Goal: Task Accomplishment & Management: Manage account settings

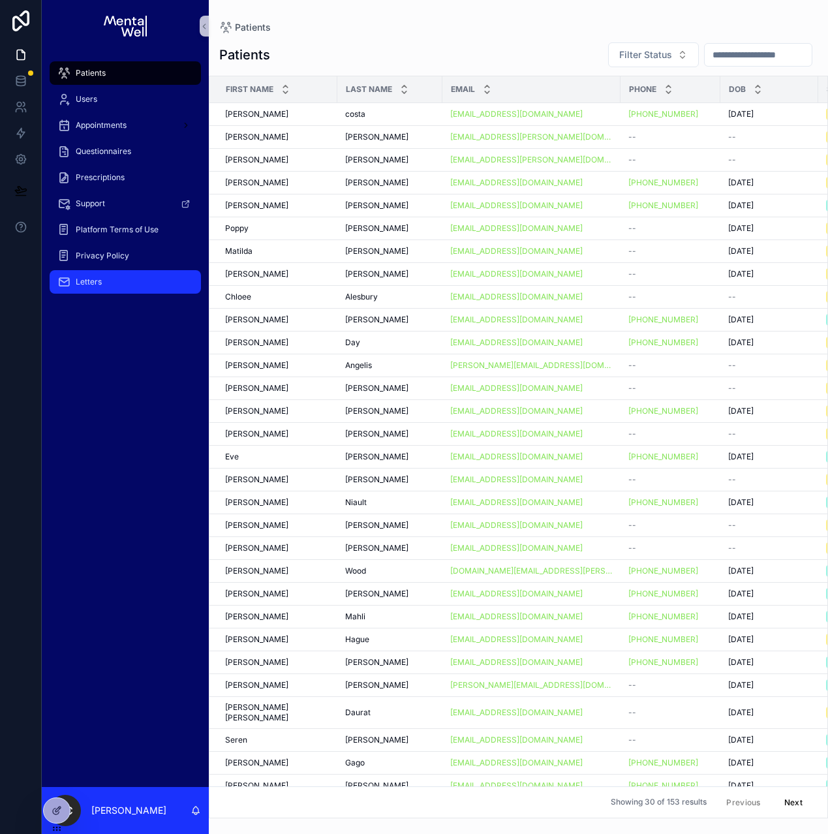
click at [140, 277] on div "Letters" at bounding box center [125, 281] width 136 height 21
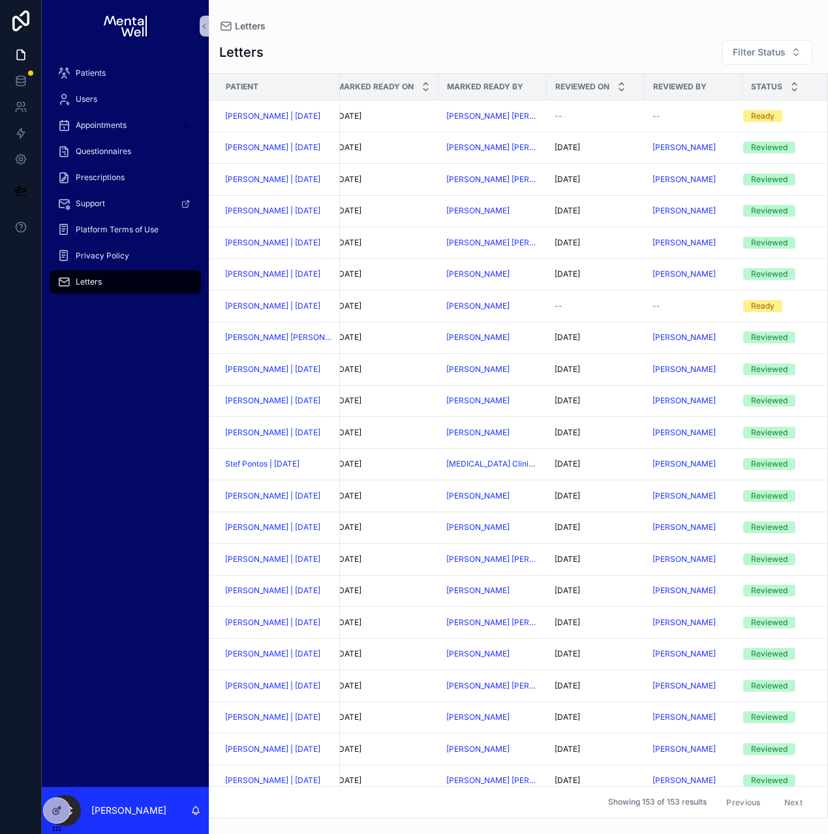
scroll to position [0, 244]
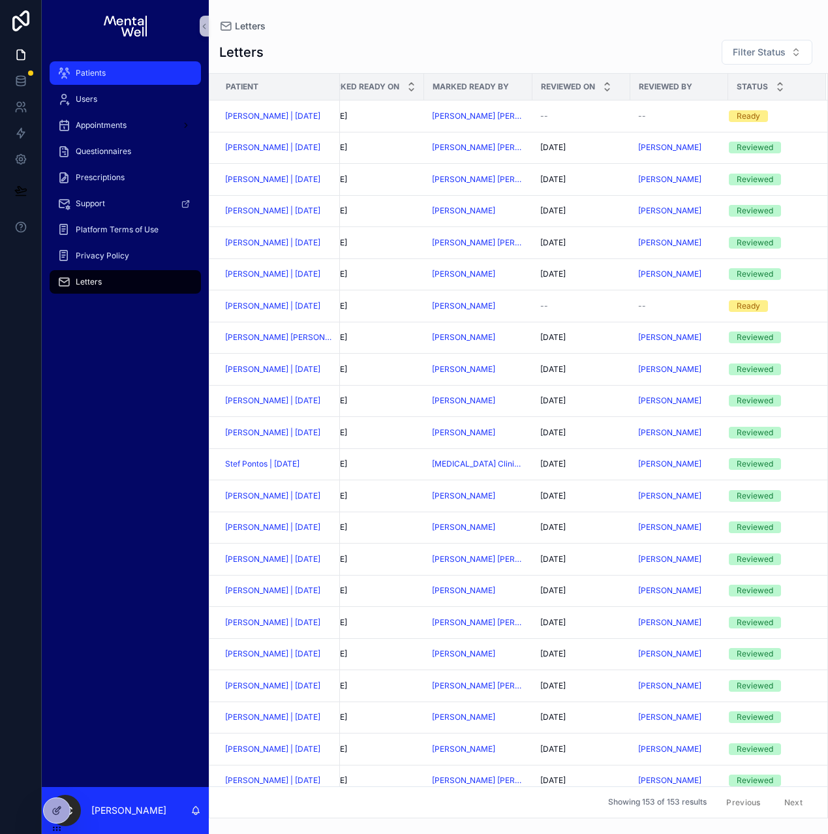
click at [147, 77] on div "Patients" at bounding box center [125, 73] width 136 height 21
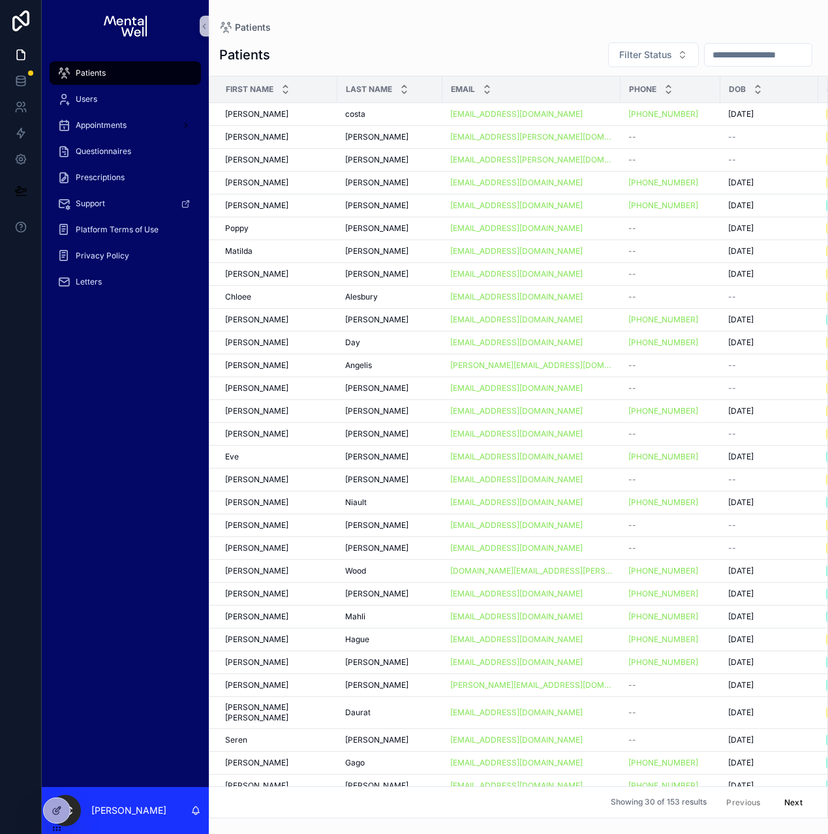
click at [716, 60] on input "scrollable content" at bounding box center [757, 55] width 107 height 18
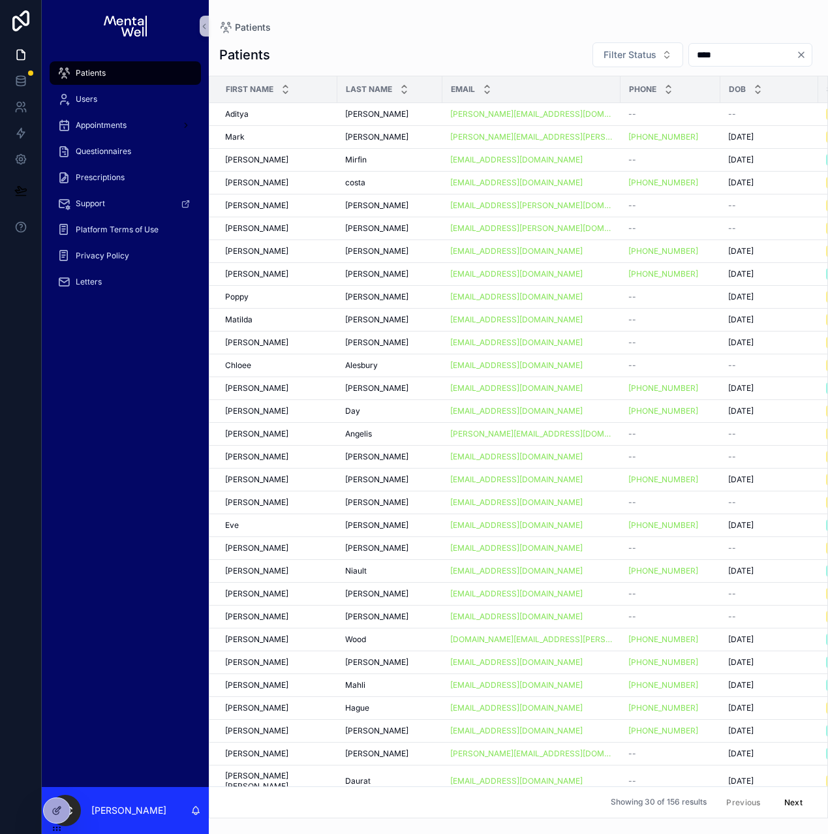
type input "*****"
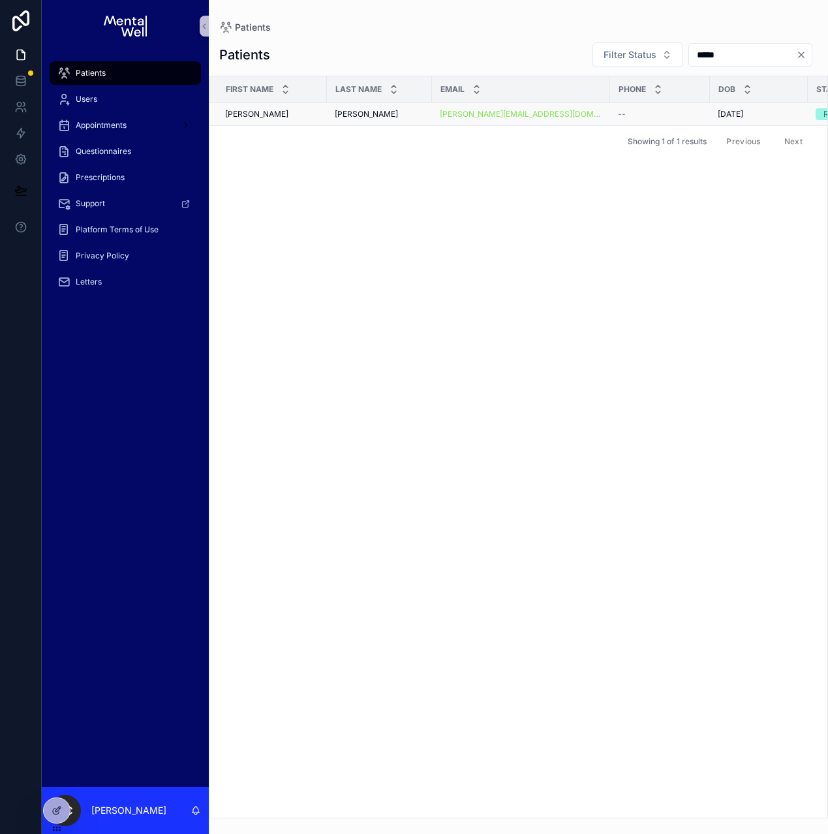
click at [357, 115] on span "[PERSON_NAME]" at bounding box center [366, 114] width 63 height 10
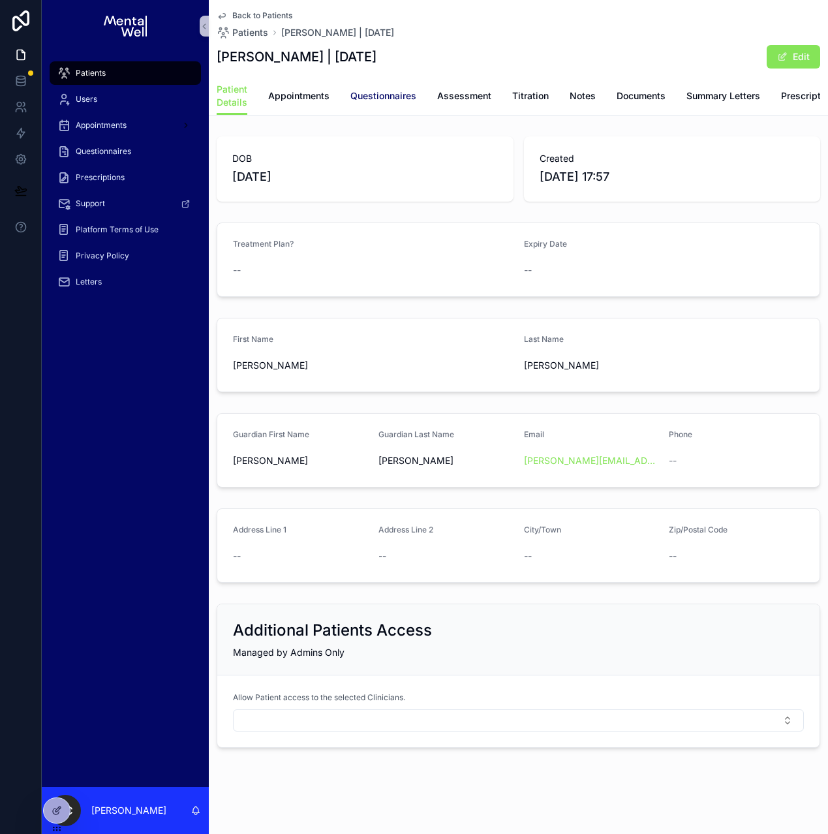
click at [365, 103] on link "Questionnaires" at bounding box center [383, 97] width 66 height 26
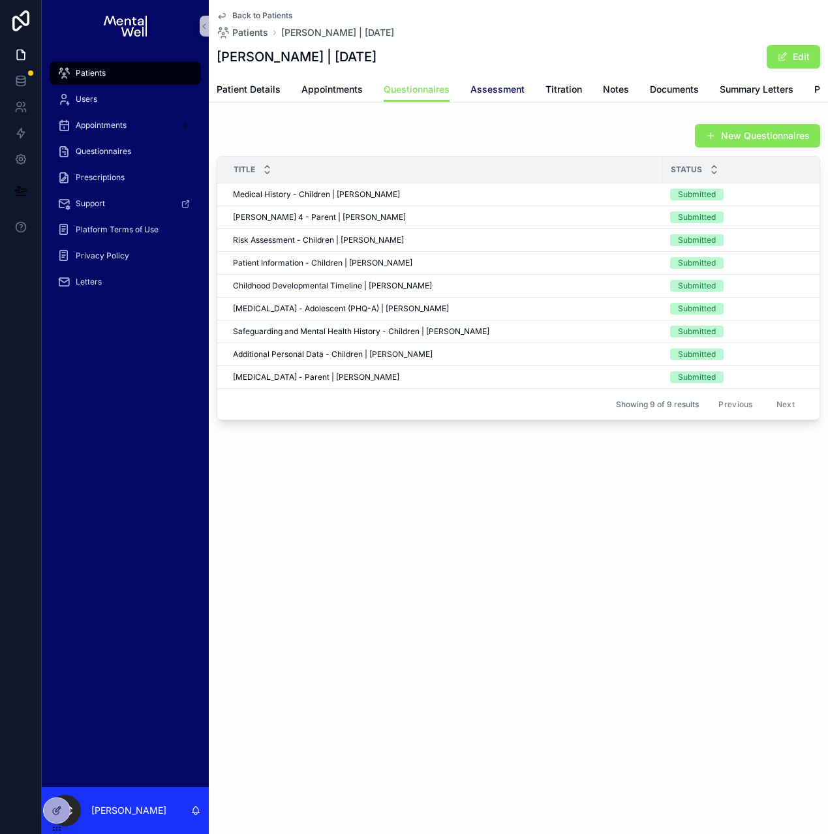
click at [470, 98] on link "Assessment" at bounding box center [497, 91] width 54 height 26
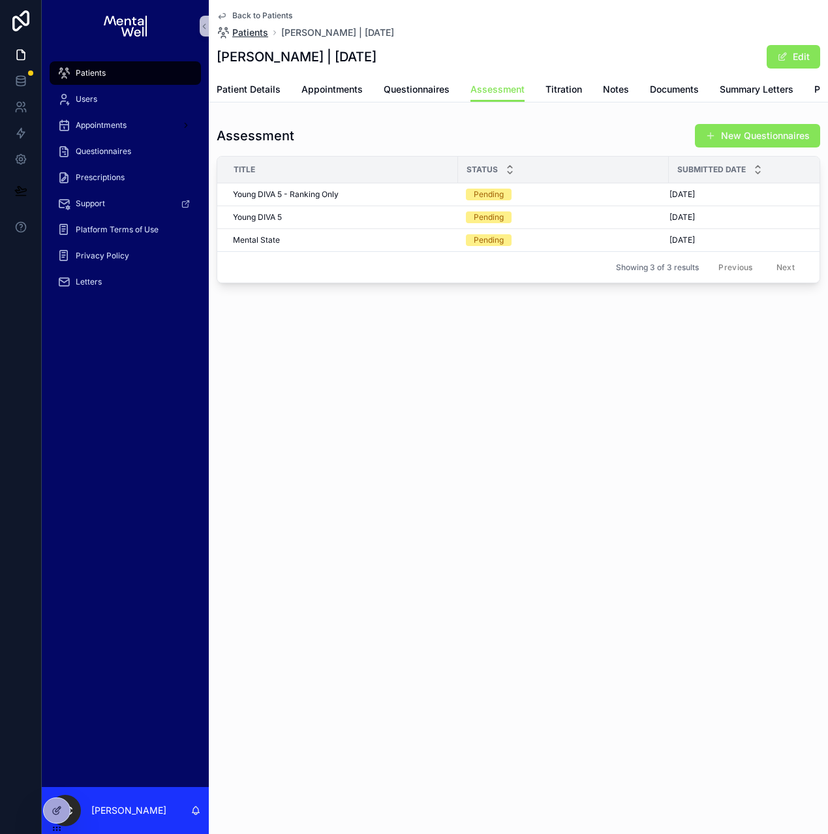
click at [241, 33] on span "Patients" at bounding box center [250, 32] width 36 height 13
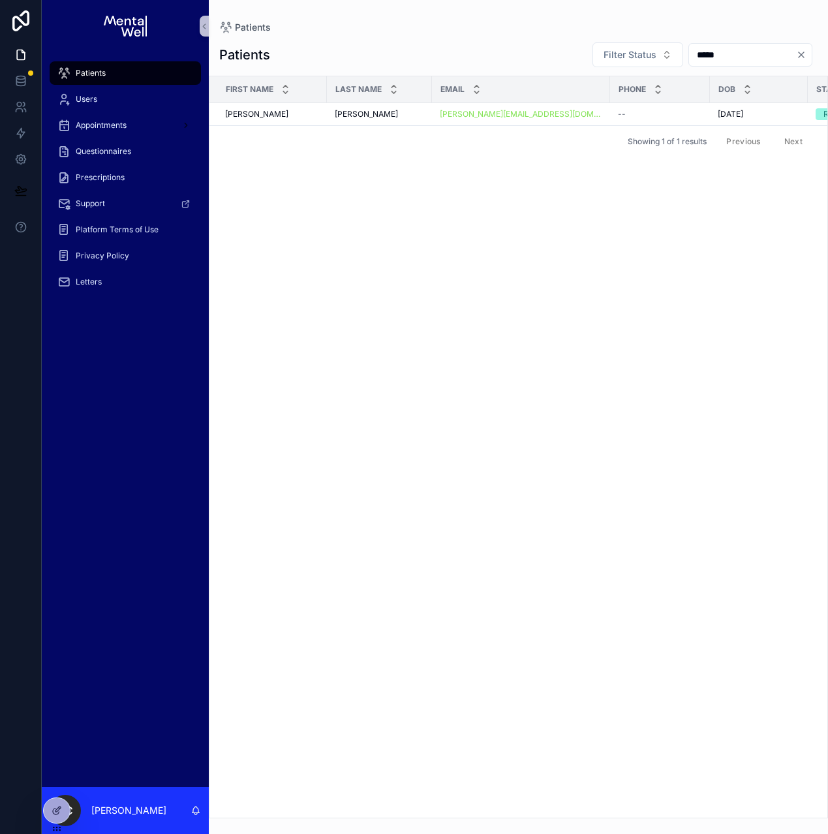
click at [689, 56] on input "*****" at bounding box center [742, 55] width 107 height 18
type input "******"
click at [381, 104] on td "Daurat Daurat" at bounding box center [389, 119] width 105 height 32
click at [382, 113] on div "Daurat Daurat" at bounding box center [389, 118] width 89 height 10
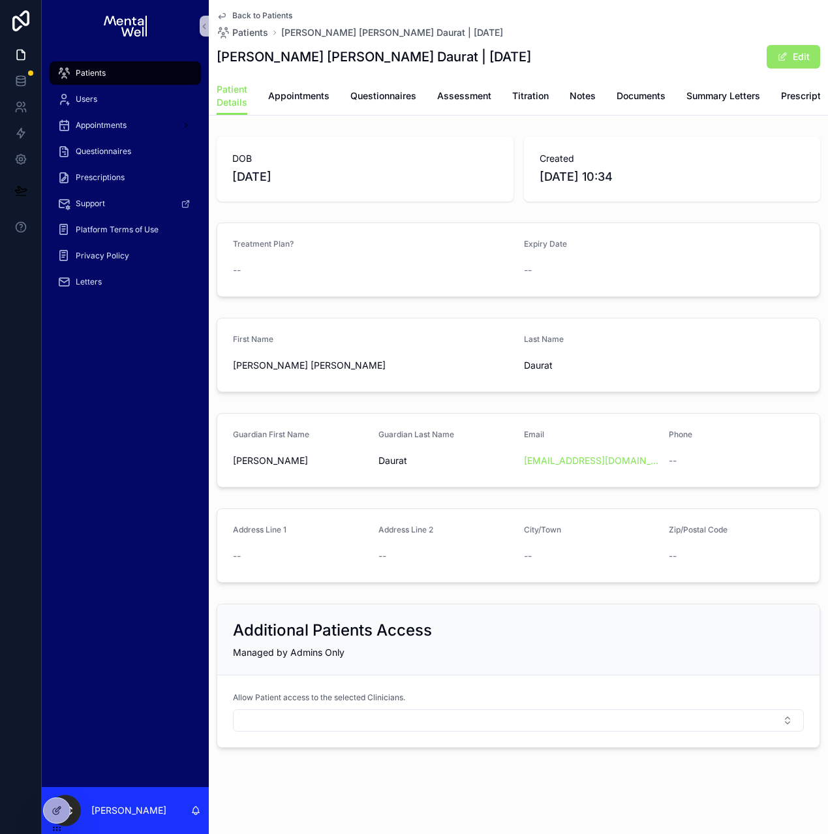
click at [766, 53] on button "Edit" at bounding box center [792, 56] width 53 height 23
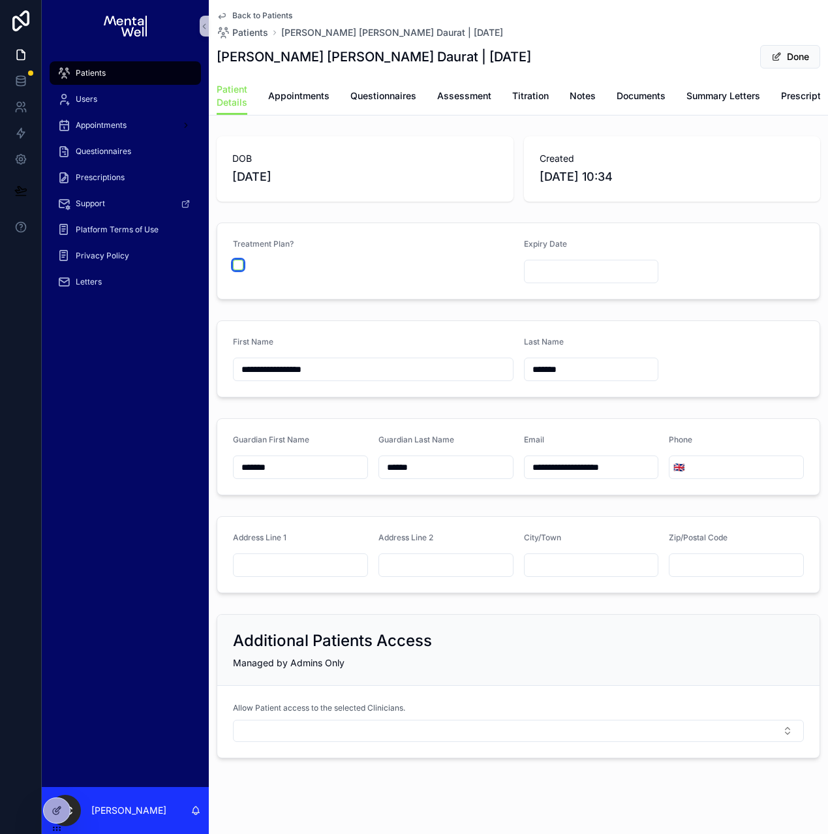
click at [237, 270] on button "scrollable content" at bounding box center [238, 265] width 10 height 10
click at [538, 277] on input "scrollable content" at bounding box center [591, 271] width 134 height 18
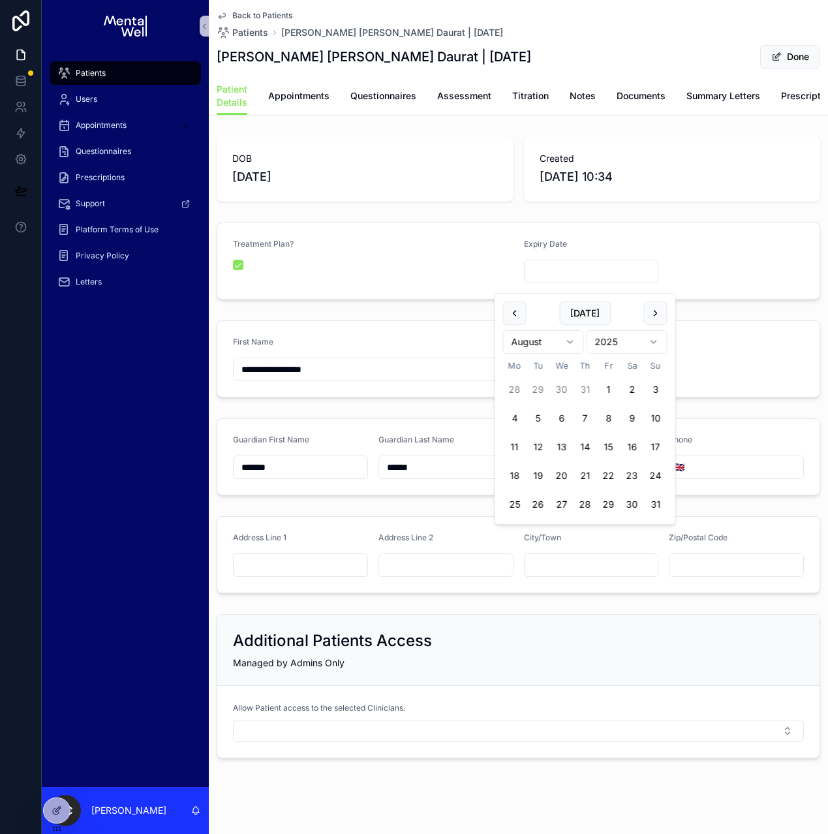
click at [451, 244] on form "Treatment Plan? Expiry Date" at bounding box center [518, 261] width 602 height 76
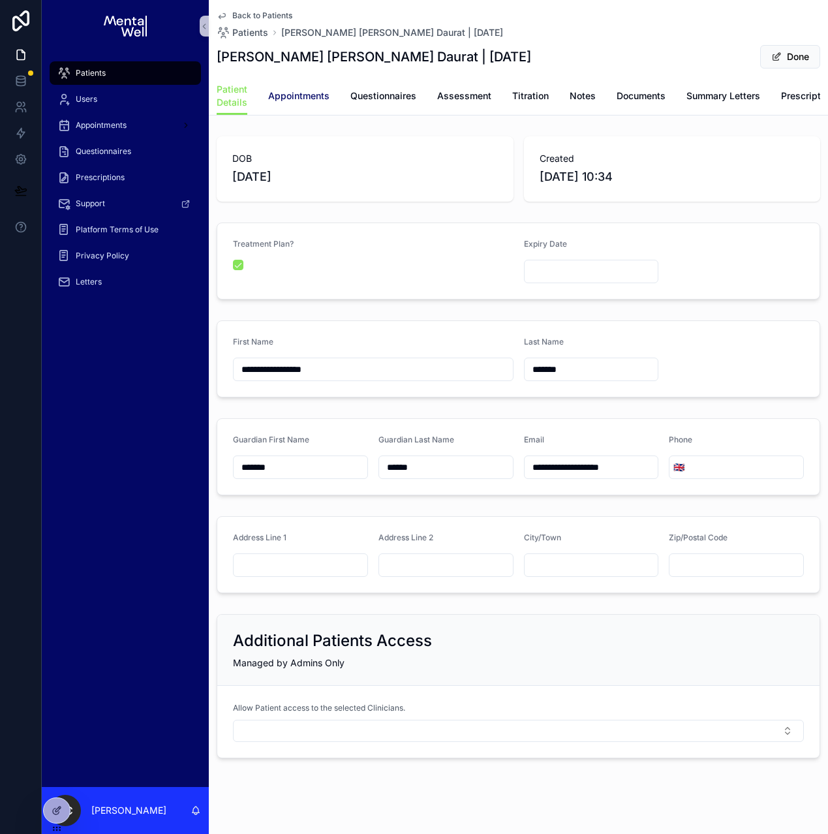
drag, startPoint x: 318, startPoint y: 96, endPoint x: 224, endPoint y: 108, distance: 94.7
click at [318, 96] on span "Appointments" at bounding box center [298, 95] width 61 height 13
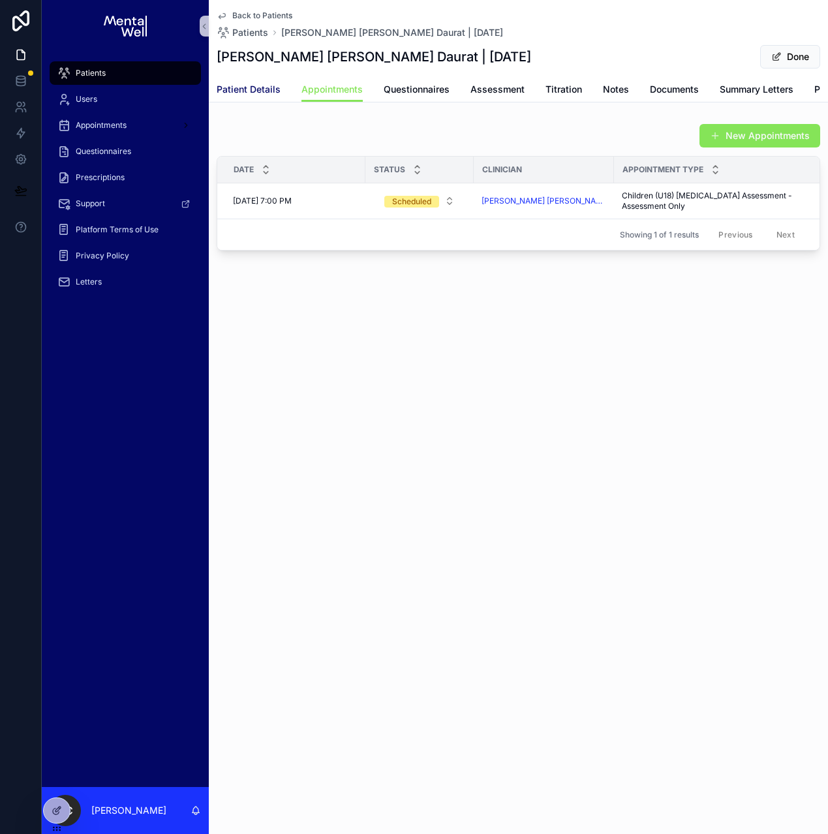
click at [237, 91] on span "Patient Details" at bounding box center [249, 89] width 64 height 13
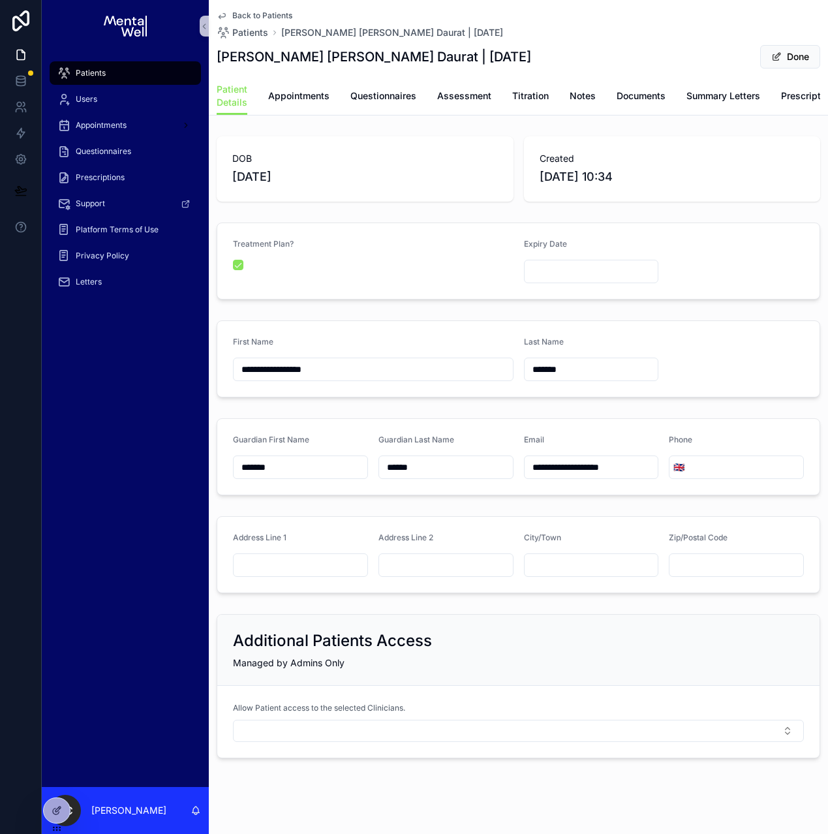
click at [612, 274] on input "scrollable content" at bounding box center [591, 271] width 134 height 18
click at [575, 340] on html "**********" at bounding box center [414, 417] width 828 height 834
click at [543, 351] on html "**********" at bounding box center [414, 417] width 828 height 834
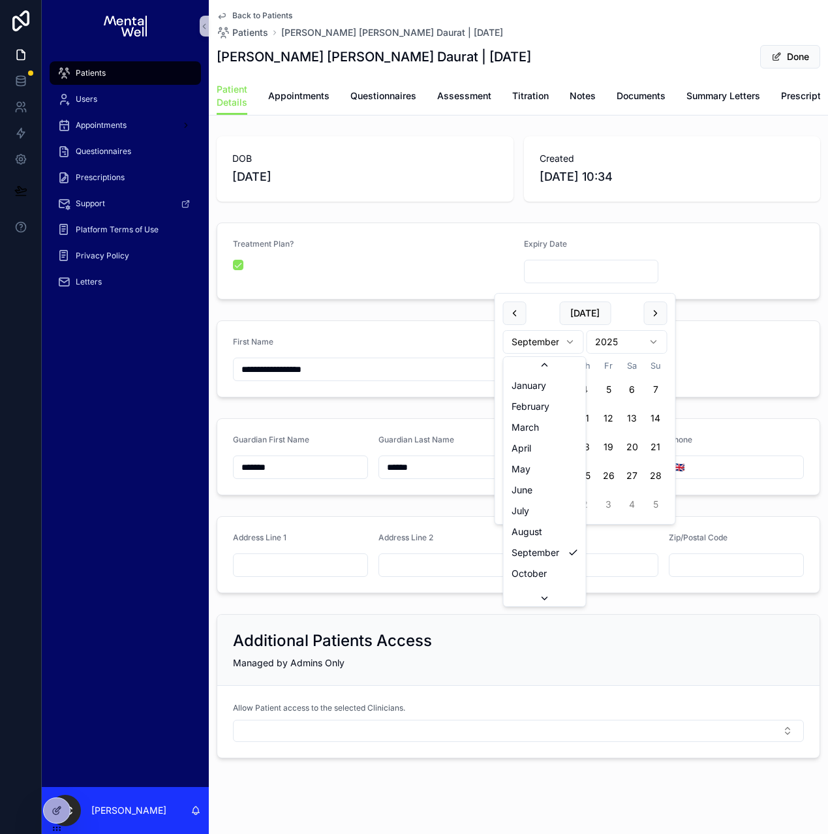
scroll to position [22, 0]
click at [625, 339] on html "**********" at bounding box center [414, 417] width 828 height 834
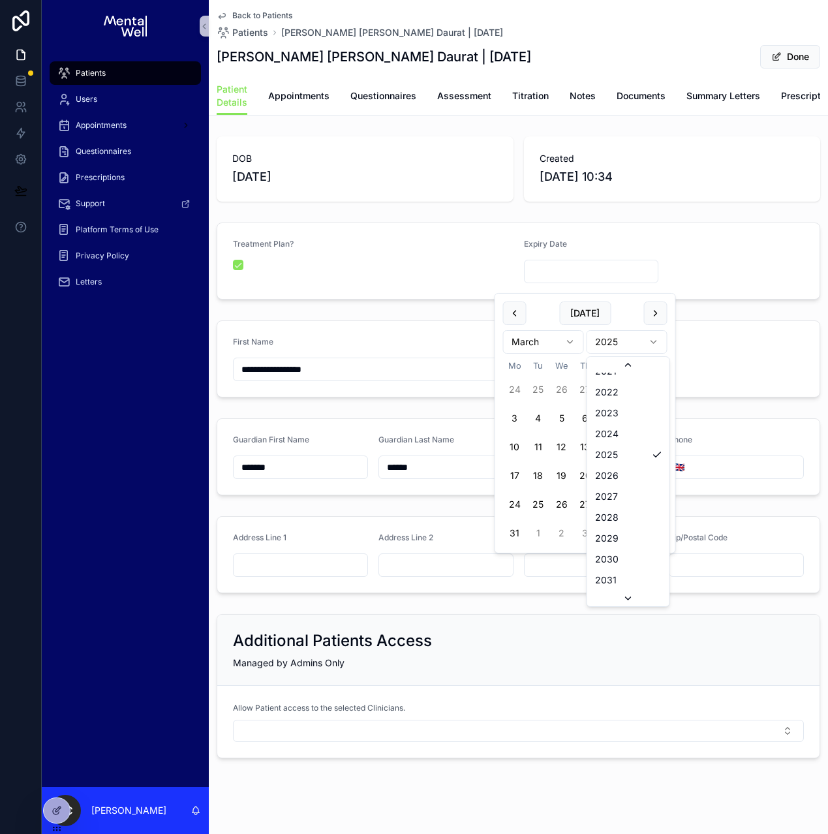
scroll to position [2582, 0]
click at [516, 446] on button "9" at bounding box center [514, 446] width 23 height 23
type input "**********"
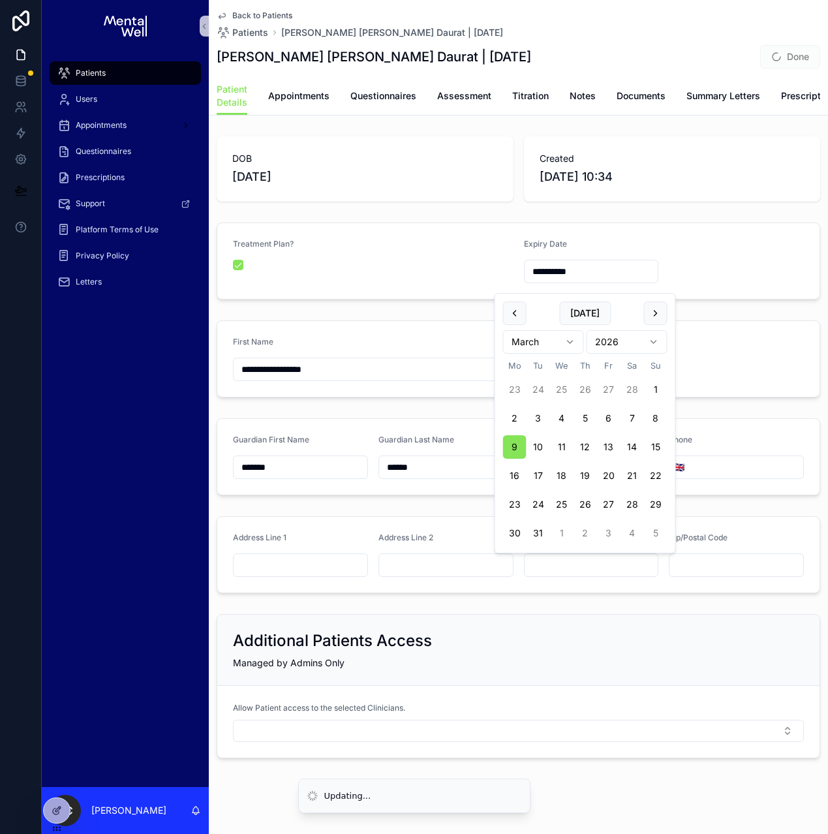
click at [693, 324] on div "**********" at bounding box center [518, 447] width 619 height 632
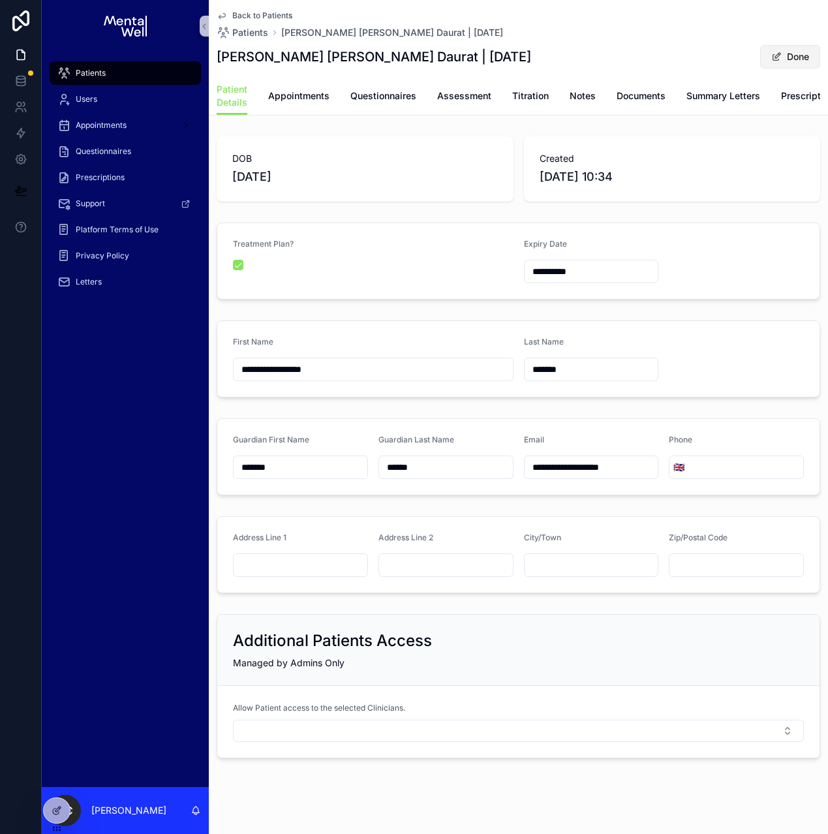
click at [760, 61] on button "Done" at bounding box center [790, 56] width 60 height 23
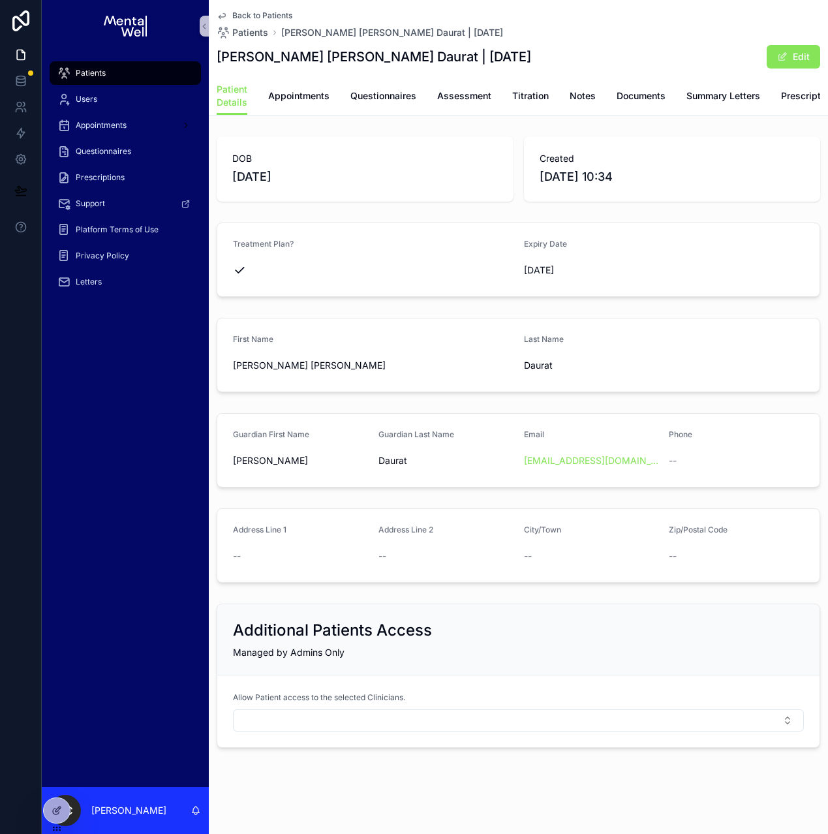
click at [121, 74] on div "Patients" at bounding box center [125, 73] width 136 height 21
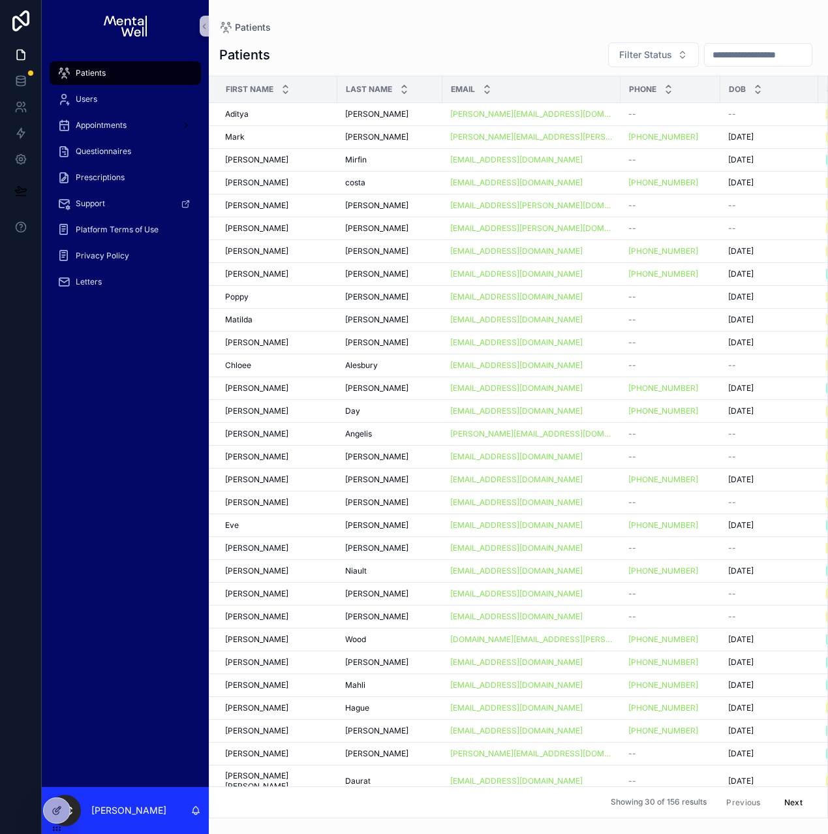
click at [729, 59] on input "scrollable content" at bounding box center [757, 55] width 107 height 18
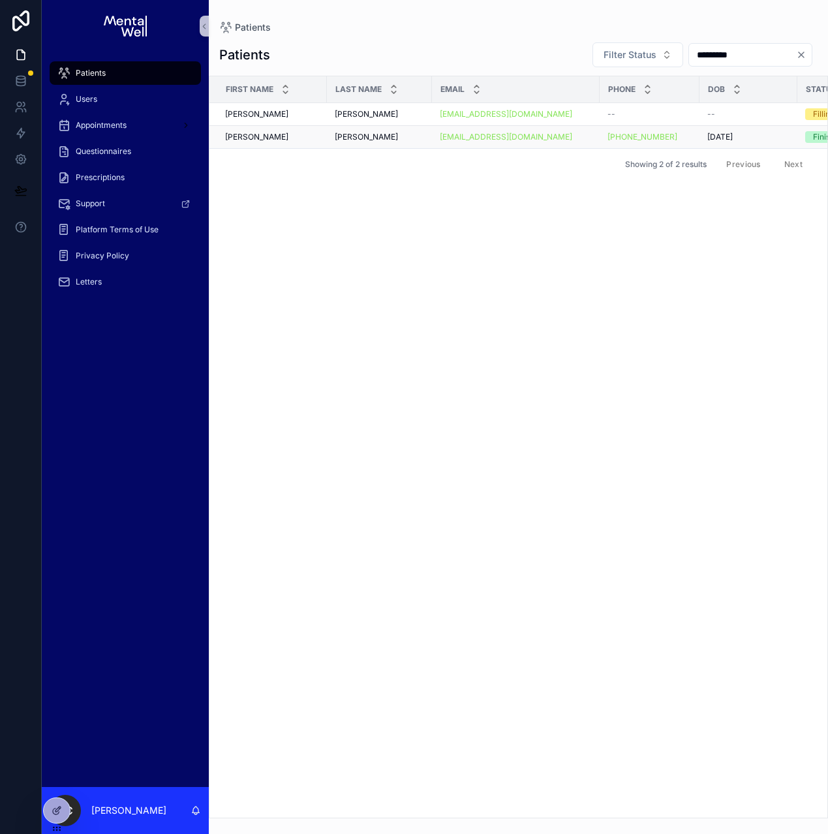
type input "*********"
click at [389, 140] on div "[PERSON_NAME] [PERSON_NAME]" at bounding box center [379, 137] width 89 height 10
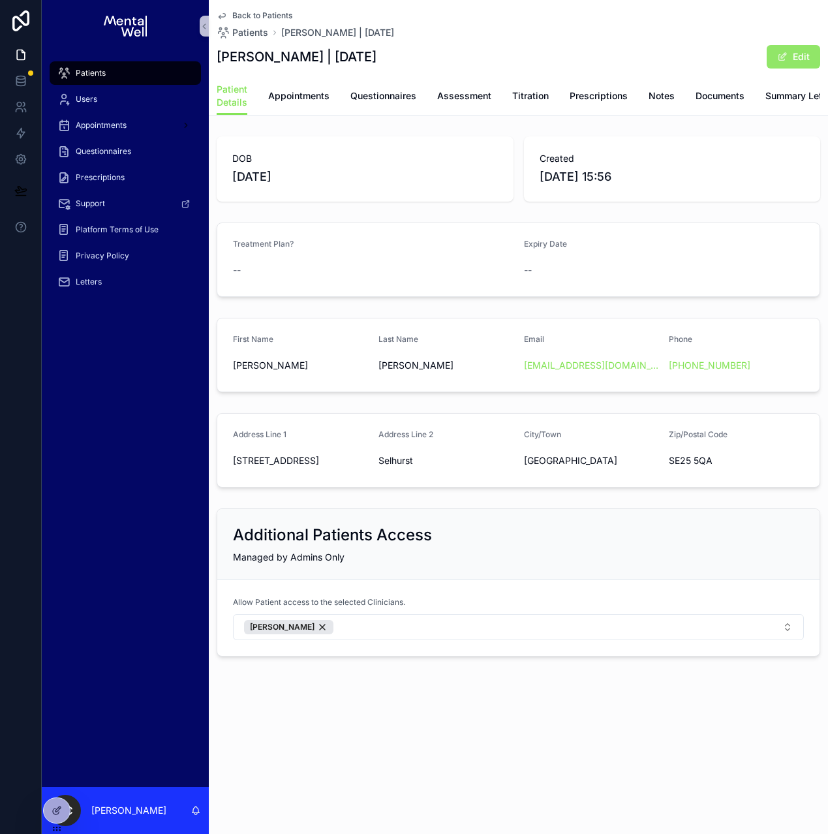
click at [779, 47] on button "Edit" at bounding box center [792, 56] width 53 height 23
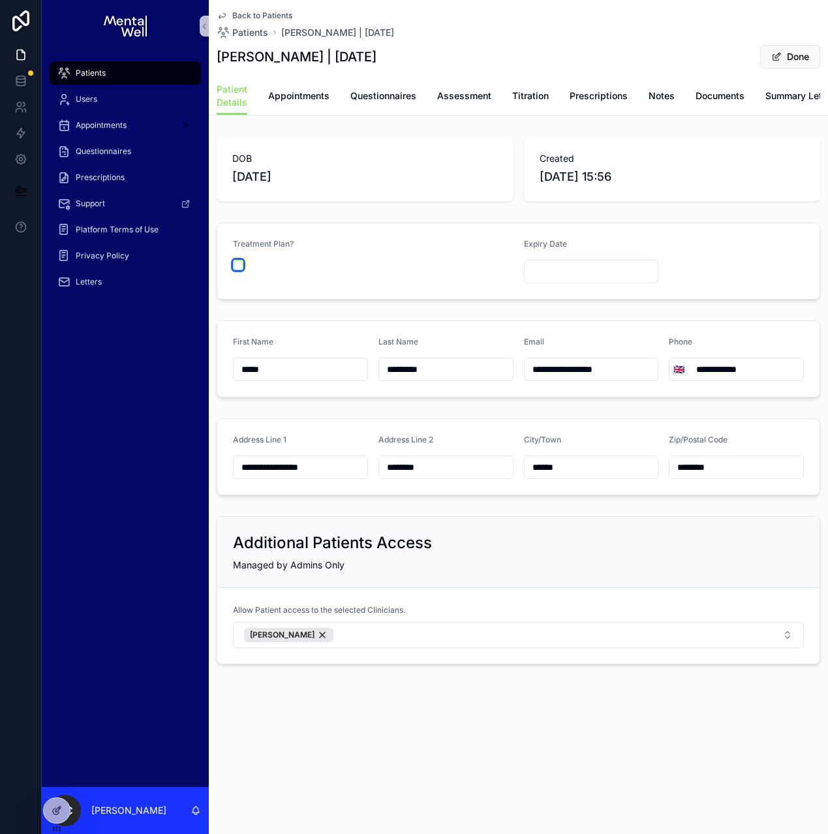
click at [241, 270] on button "scrollable content" at bounding box center [238, 265] width 10 height 10
click at [594, 277] on input "scrollable content" at bounding box center [591, 271] width 134 height 18
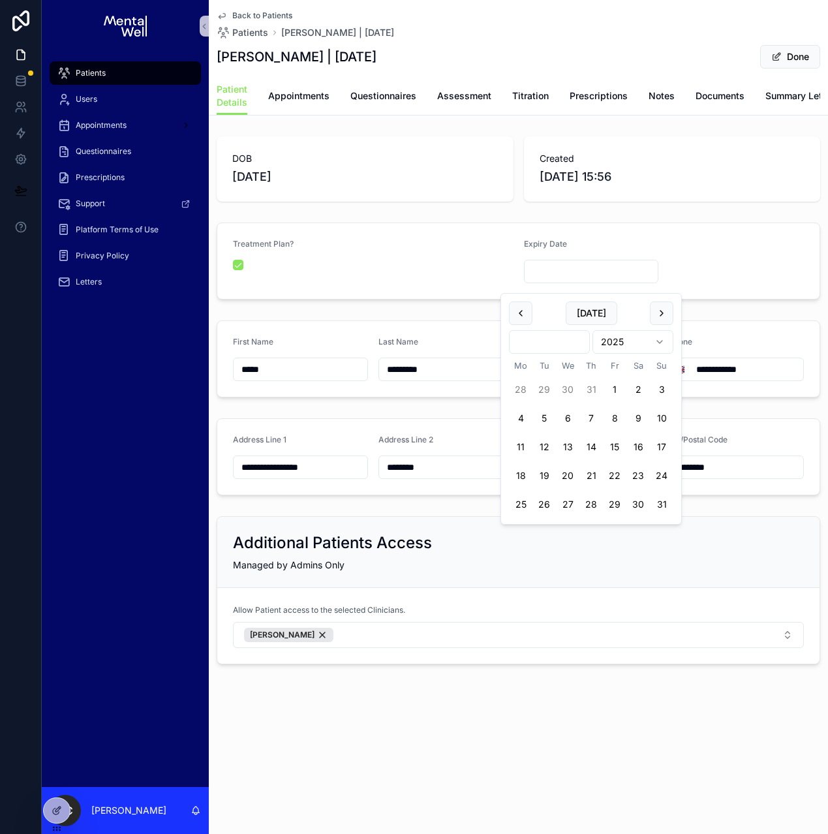
click at [568, 348] on html "**********" at bounding box center [414, 417] width 828 height 834
click at [563, 340] on html "**********" at bounding box center [414, 417] width 828 height 834
click at [610, 347] on html "**********" at bounding box center [414, 417] width 828 height 834
click at [661, 481] on button "22" at bounding box center [661, 475] width 23 height 23
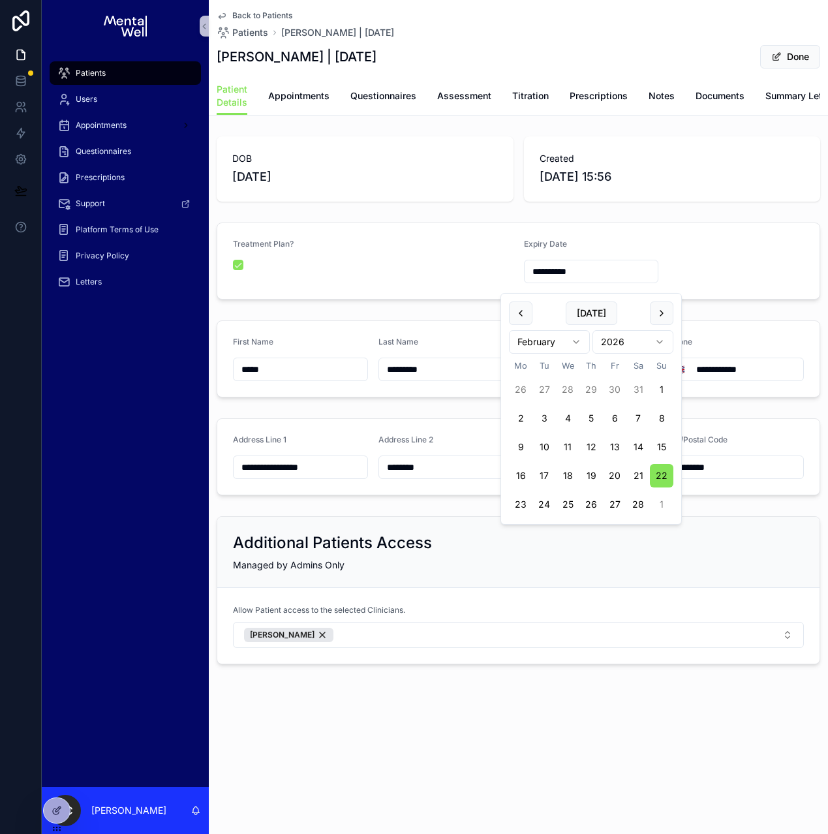
type input "**********"
click at [708, 324] on div "**********" at bounding box center [518, 358] width 619 height 87
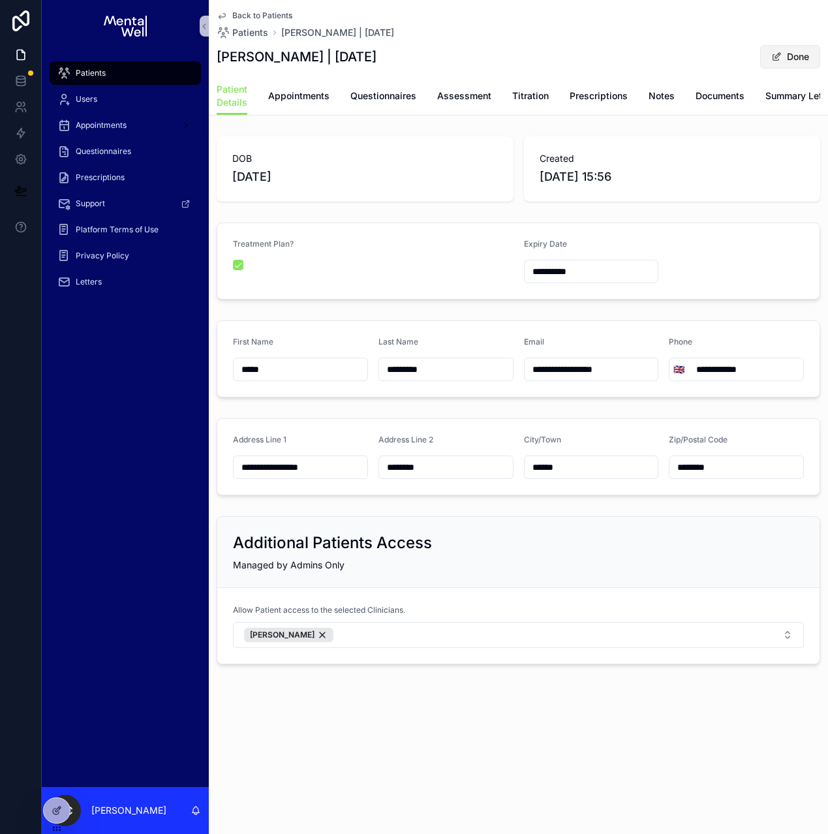
click at [789, 65] on button "Done" at bounding box center [790, 56] width 60 height 23
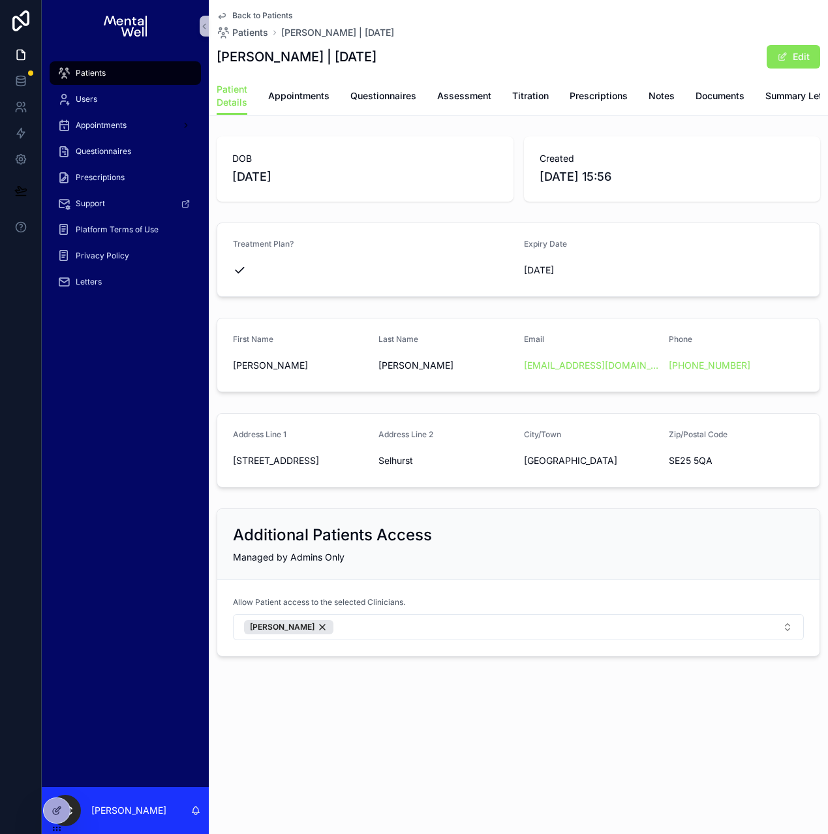
click at [124, 80] on div "Patients" at bounding box center [125, 73] width 136 height 21
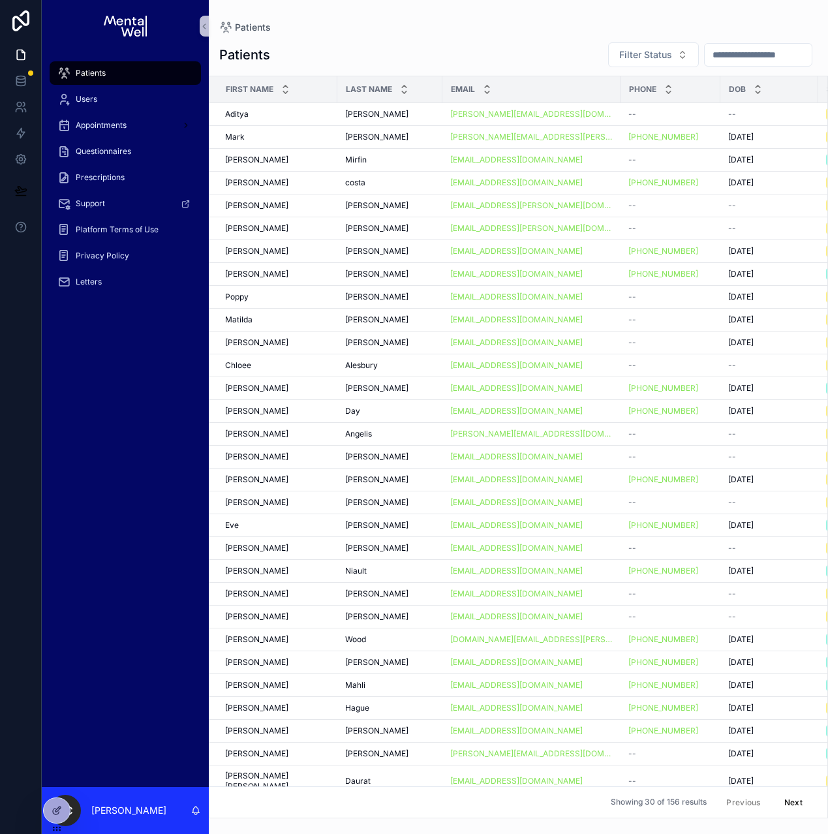
click at [735, 57] on input "scrollable content" at bounding box center [757, 55] width 107 height 18
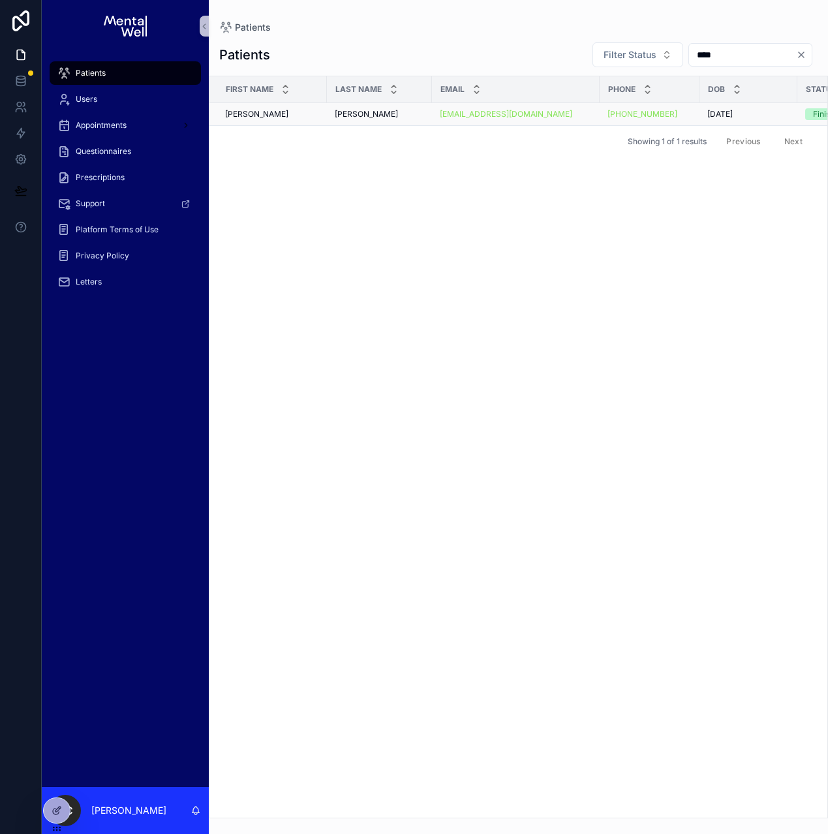
type input "****"
click at [400, 108] on td "[PERSON_NAME]" at bounding box center [379, 114] width 105 height 23
click at [399, 112] on div "[PERSON_NAME]" at bounding box center [379, 114] width 89 height 10
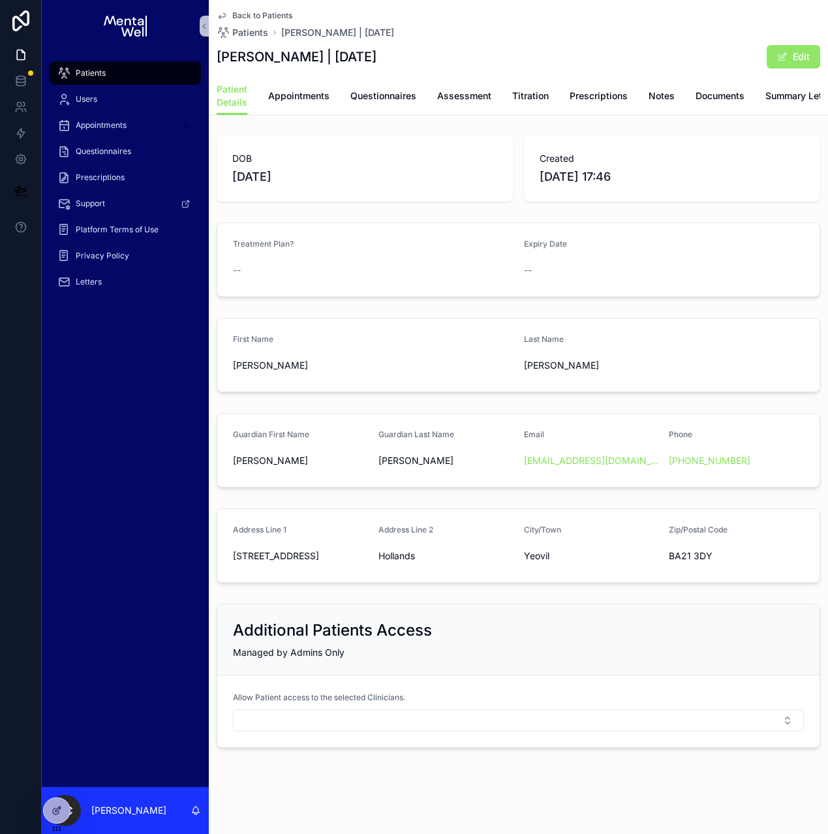
click at [788, 57] on button "Edit" at bounding box center [792, 56] width 53 height 23
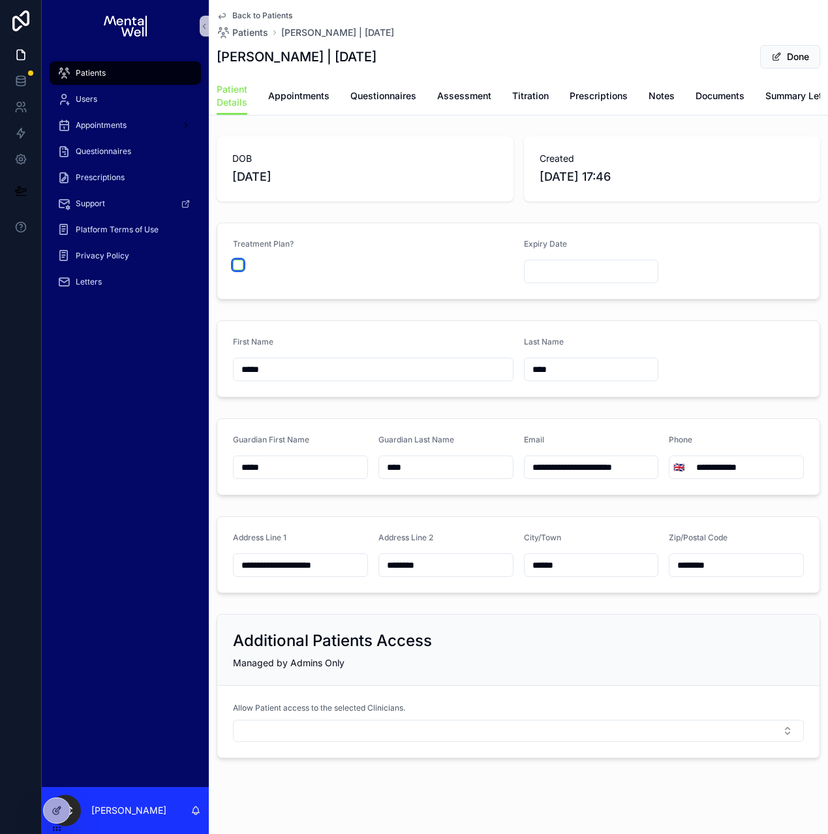
click at [241, 270] on button "scrollable content" at bounding box center [238, 265] width 10 height 10
click at [547, 280] on input "scrollable content" at bounding box center [591, 271] width 134 height 18
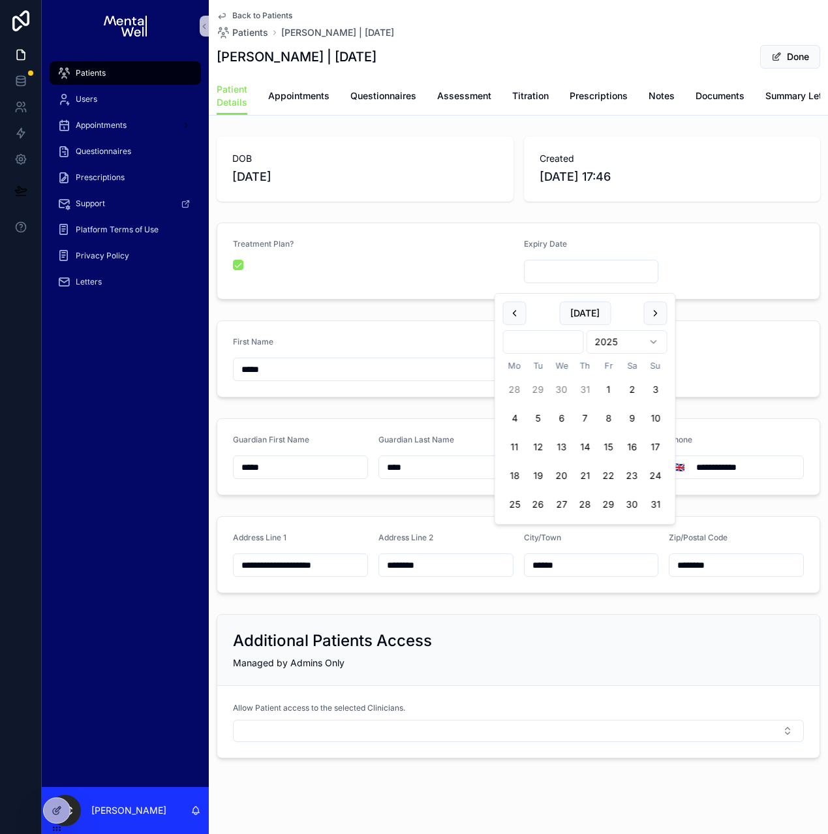
click at [539, 343] on html "**********" at bounding box center [414, 417] width 828 height 834
click at [547, 344] on html "**********" at bounding box center [414, 417] width 828 height 834
click at [601, 350] on html "**********" at bounding box center [414, 417] width 828 height 834
click at [558, 502] on button "25" at bounding box center [561, 503] width 23 height 23
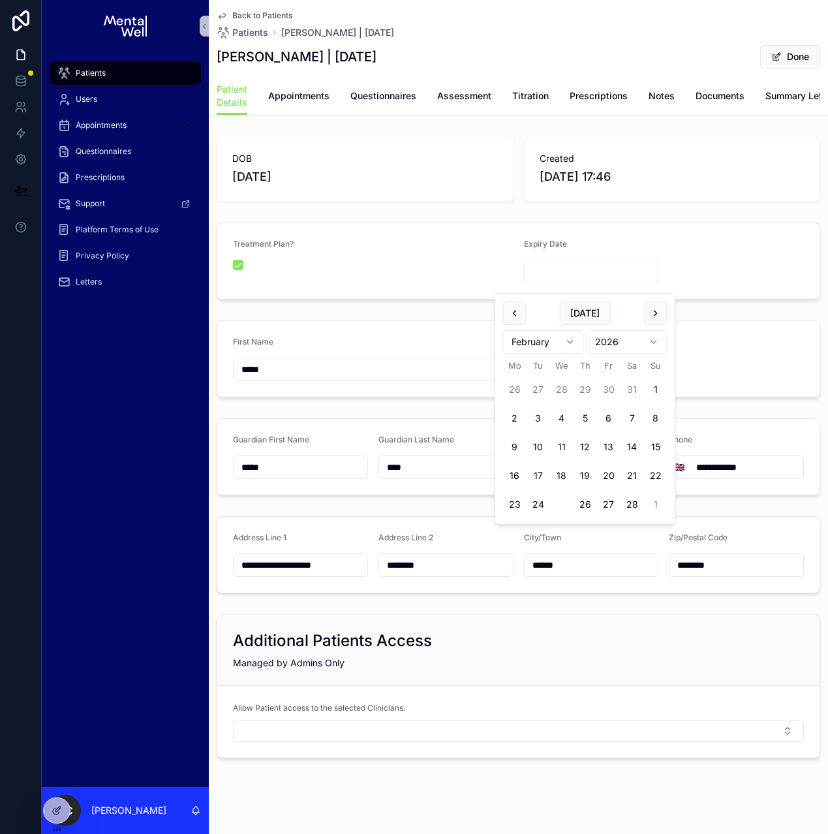
type input "**********"
click at [696, 327] on div "First Name ***** Last Name ****" at bounding box center [518, 358] width 619 height 87
click at [798, 60] on button "Done" at bounding box center [790, 56] width 60 height 23
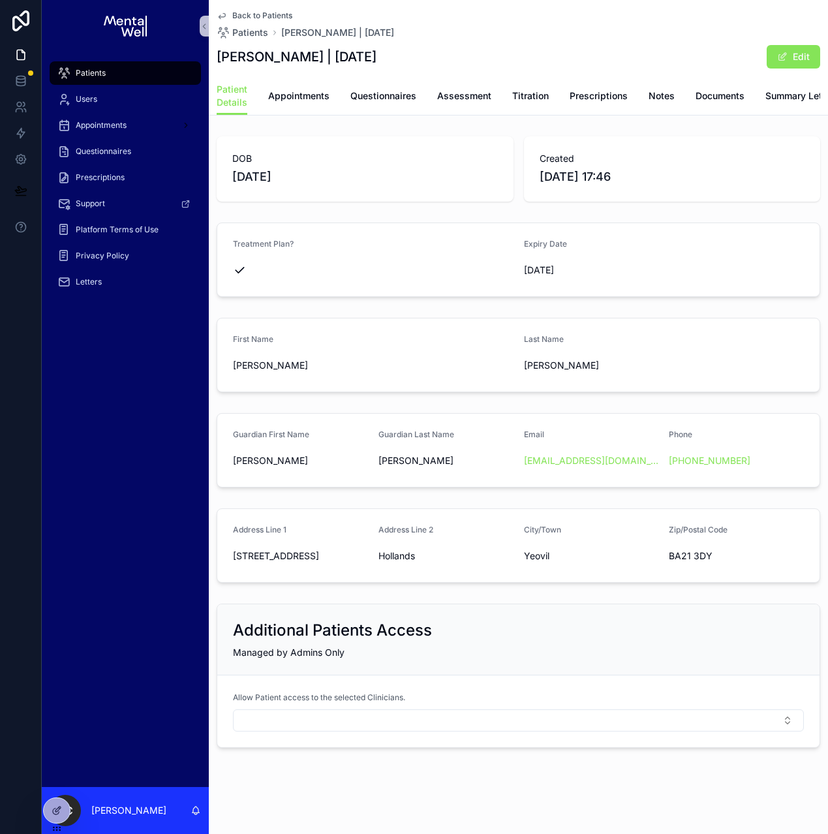
click at [108, 66] on div "Patients" at bounding box center [125, 73] width 136 height 21
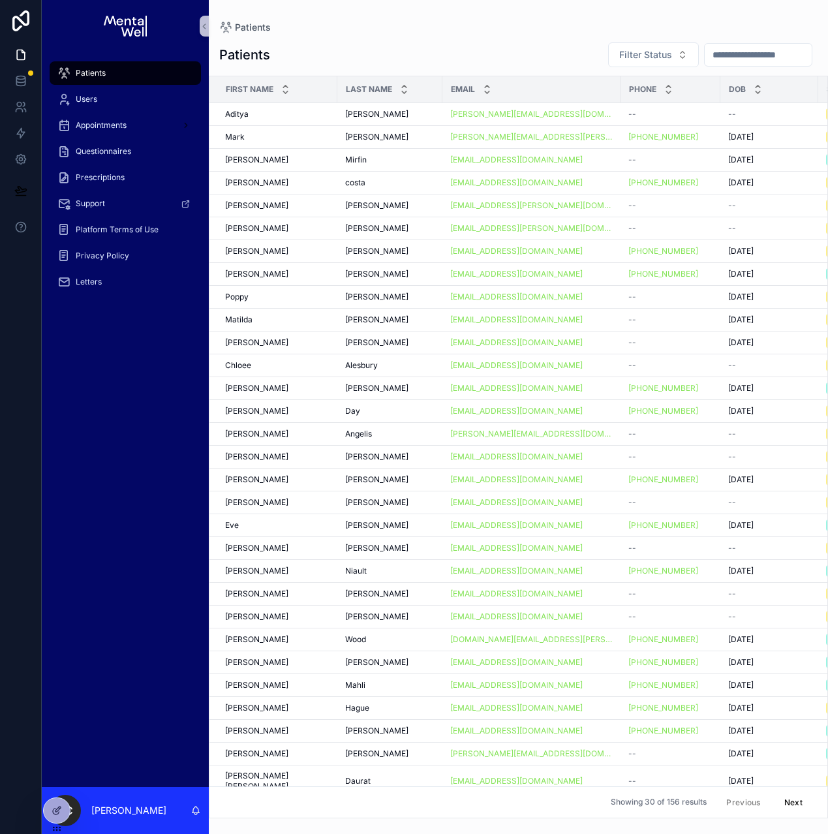
click at [728, 57] on input "scrollable content" at bounding box center [757, 55] width 107 height 18
type input "*****"
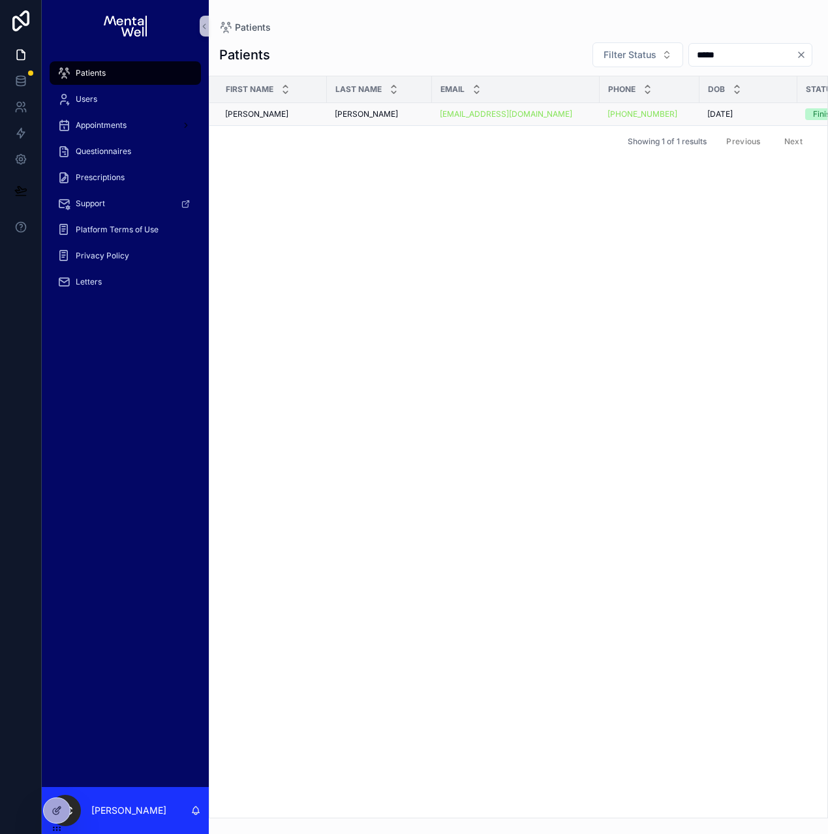
click at [373, 113] on div "[PERSON_NAME] [PERSON_NAME]" at bounding box center [379, 114] width 89 height 10
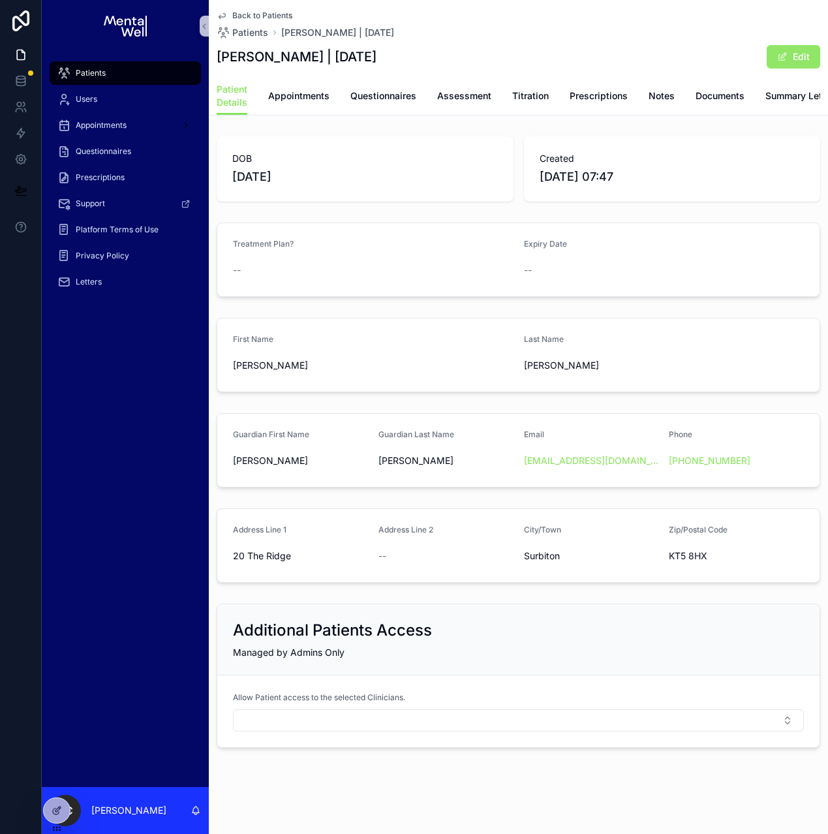
click at [766, 62] on button "Edit" at bounding box center [792, 56] width 53 height 23
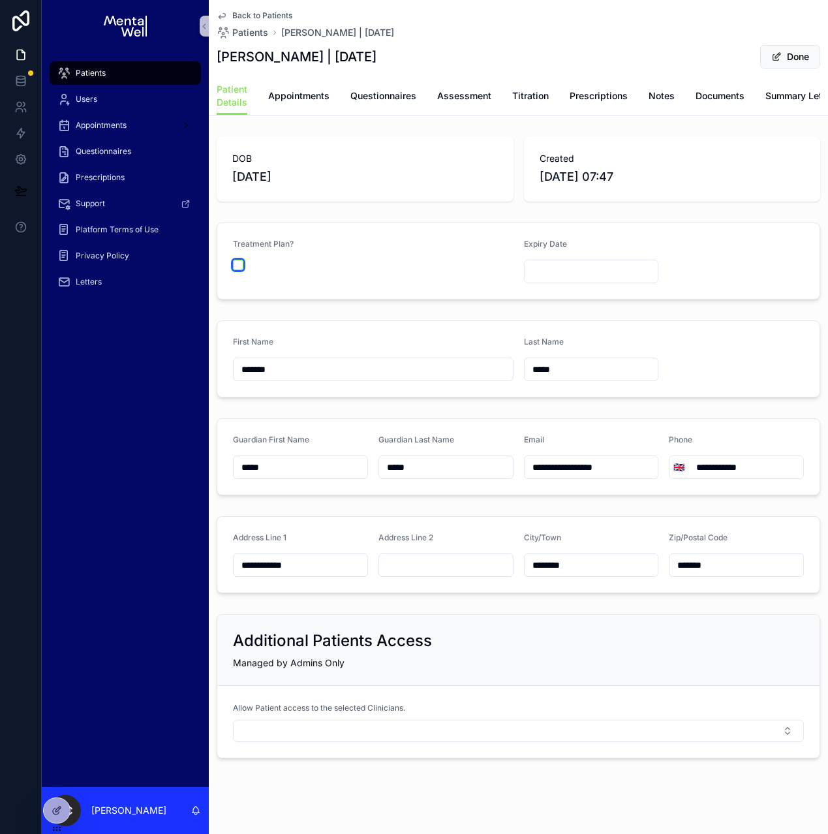
click at [235, 270] on button "scrollable content" at bounding box center [238, 265] width 10 height 10
click at [562, 273] on input "scrollable content" at bounding box center [591, 271] width 134 height 18
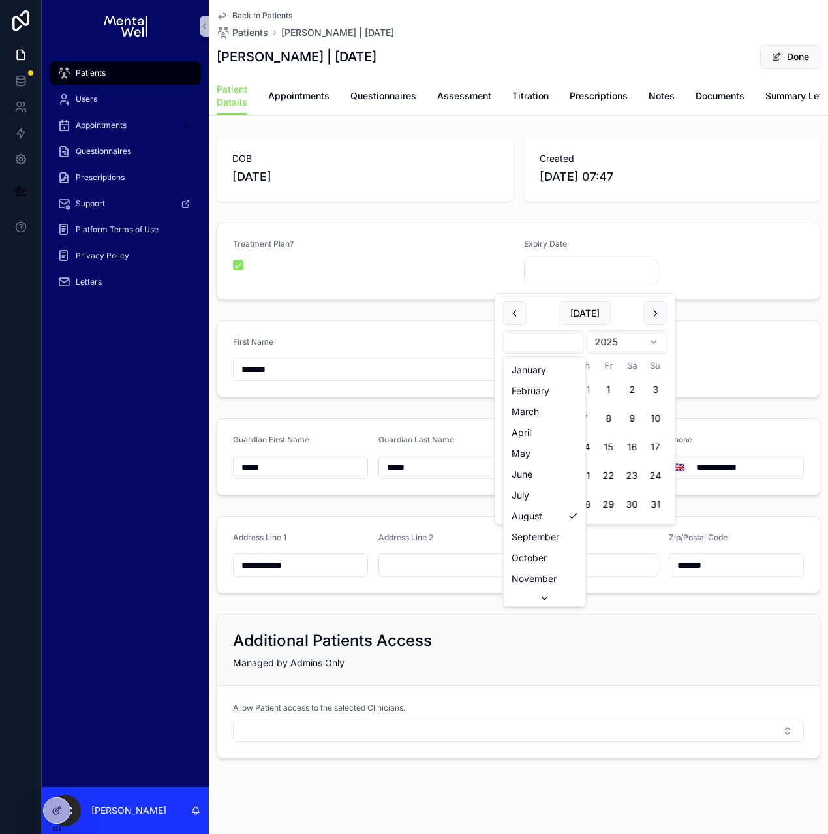
click at [536, 334] on html "**********" at bounding box center [414, 417] width 828 height 834
click at [610, 342] on html "**********" at bounding box center [414, 417] width 828 height 834
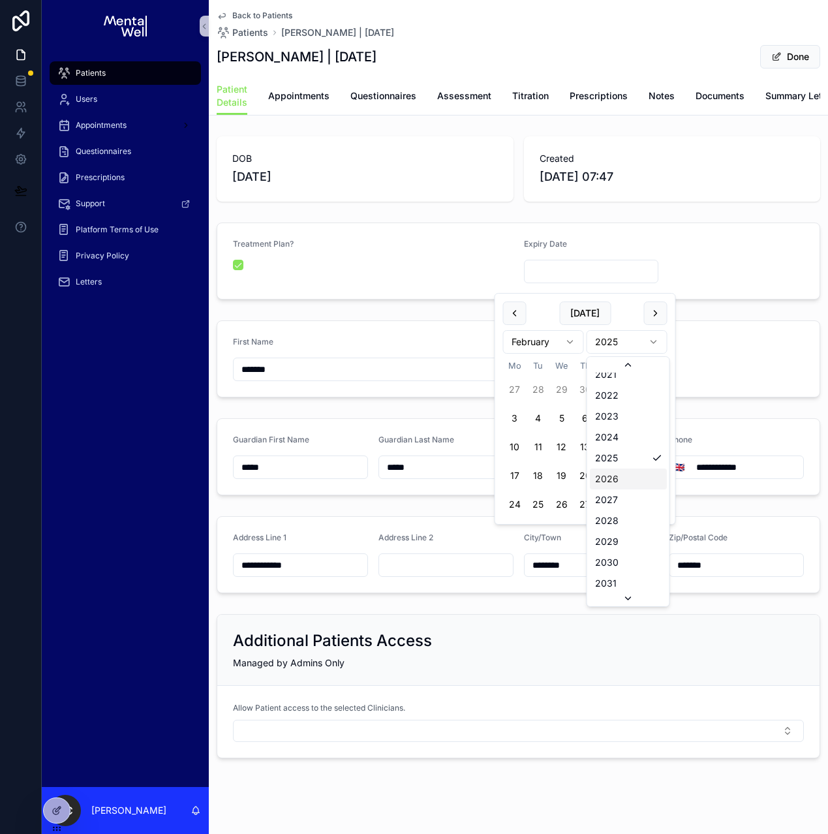
scroll to position [2545, 0]
click at [604, 504] on button "27" at bounding box center [608, 503] width 23 height 23
type input "**********"
click at [693, 327] on div "First Name ******* Last Name *****" at bounding box center [518, 358] width 619 height 87
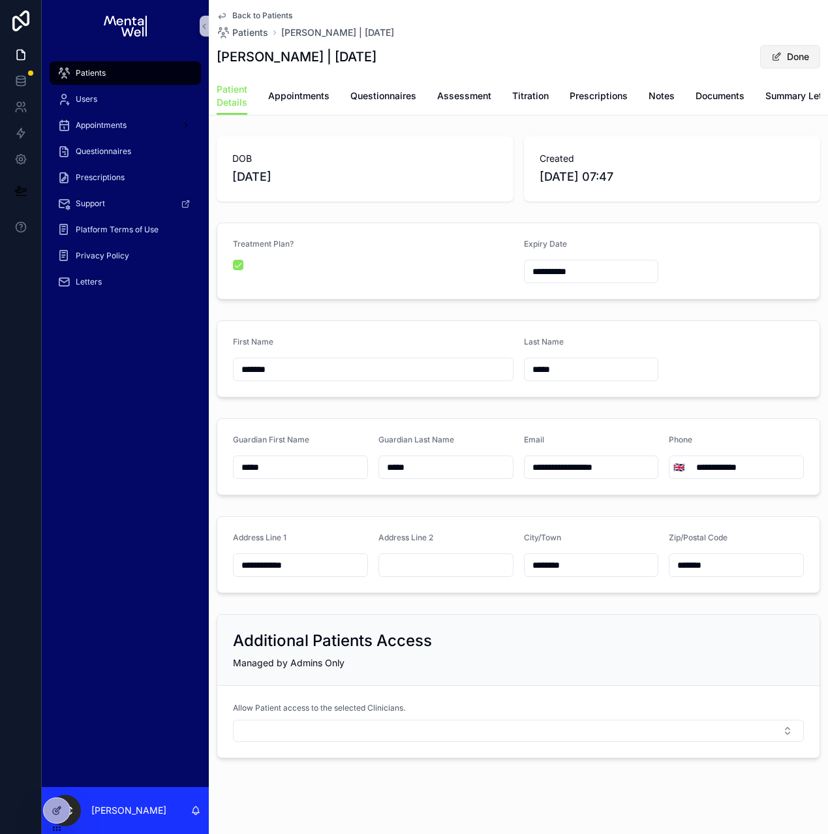
click at [772, 57] on button "Done" at bounding box center [790, 56] width 60 height 23
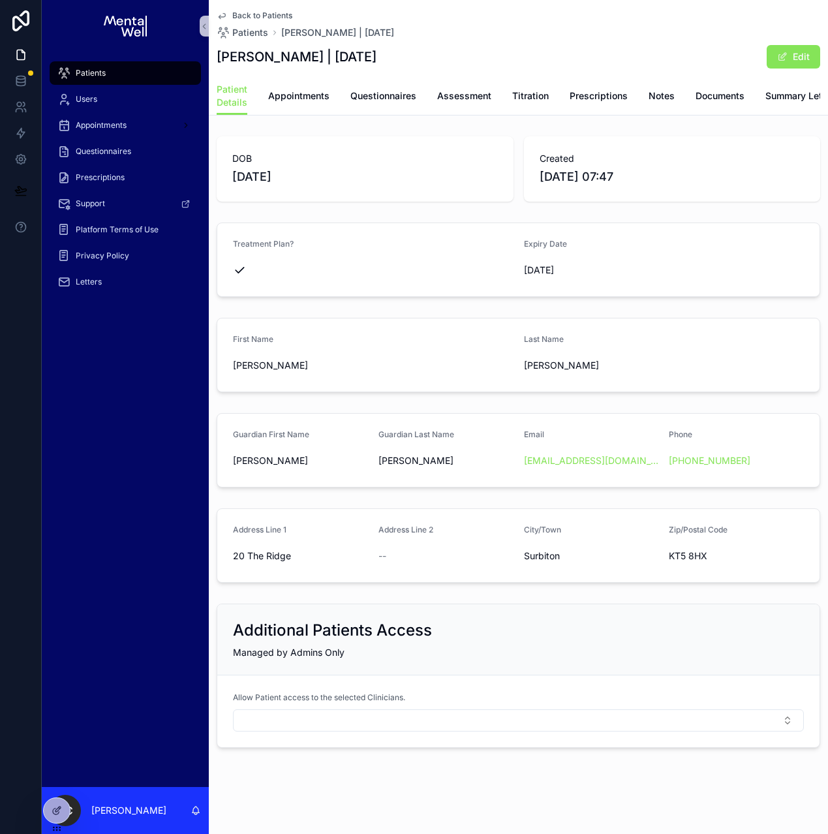
click at [153, 80] on div "Patients" at bounding box center [125, 73] width 136 height 21
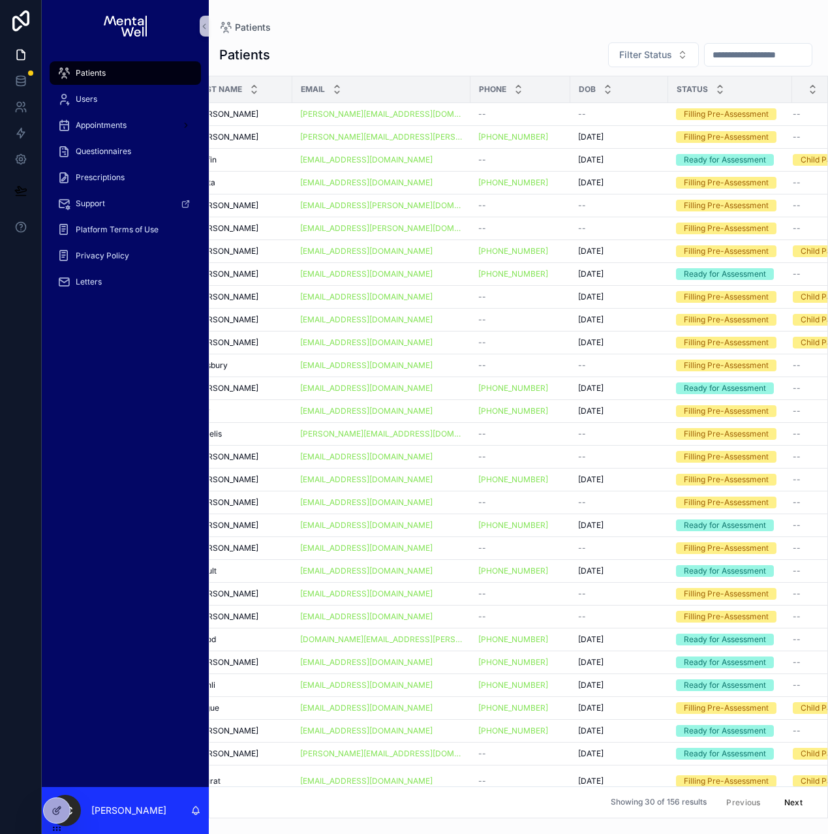
scroll to position [0, 203]
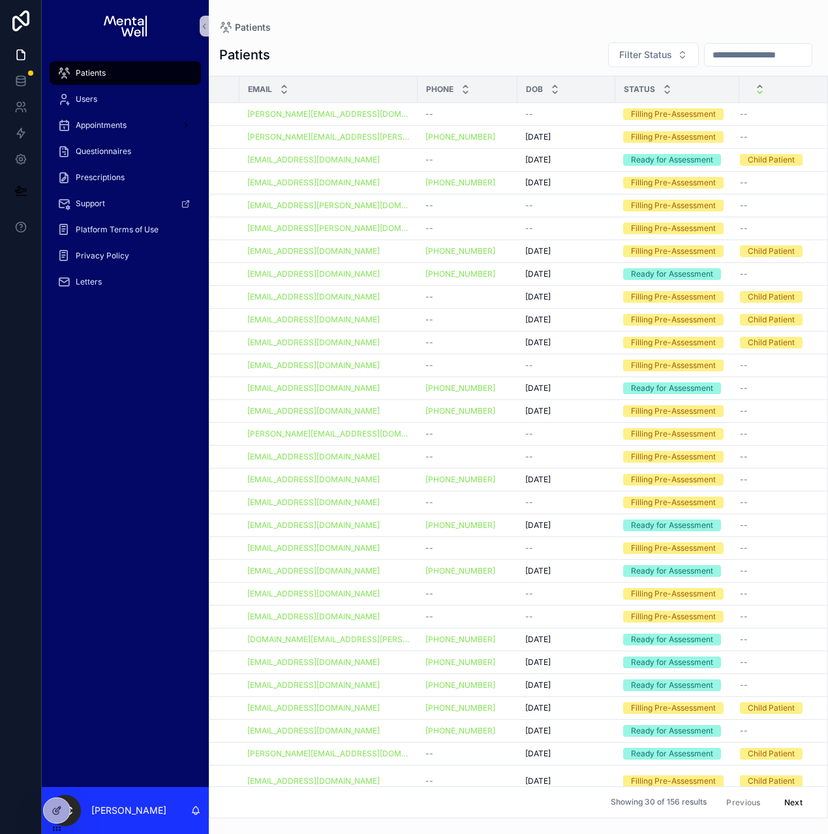
click at [755, 95] on icon "scrollable content" at bounding box center [759, 92] width 8 height 8
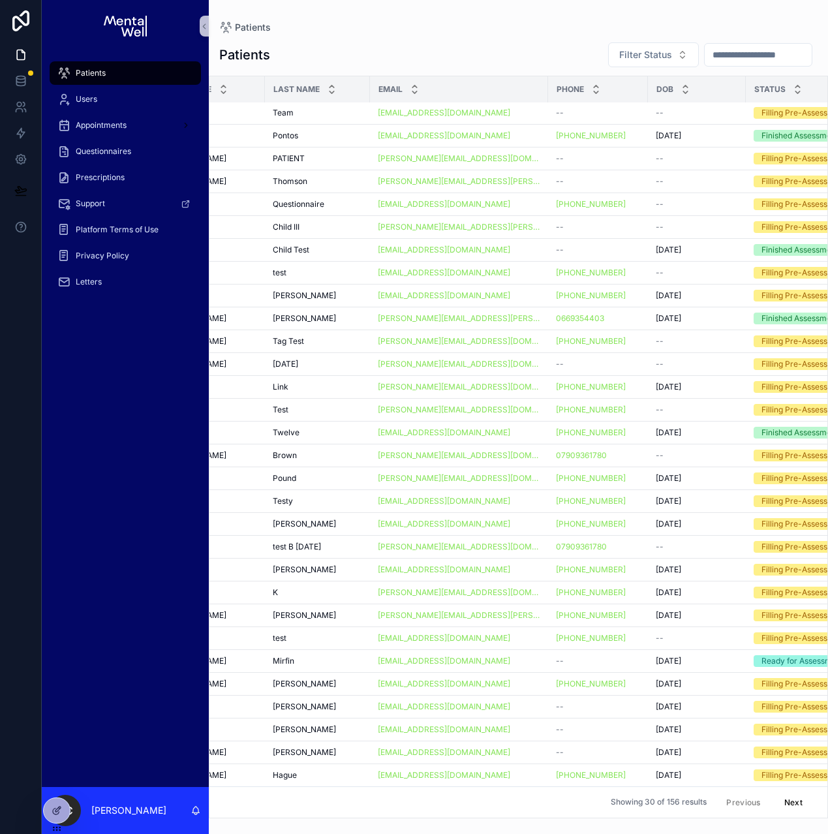
scroll to position [10, 0]
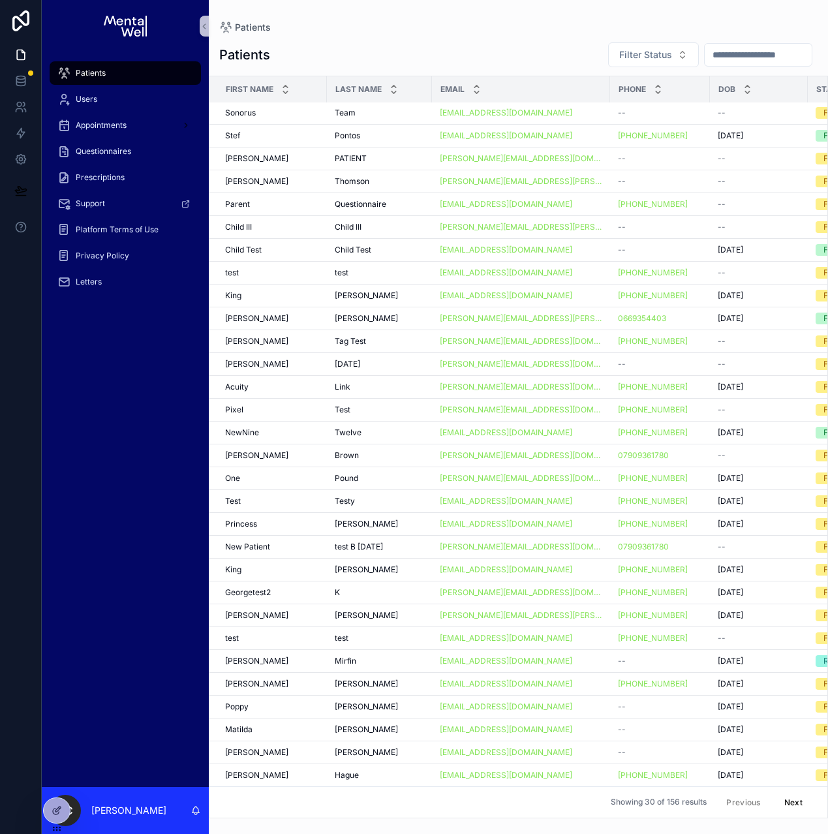
click at [710, 56] on input "scrollable content" at bounding box center [757, 55] width 107 height 18
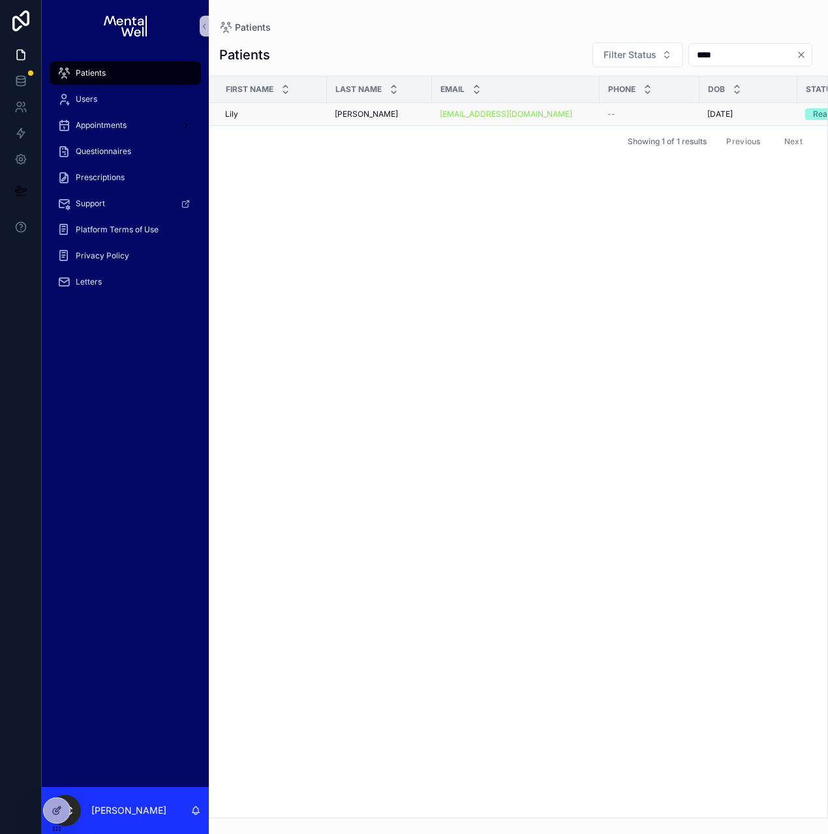
type input "****"
click at [368, 116] on div "[PERSON_NAME] [PERSON_NAME]" at bounding box center [379, 114] width 89 height 10
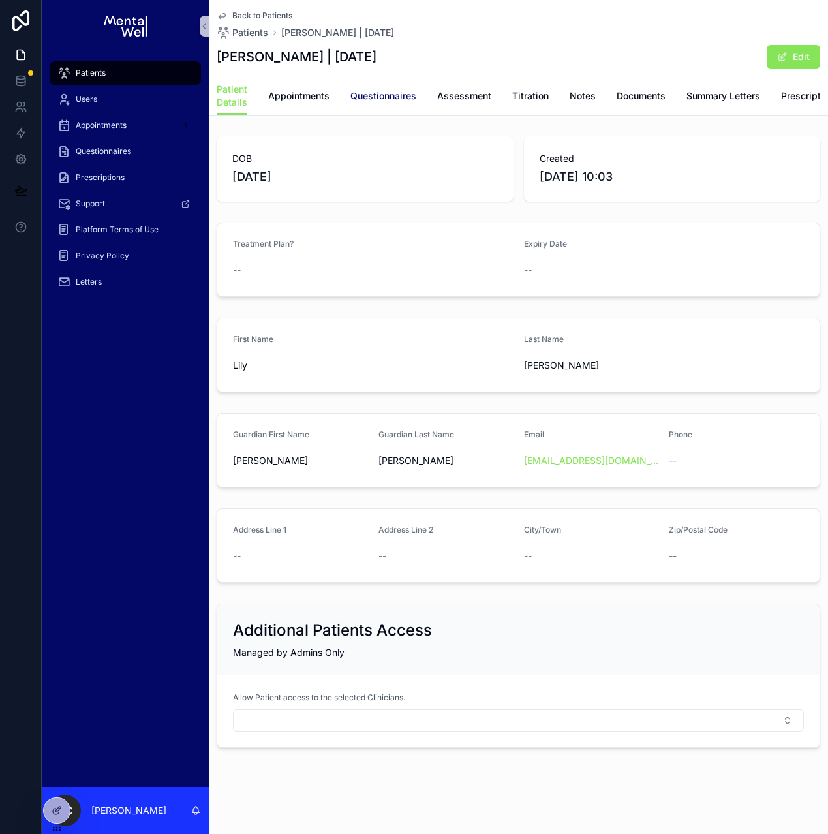
click at [383, 102] on span "Questionnaires" at bounding box center [383, 95] width 66 height 13
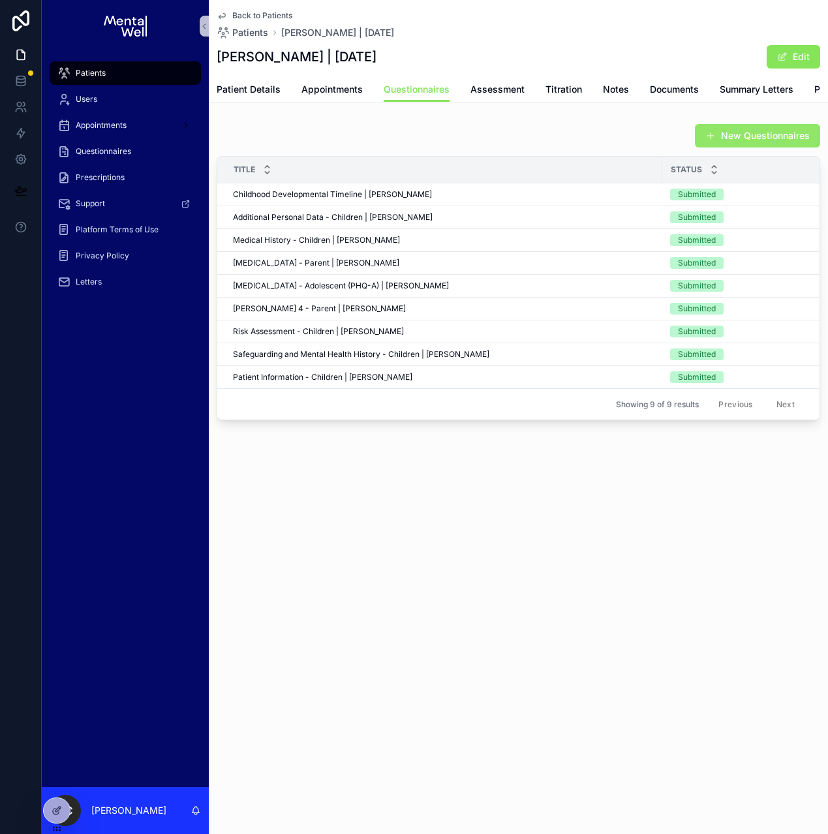
click at [703, 147] on button "New Questionnaires" at bounding box center [757, 135] width 125 height 23
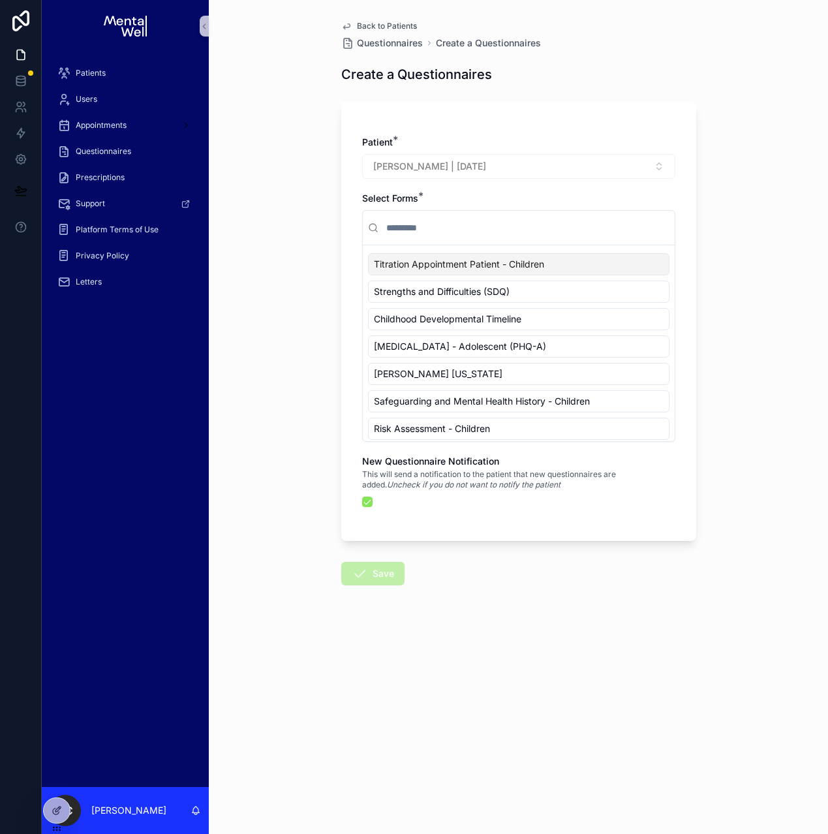
click at [464, 225] on input "scrollable content" at bounding box center [527, 227] width 286 height 23
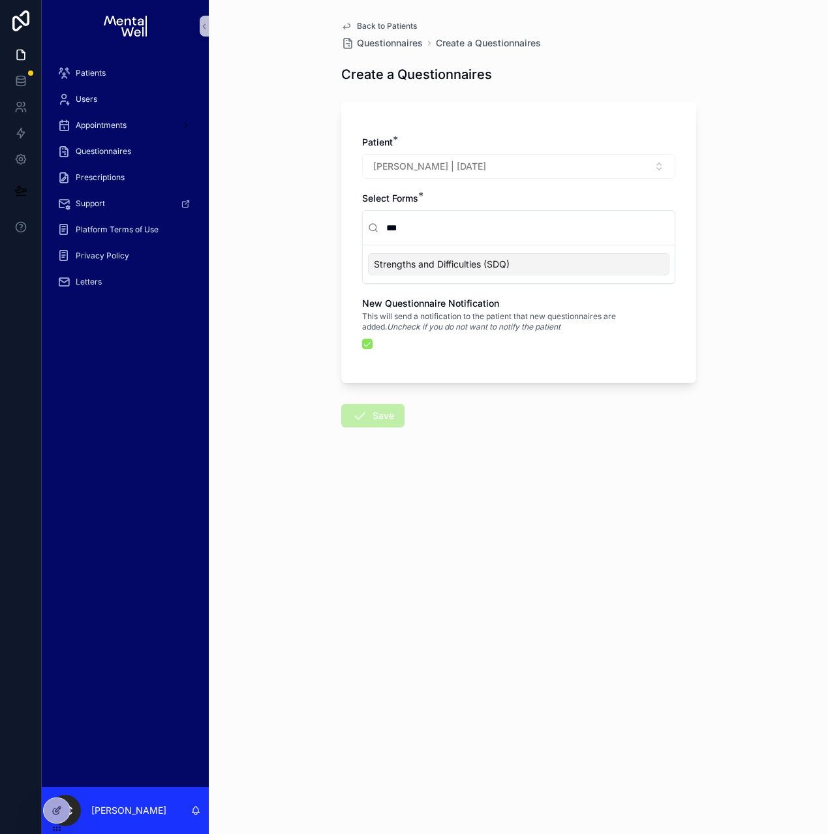
type input "***"
click at [424, 267] on span "Strengths and Difficulties (SDQ)" at bounding box center [442, 264] width 136 height 13
click at [379, 411] on button "Save" at bounding box center [372, 415] width 63 height 23
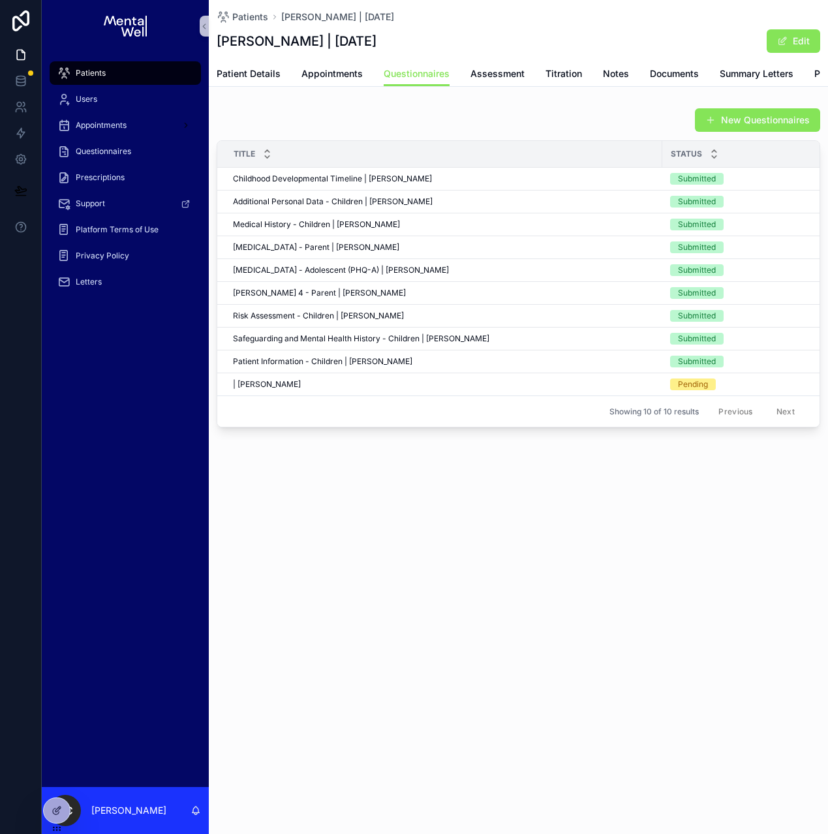
click at [318, 124] on div "New Questionnaires" at bounding box center [518, 120] width 603 height 25
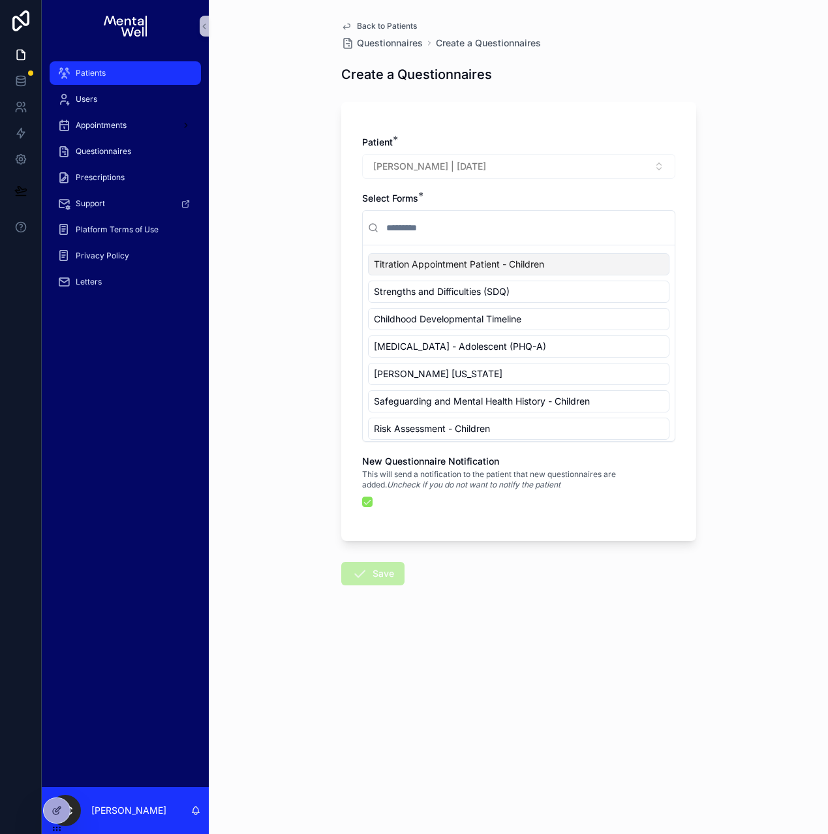
click at [122, 71] on div "Patients" at bounding box center [125, 73] width 136 height 21
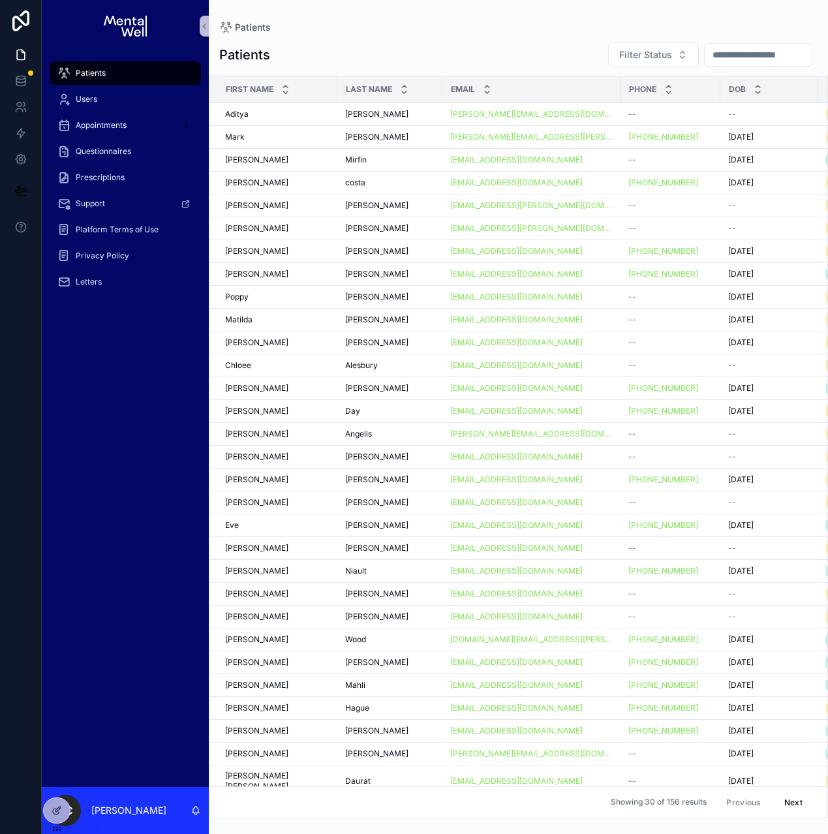
click at [746, 54] on input "scrollable content" at bounding box center [757, 55] width 107 height 18
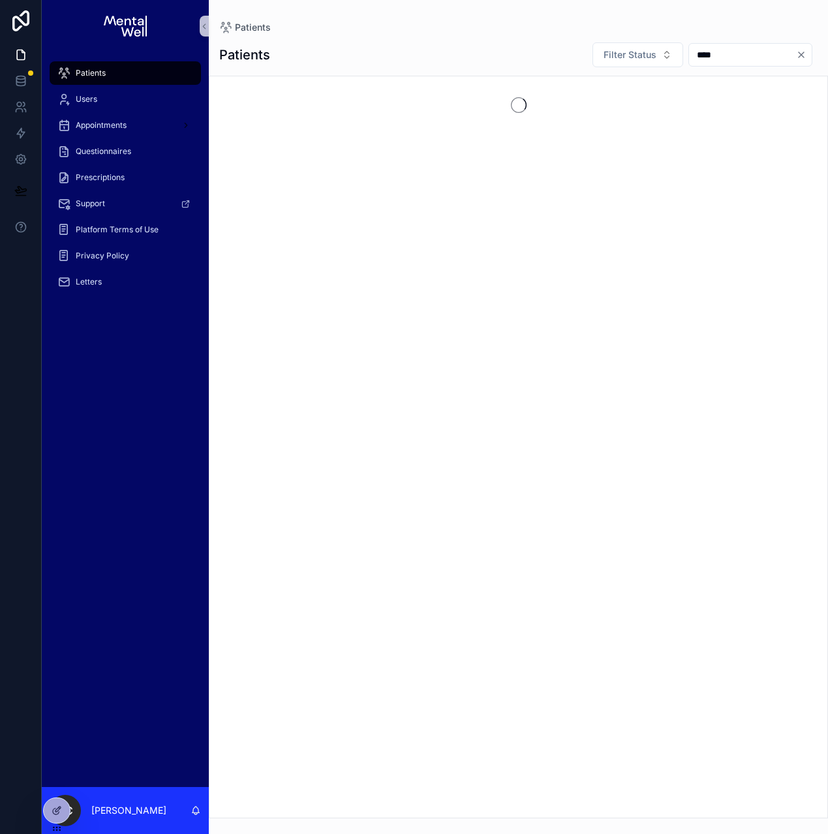
type input "*****"
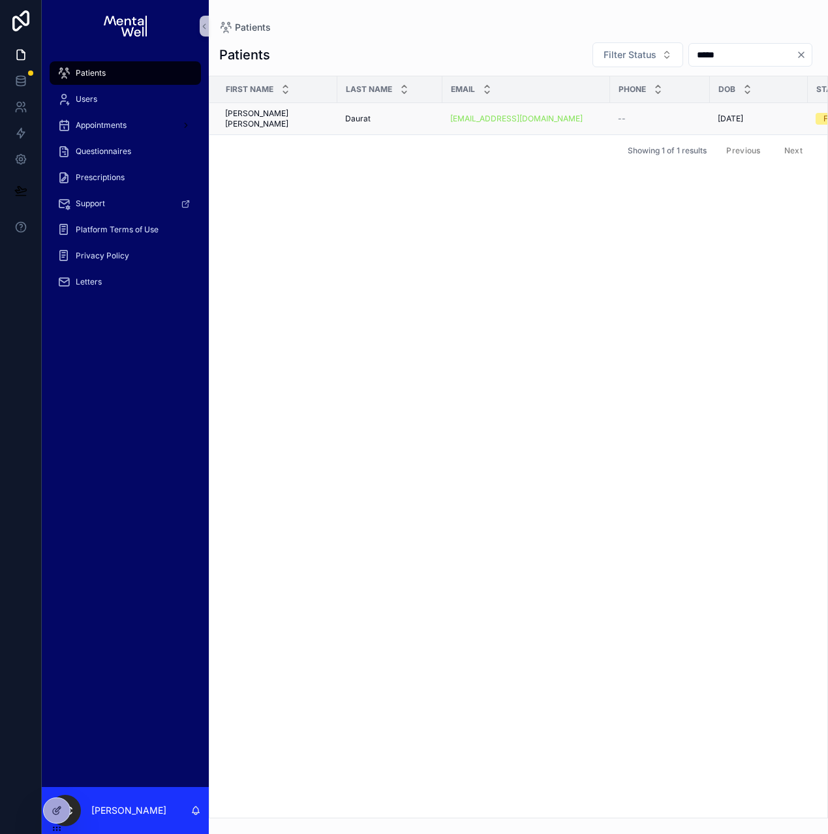
click at [389, 116] on div "Daurat Daurat" at bounding box center [389, 118] width 89 height 10
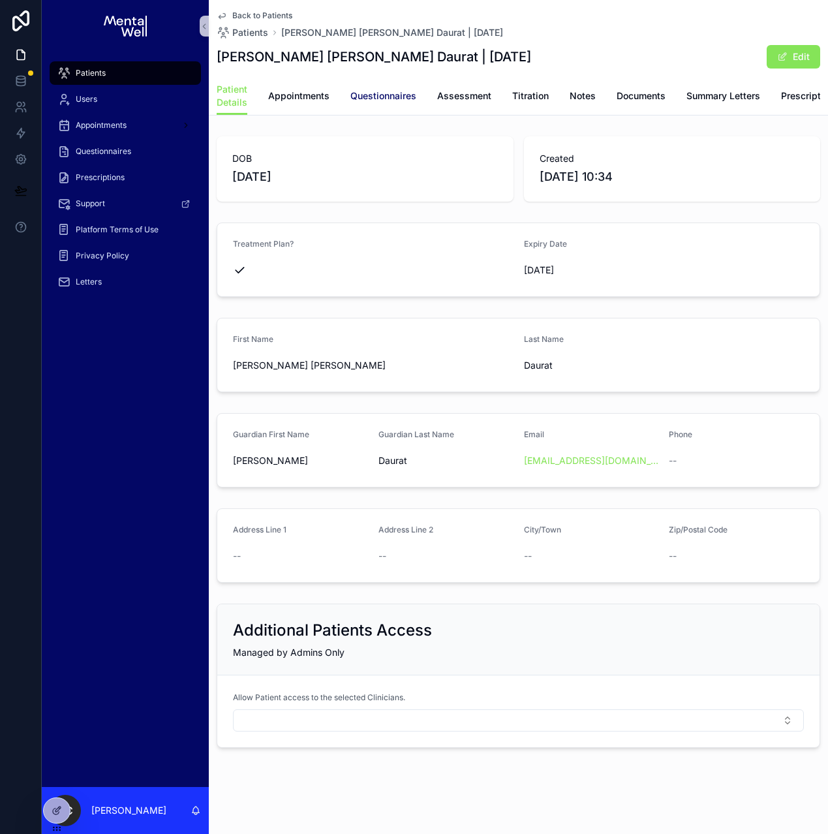
click at [393, 97] on span "Questionnaires" at bounding box center [383, 95] width 66 height 13
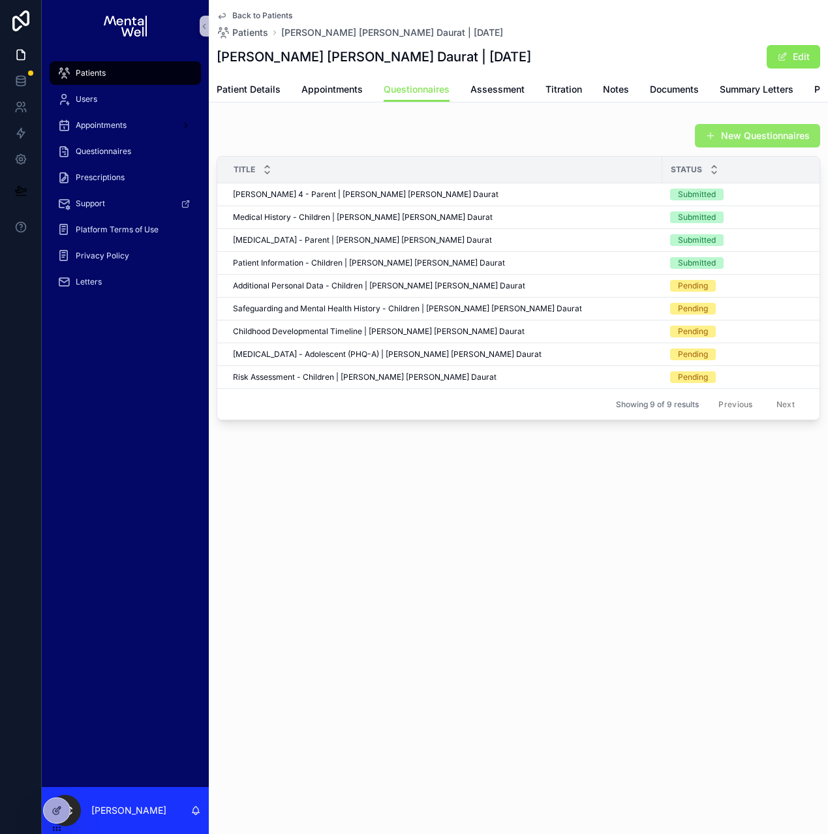
click at [707, 147] on button "New Questionnaires" at bounding box center [757, 135] width 125 height 23
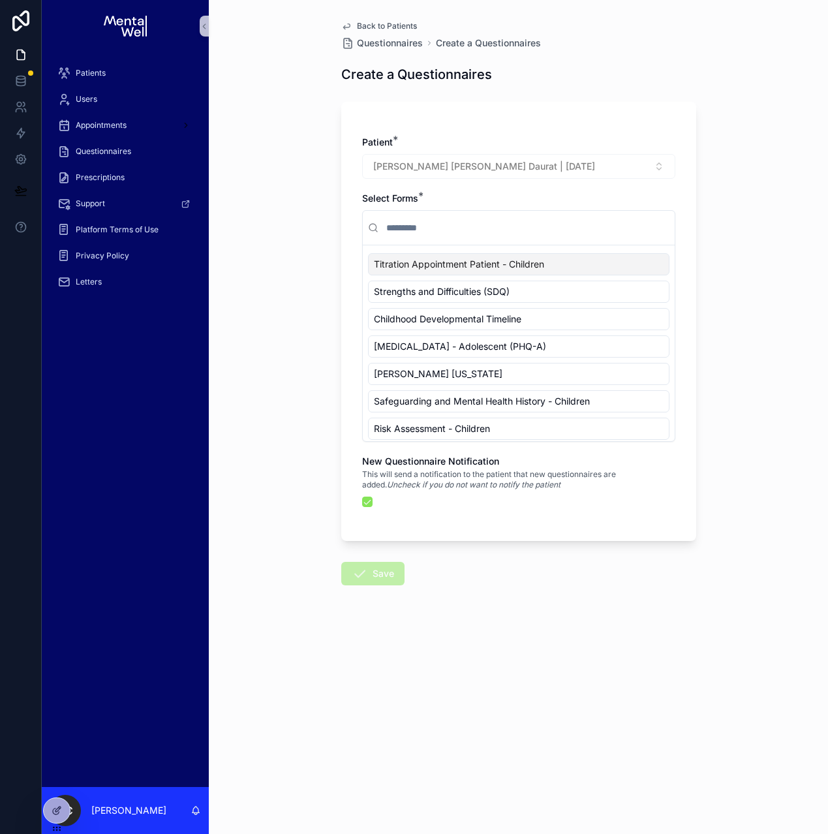
click at [490, 227] on input "scrollable content" at bounding box center [527, 227] width 286 height 23
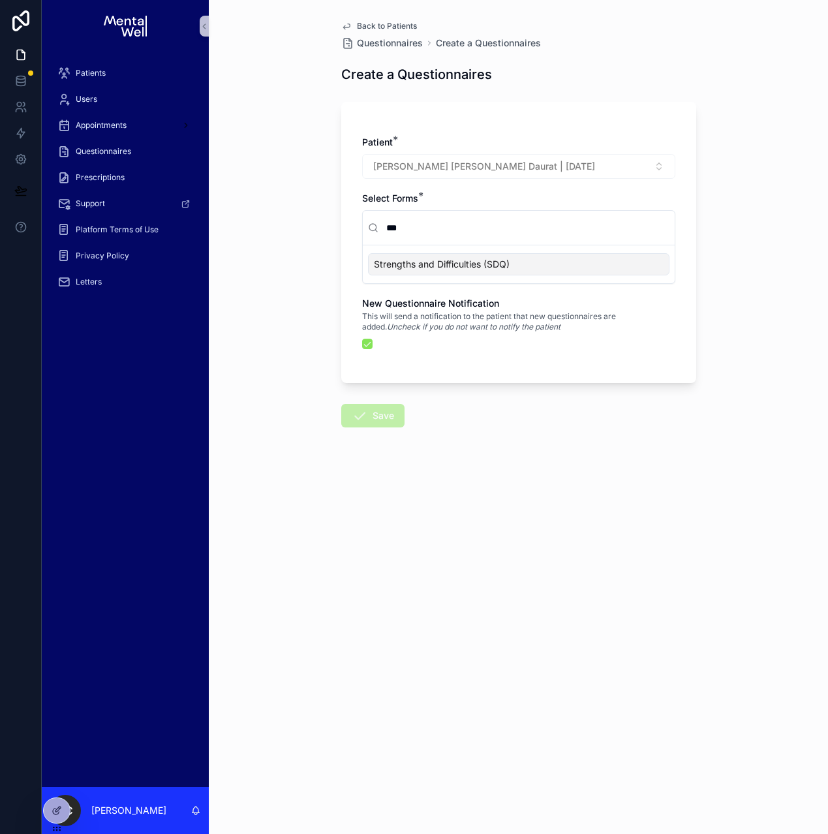
type input "***"
click at [479, 259] on span "Strengths and Difficulties (SDQ)" at bounding box center [442, 264] width 136 height 13
click at [380, 415] on button "Save" at bounding box center [372, 415] width 63 height 23
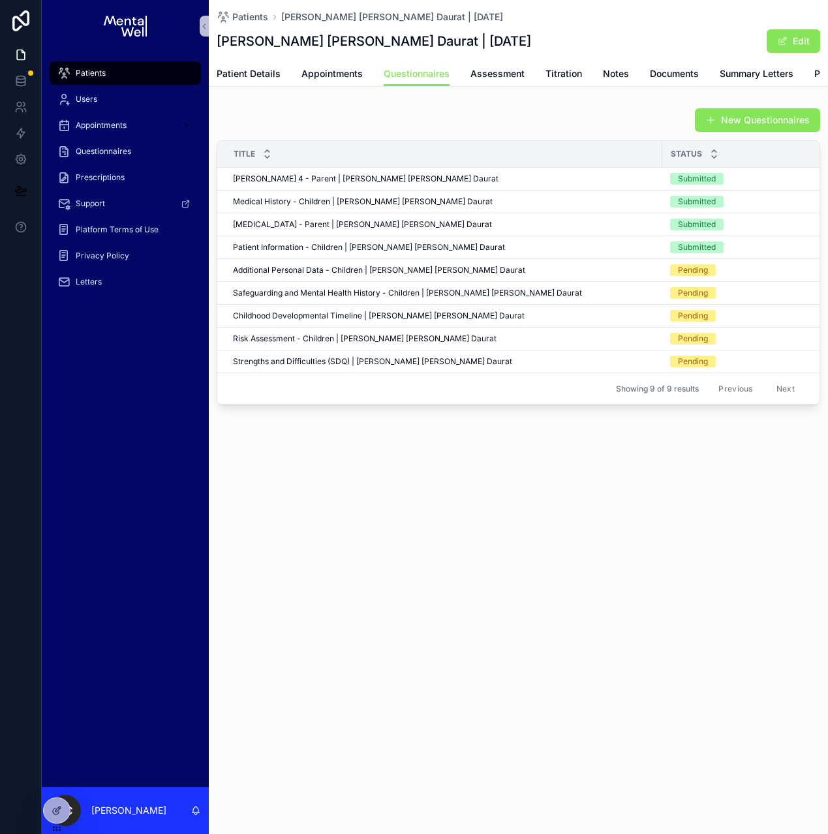
click at [318, 132] on div "New Questionnaires" at bounding box center [518, 120] width 603 height 25
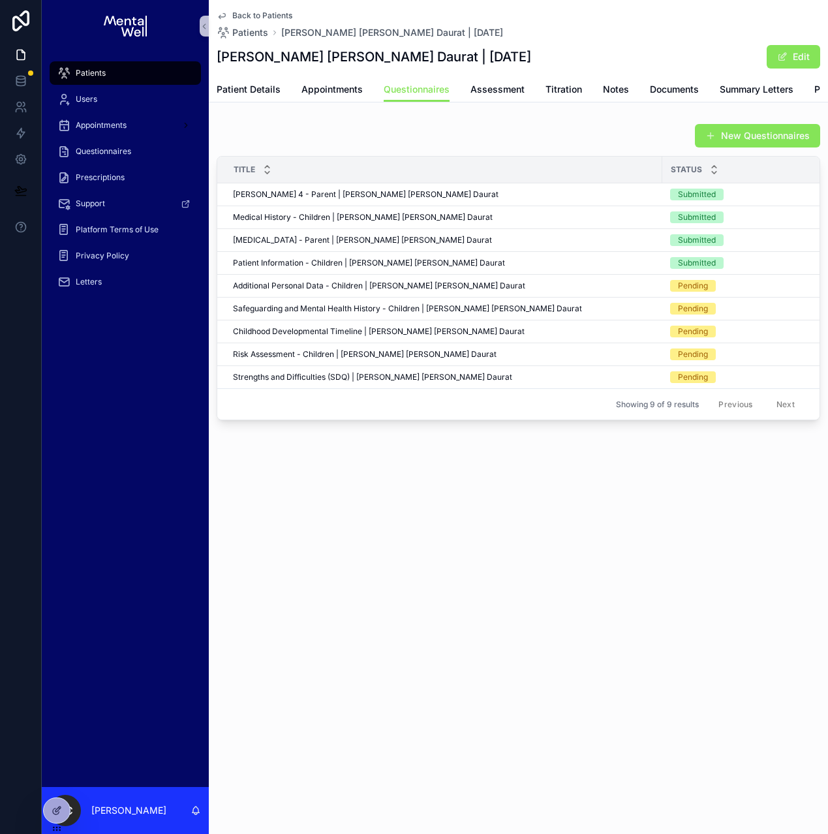
click at [148, 73] on div "Patients" at bounding box center [125, 73] width 136 height 21
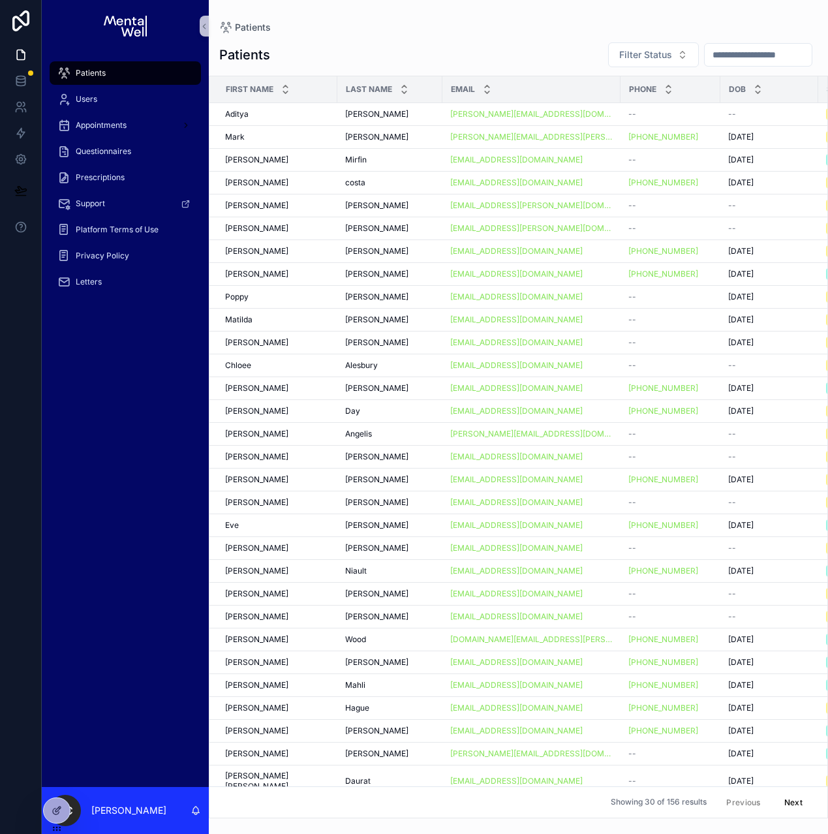
scroll to position [0, 203]
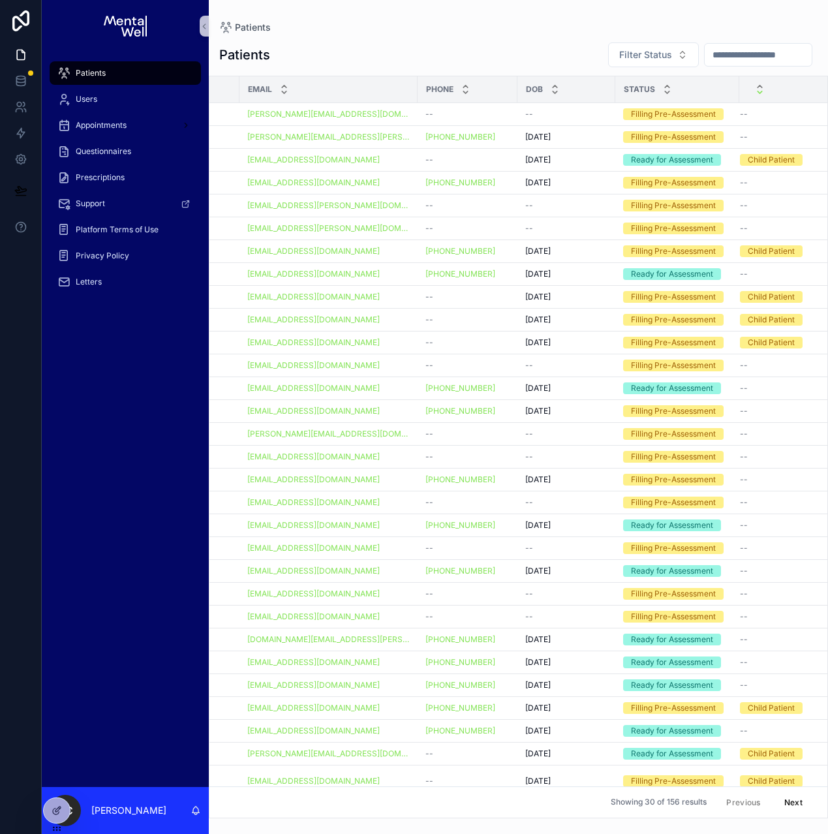
click at [755, 93] on icon "scrollable content" at bounding box center [759, 92] width 8 height 8
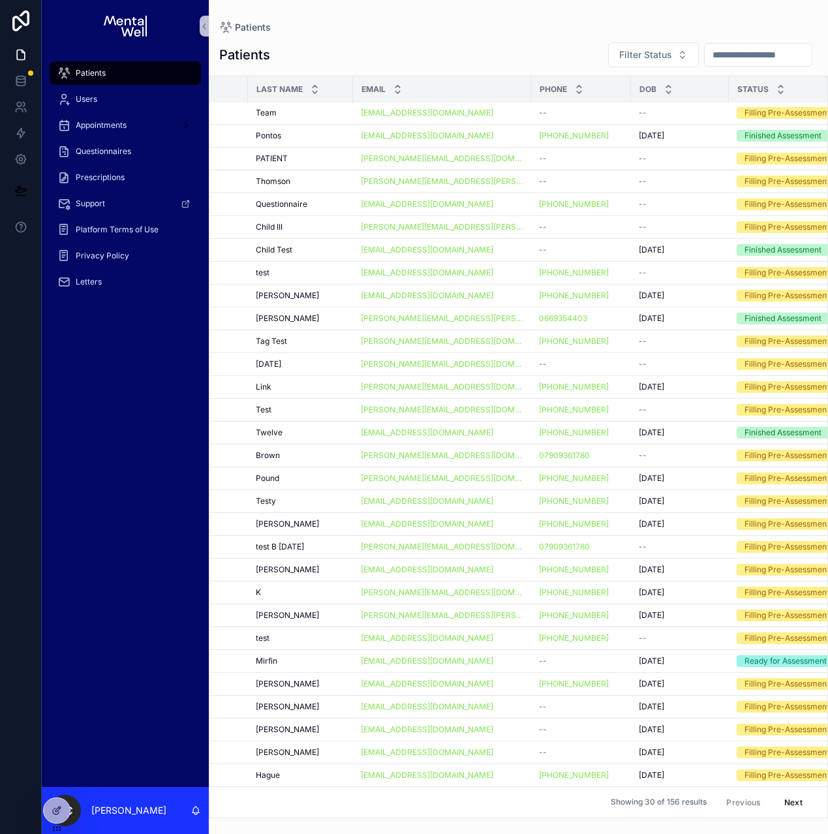
scroll to position [10, 98]
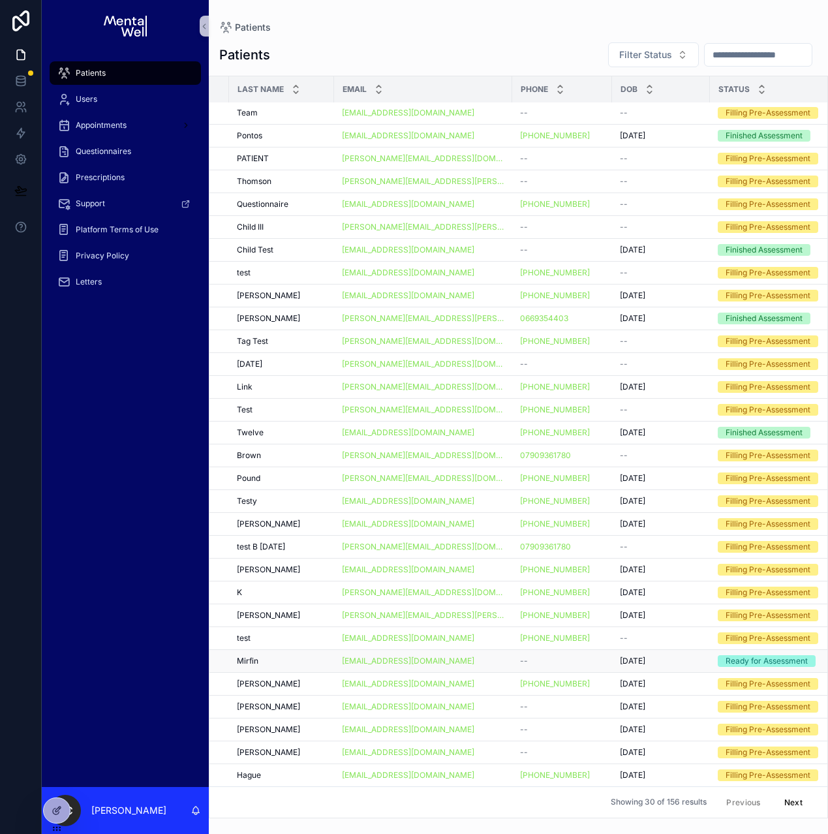
click at [553, 655] on div "--" at bounding box center [562, 660] width 84 height 10
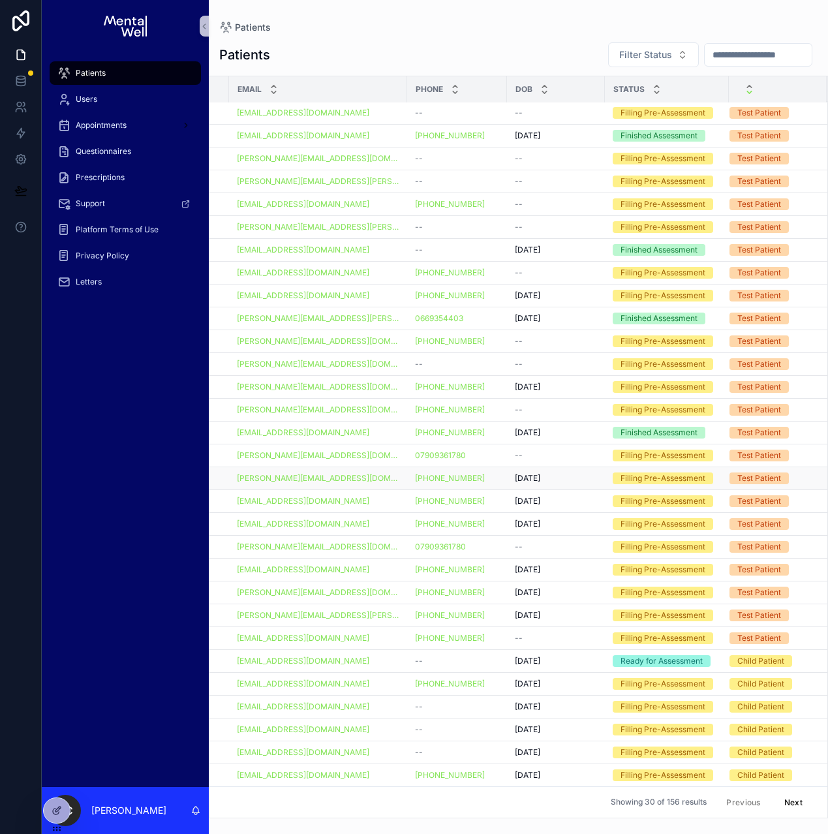
scroll to position [10, 203]
click at [555, 701] on div "[DATE] [DATE]" at bounding box center [556, 706] width 82 height 10
click at [565, 678] on div "[DATE] [DATE]" at bounding box center [556, 683] width 82 height 10
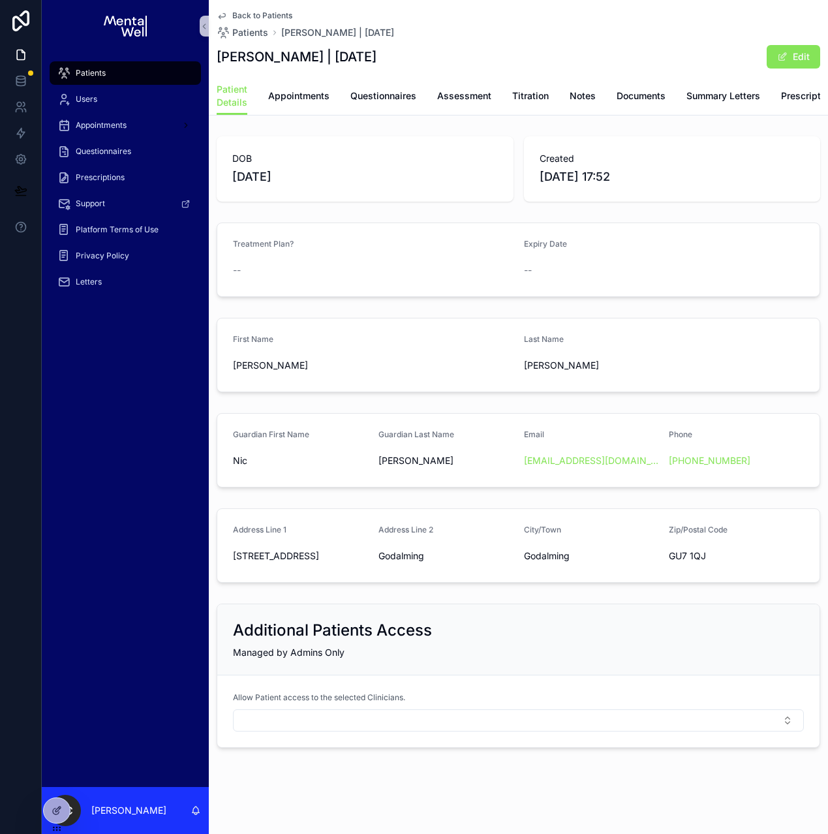
drag, startPoint x: 218, startPoint y: 59, endPoint x: 398, endPoint y: 57, distance: 179.4
click at [398, 57] on div "[PERSON_NAME] | [DATE] Edit" at bounding box center [518, 56] width 603 height 25
click at [104, 75] on span "Patients" at bounding box center [91, 73] width 30 height 10
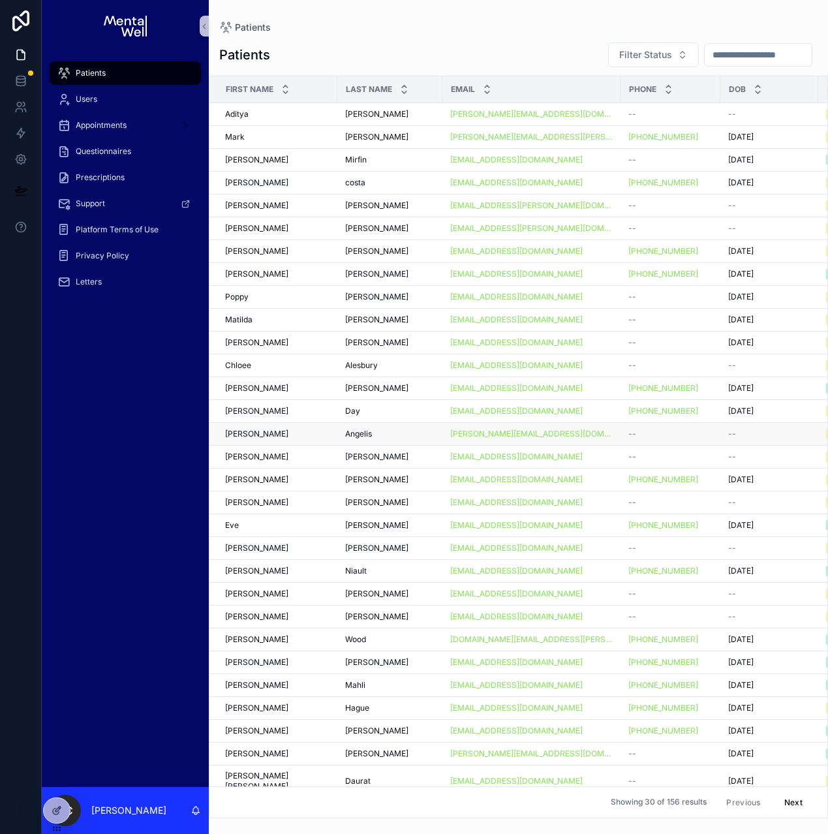
click at [271, 433] on div "[PERSON_NAME] [PERSON_NAME]" at bounding box center [277, 434] width 104 height 10
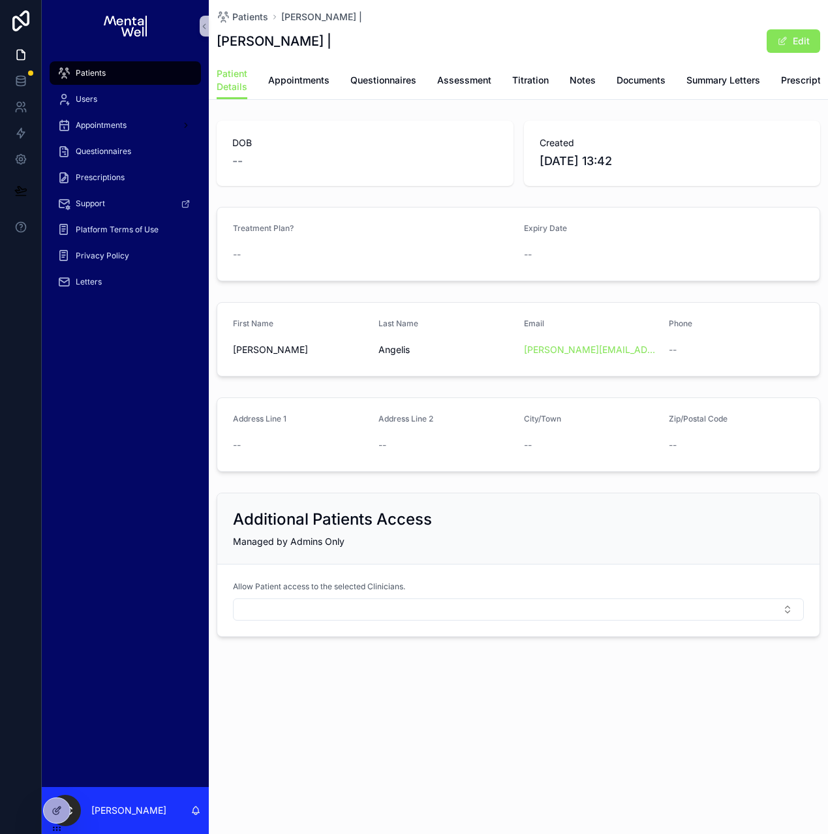
drag, startPoint x: 217, startPoint y: 42, endPoint x: 316, endPoint y: 44, distance: 99.1
click at [316, 44] on h1 "[PERSON_NAME] |" at bounding box center [274, 41] width 115 height 18
click at [307, 82] on span "Appointments" at bounding box center [298, 80] width 61 height 13
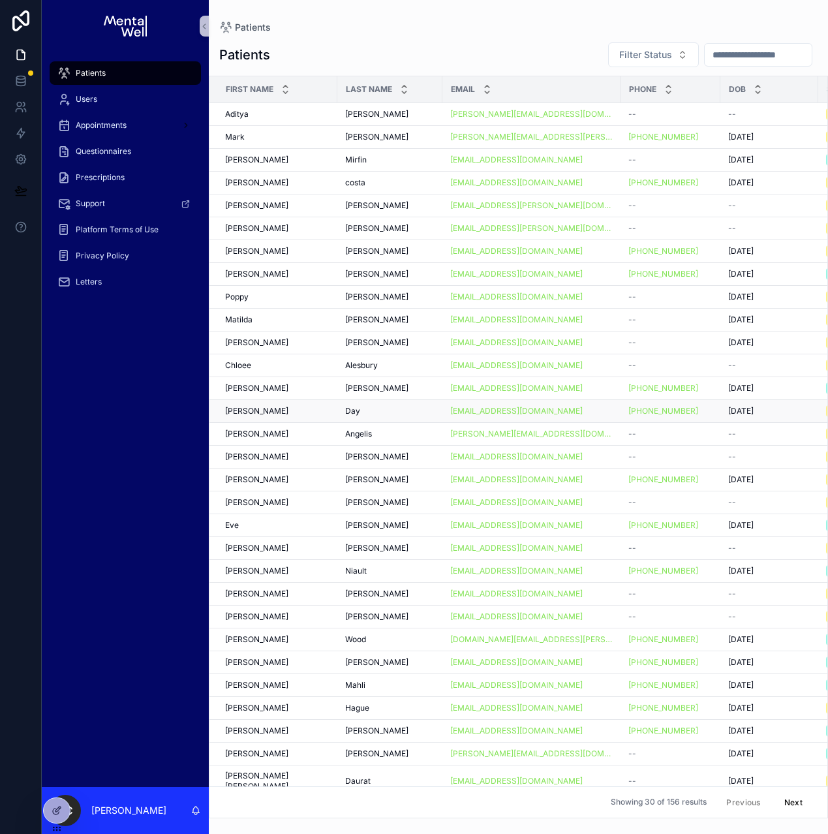
click at [265, 412] on div "[PERSON_NAME]" at bounding box center [277, 411] width 104 height 10
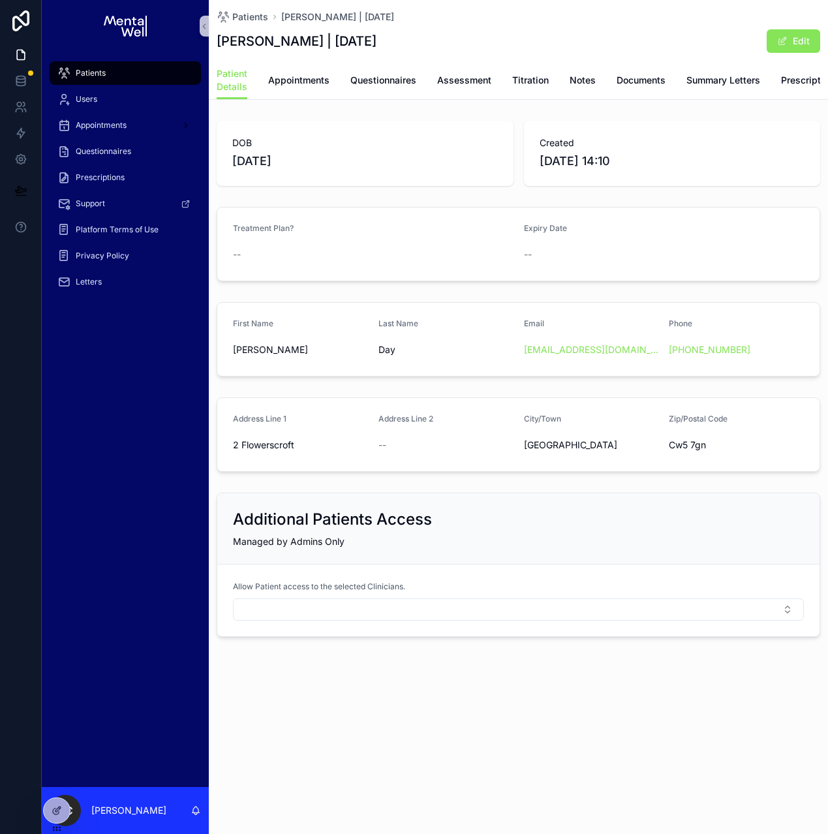
drag, startPoint x: 218, startPoint y: 42, endPoint x: 362, endPoint y: 42, distance: 144.1
click at [362, 42] on h1 "[PERSON_NAME] | [DATE]" at bounding box center [297, 41] width 160 height 18
copy h1 "[PERSON_NAME] | [DATE]"
click at [278, 77] on span "Appointments" at bounding box center [298, 80] width 61 height 13
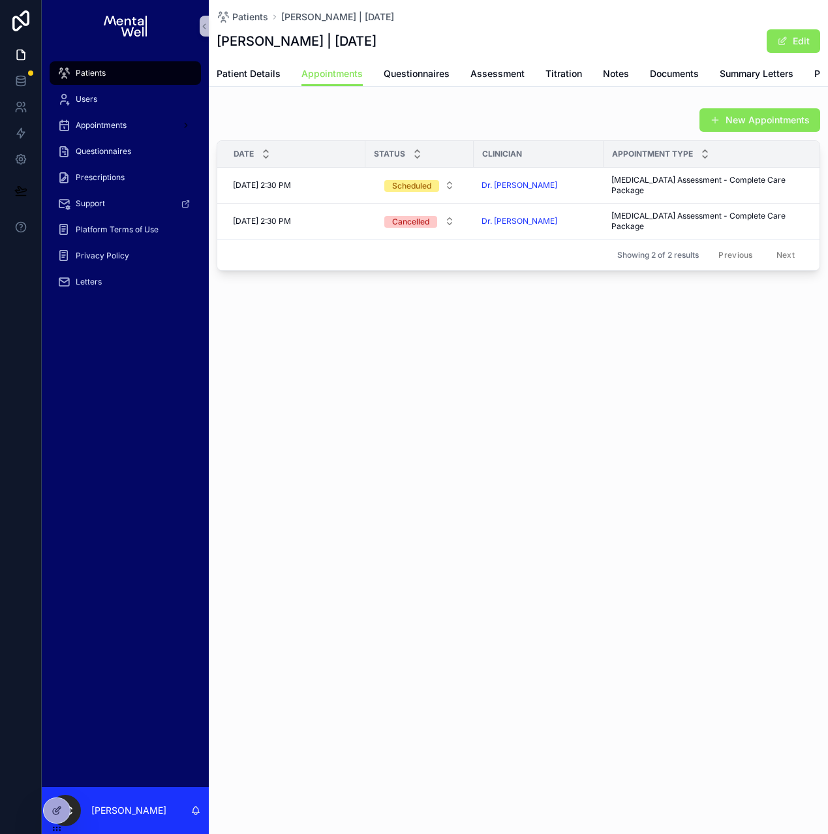
click at [344, 326] on div "Patients [PERSON_NAME] | [DATE] [PERSON_NAME] | [DATE] Edit Appointments Patien…" at bounding box center [518, 179] width 619 height 359
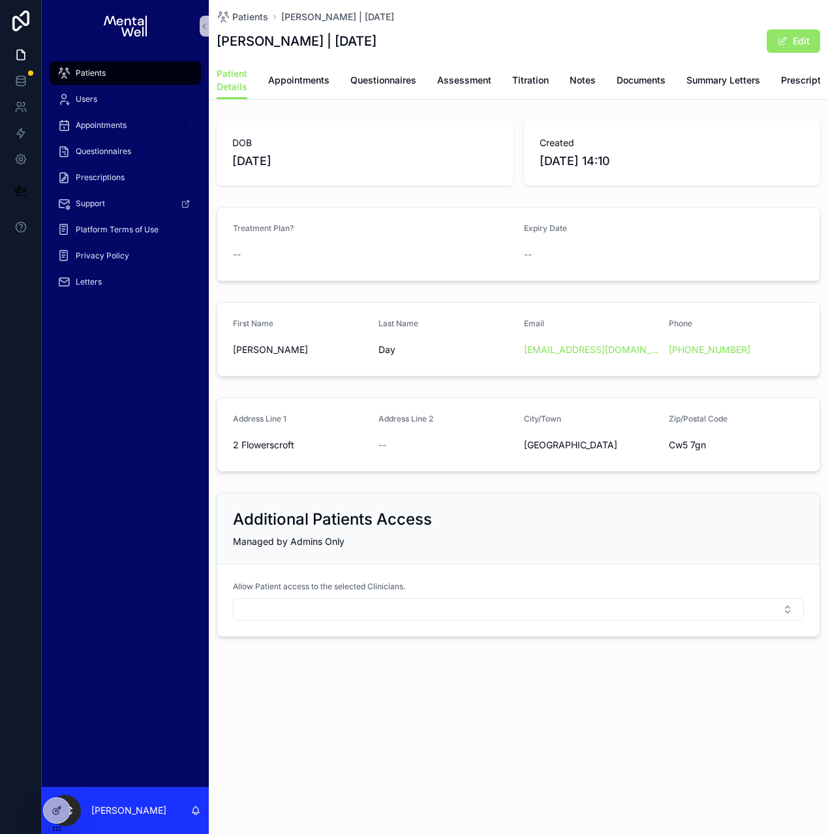
click at [798, 51] on button "Edit" at bounding box center [792, 40] width 53 height 23
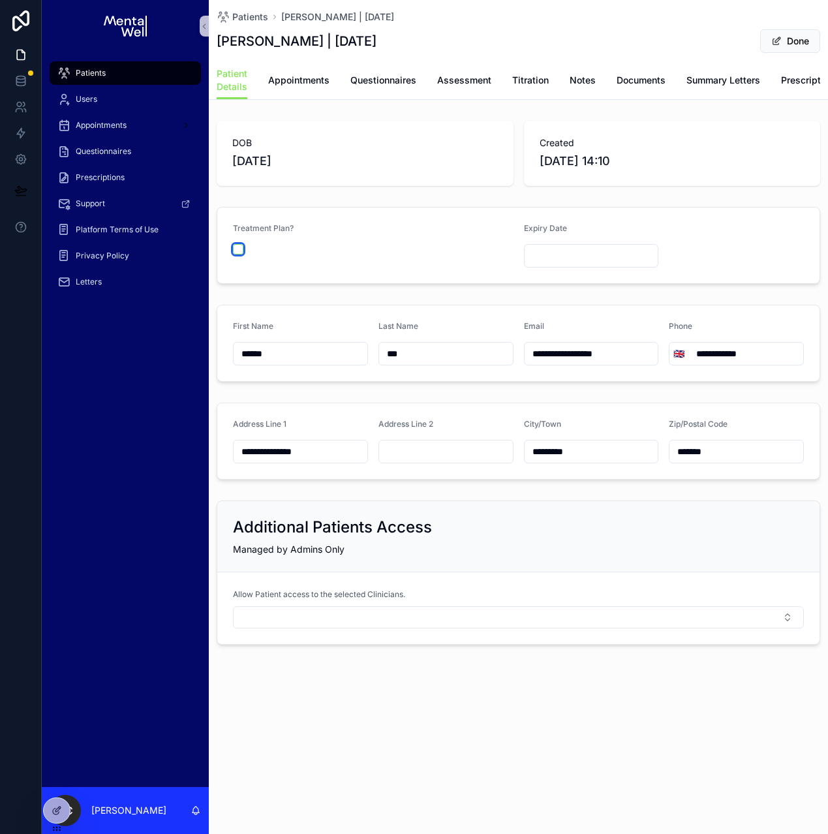
click at [241, 254] on button "scrollable content" at bounding box center [238, 249] width 10 height 10
click at [567, 263] on input "scrollable content" at bounding box center [591, 256] width 134 height 18
click at [552, 323] on html "**********" at bounding box center [414, 417] width 828 height 834
click at [618, 330] on html "**********" at bounding box center [414, 417] width 828 height 834
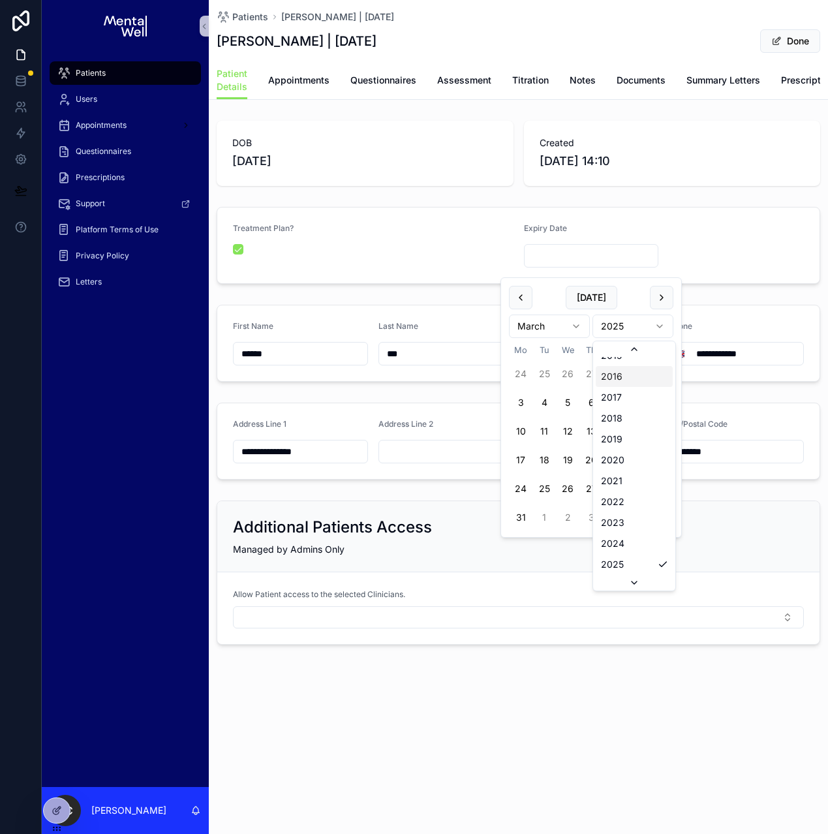
scroll to position [2394, 0]
click at [631, 325] on html "**********" at bounding box center [414, 417] width 828 height 834
click at [520, 406] on button "2" at bounding box center [520, 402] width 23 height 23
type input "**********"
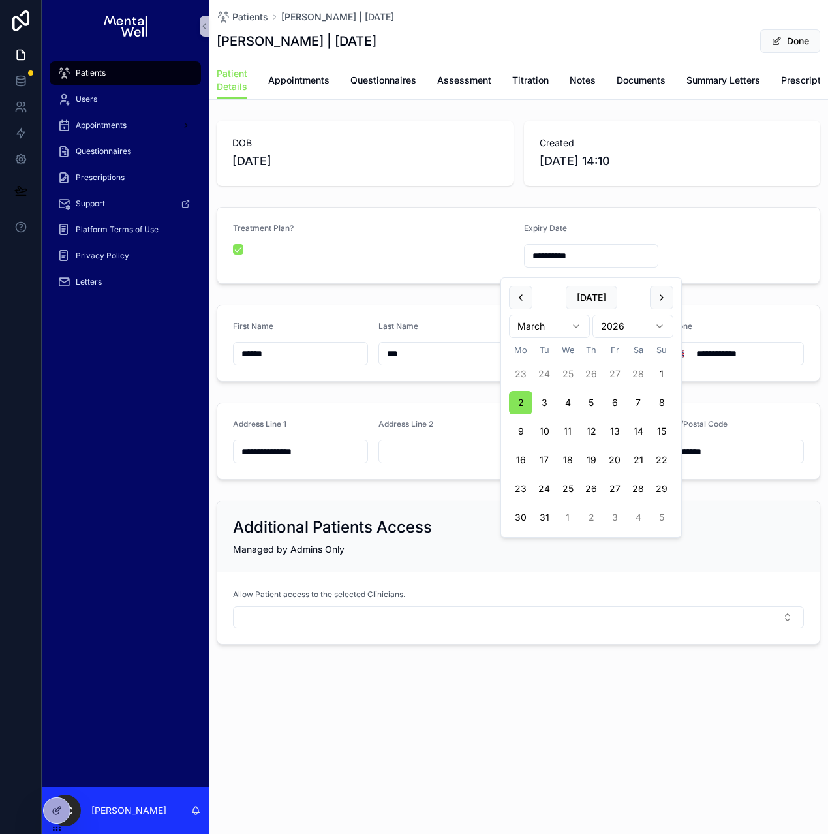
click at [460, 309] on div "**********" at bounding box center [518, 342] width 619 height 87
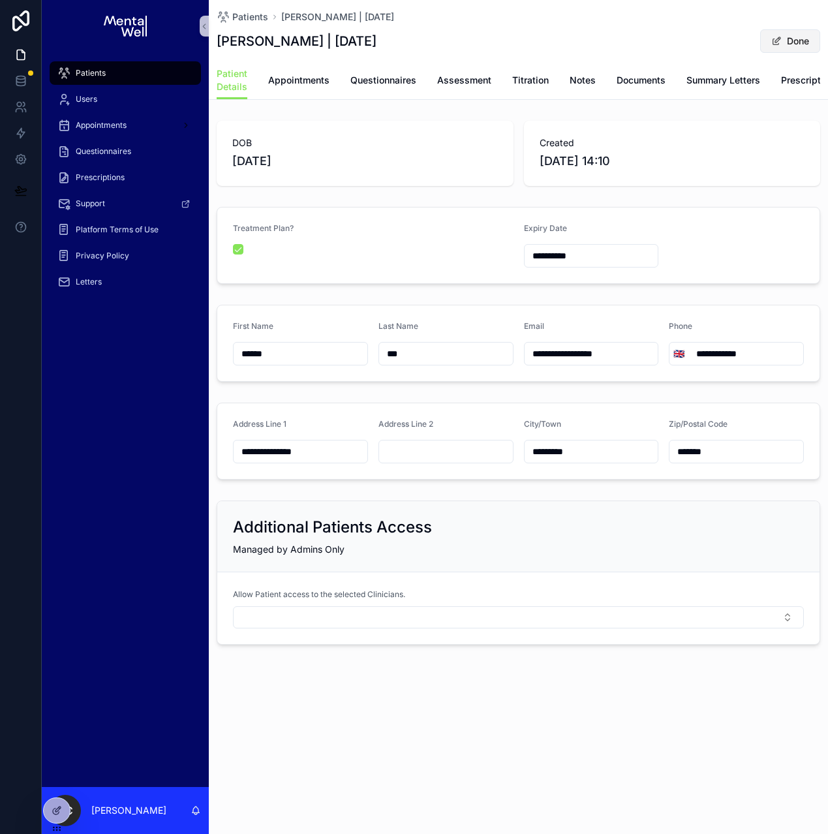
click at [770, 48] on button "Done" at bounding box center [790, 40] width 60 height 23
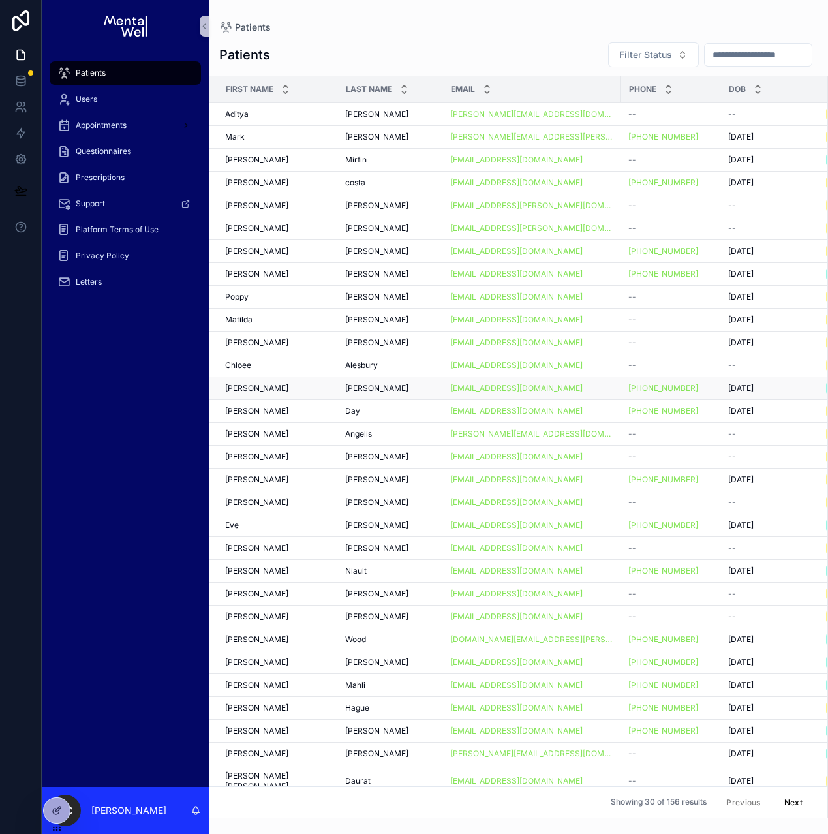
click at [273, 386] on div "[PERSON_NAME] [PERSON_NAME]" at bounding box center [277, 388] width 104 height 10
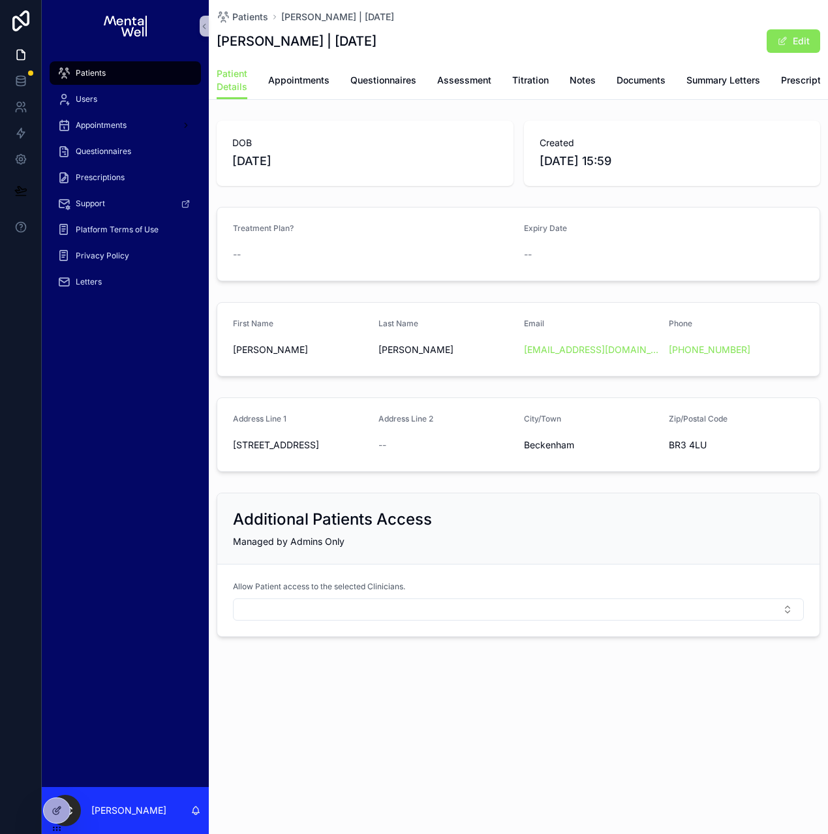
drag, startPoint x: 219, startPoint y: 42, endPoint x: 447, endPoint y: 49, distance: 228.4
click at [447, 49] on div "[PERSON_NAME] | [DATE] Edit" at bounding box center [518, 41] width 603 height 25
click at [297, 83] on span "Appointments" at bounding box center [298, 80] width 61 height 13
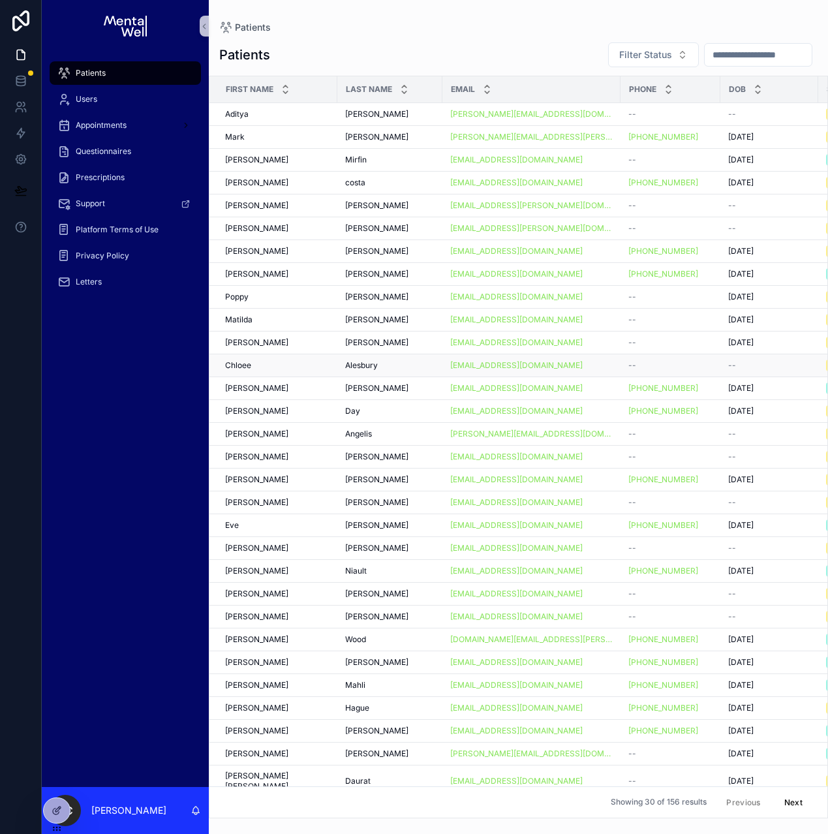
drag, startPoint x: 257, startPoint y: 359, endPoint x: 265, endPoint y: 359, distance: 8.5
click at [257, 359] on td "[PERSON_NAME]" at bounding box center [273, 365] width 128 height 23
click at [269, 367] on div "[PERSON_NAME]" at bounding box center [277, 365] width 104 height 10
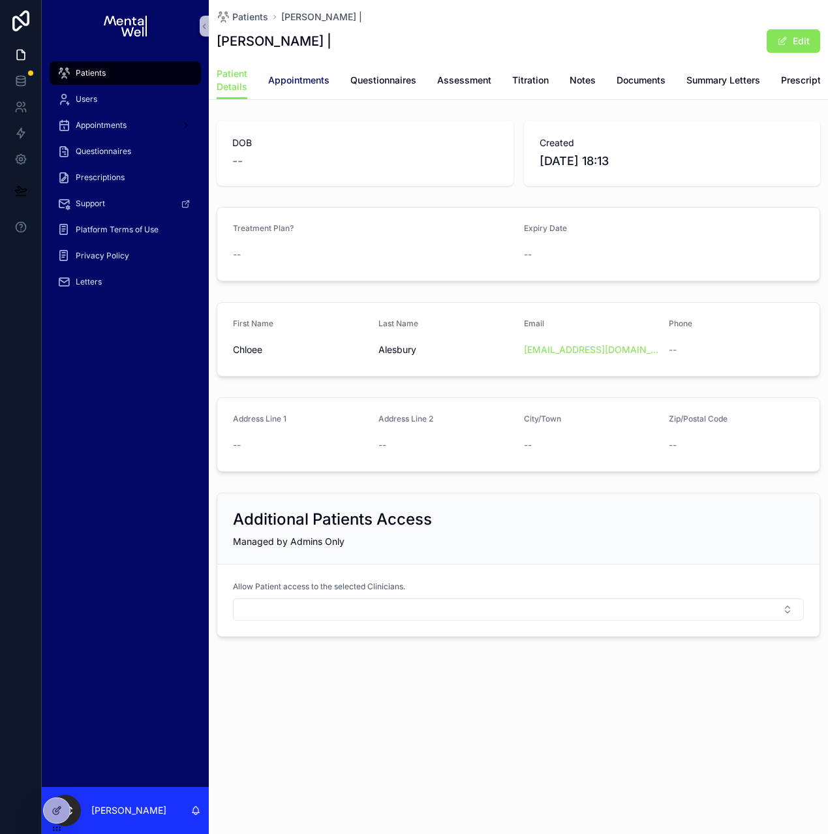
click at [302, 85] on span "Appointments" at bounding box center [298, 80] width 61 height 13
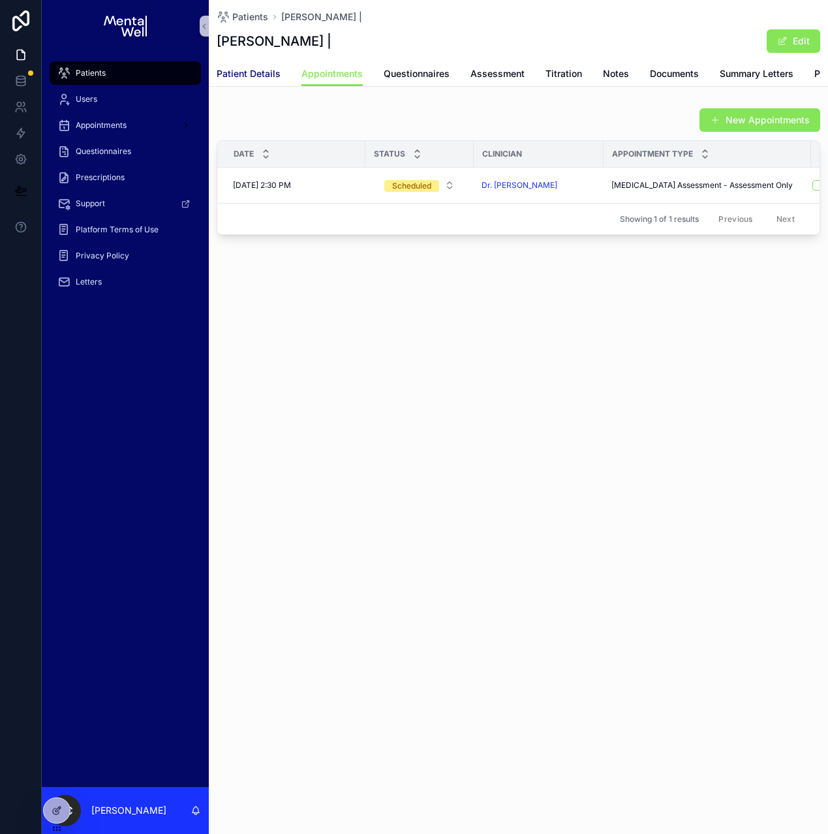
click at [241, 79] on span "Patient Details" at bounding box center [249, 73] width 64 height 13
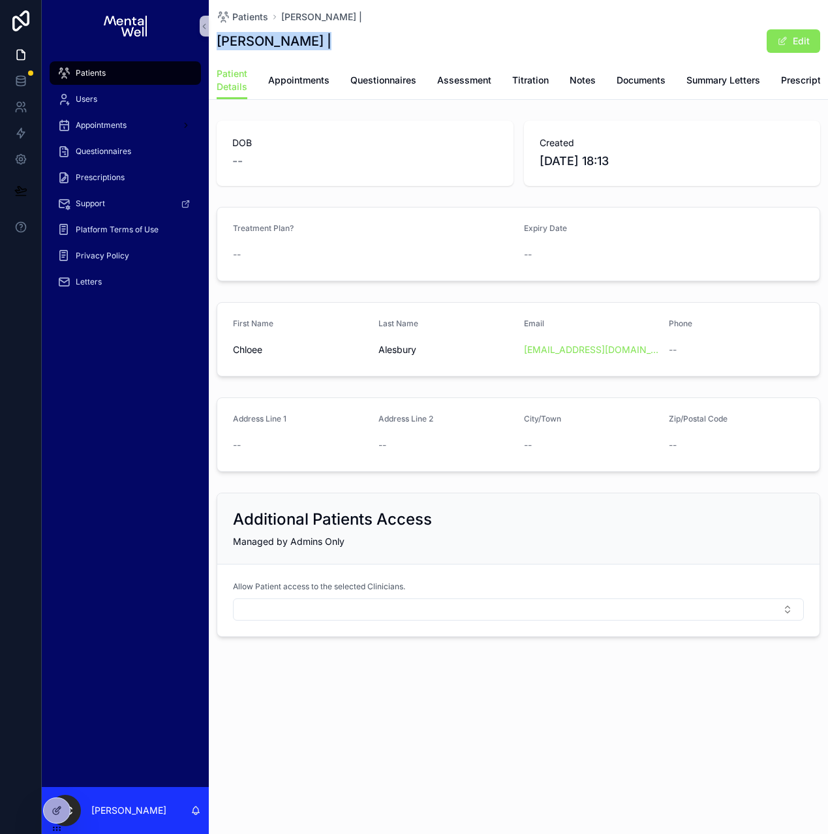
drag, startPoint x: 228, startPoint y: 43, endPoint x: 317, endPoint y: 42, distance: 88.7
click at [317, 42] on h1 "[PERSON_NAME] |" at bounding box center [274, 41] width 115 height 18
click at [286, 83] on span "Appointments" at bounding box center [298, 80] width 61 height 13
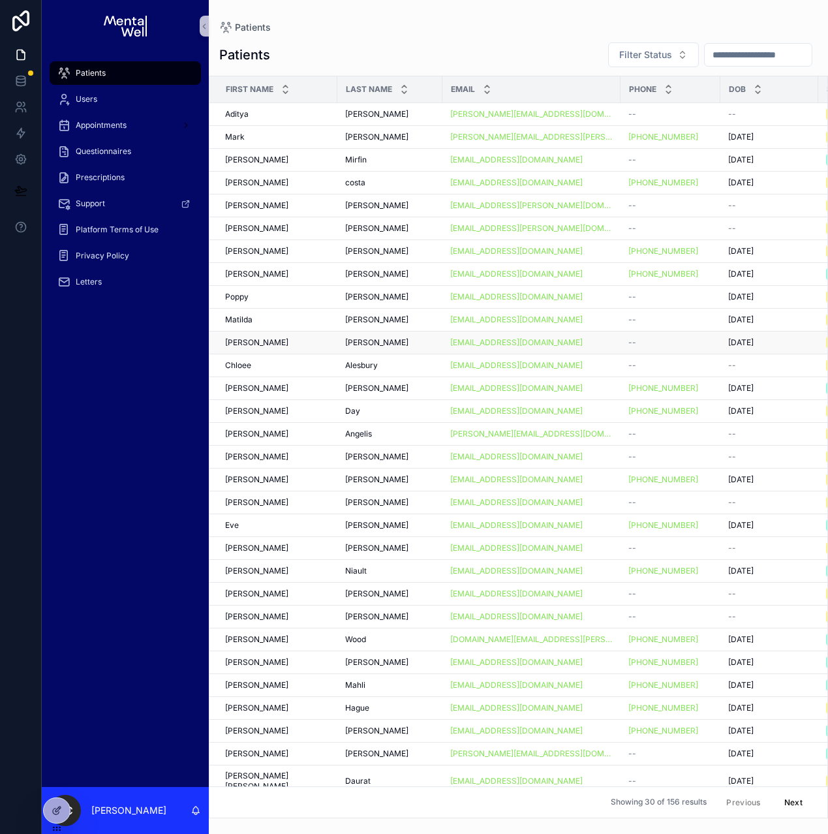
click at [253, 346] on div "[PERSON_NAME]" at bounding box center [277, 342] width 104 height 10
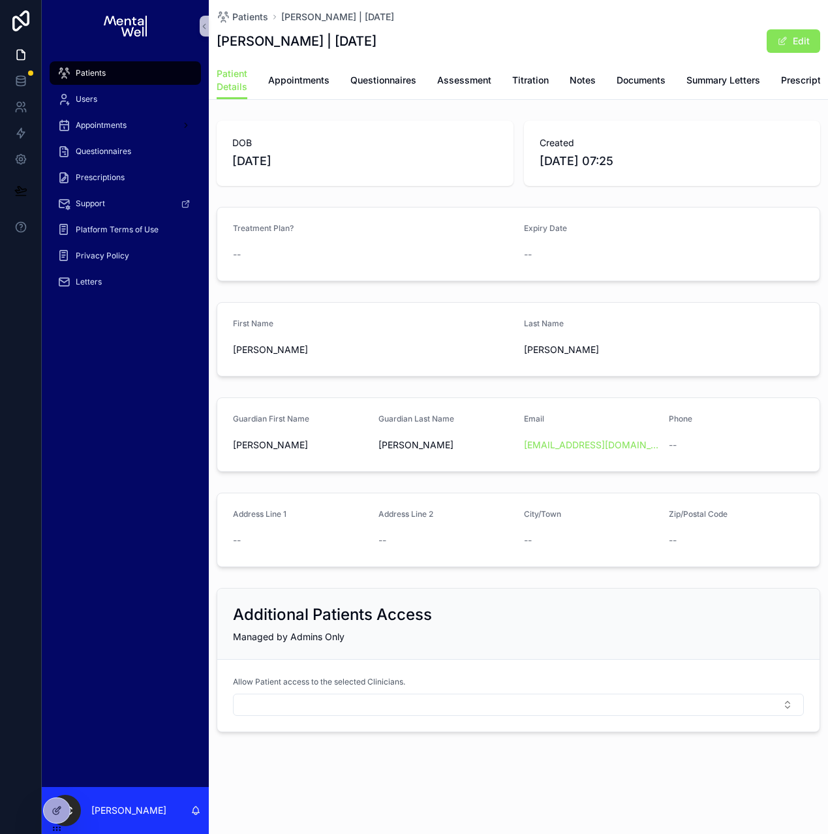
drag, startPoint x: 217, startPoint y: 42, endPoint x: 384, endPoint y: 42, distance: 166.3
click at [376, 42] on h1 "[PERSON_NAME] | [DATE]" at bounding box center [297, 41] width 160 height 18
click at [376, 87] on link "Questionnaires" at bounding box center [383, 81] width 66 height 26
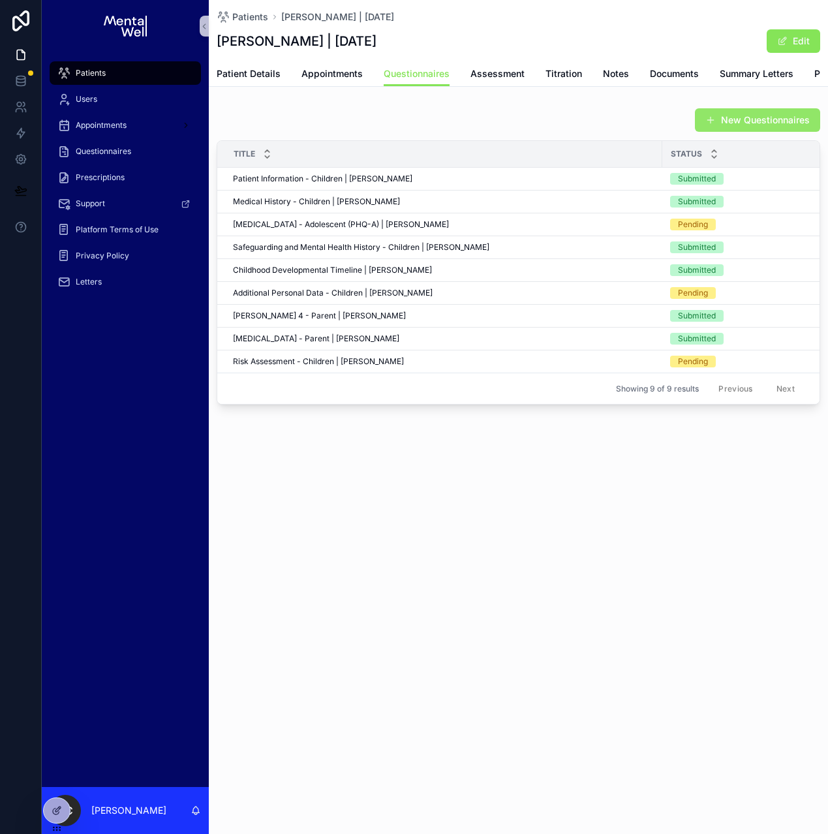
click at [713, 124] on span "scrollable content" at bounding box center [710, 120] width 10 height 10
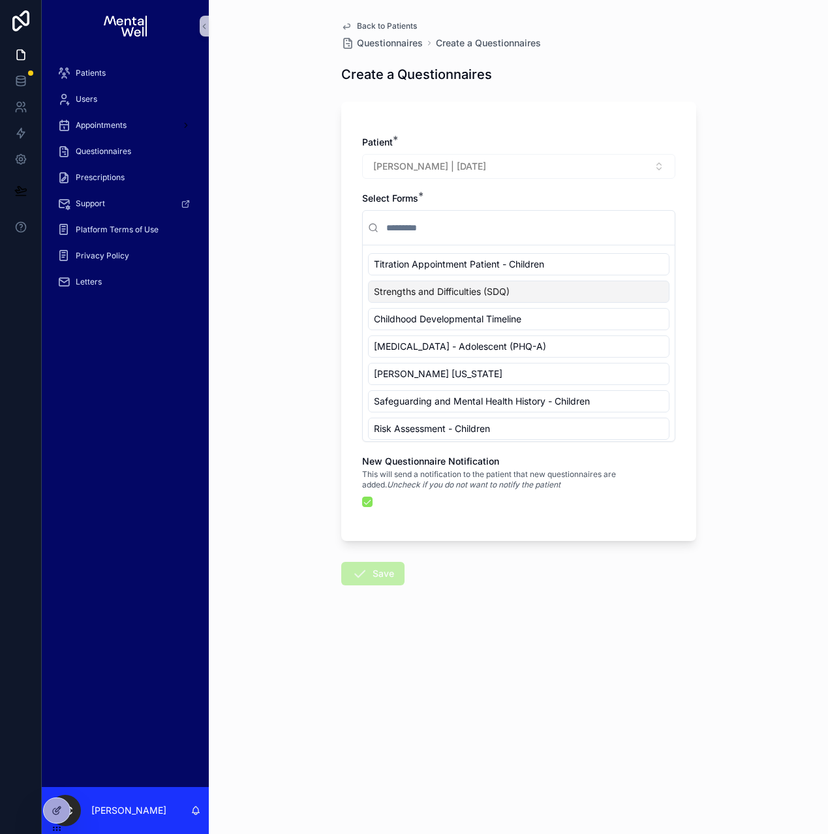
click at [470, 295] on span "Strengths and Difficulties (SDQ)" at bounding box center [442, 291] width 136 height 13
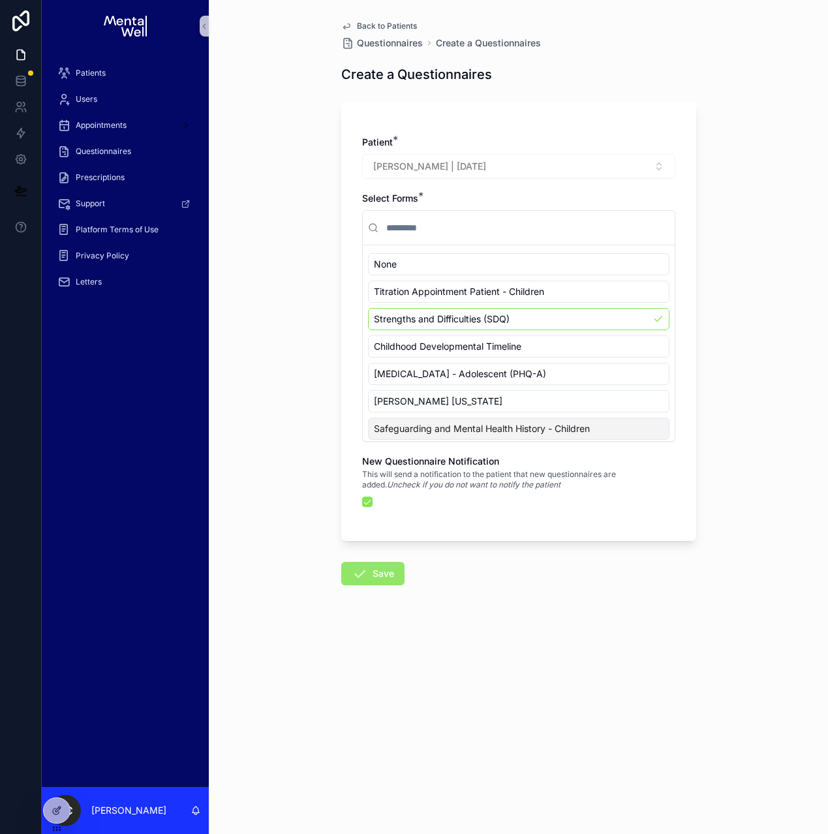
click at [370, 565] on button "Save" at bounding box center [372, 573] width 63 height 23
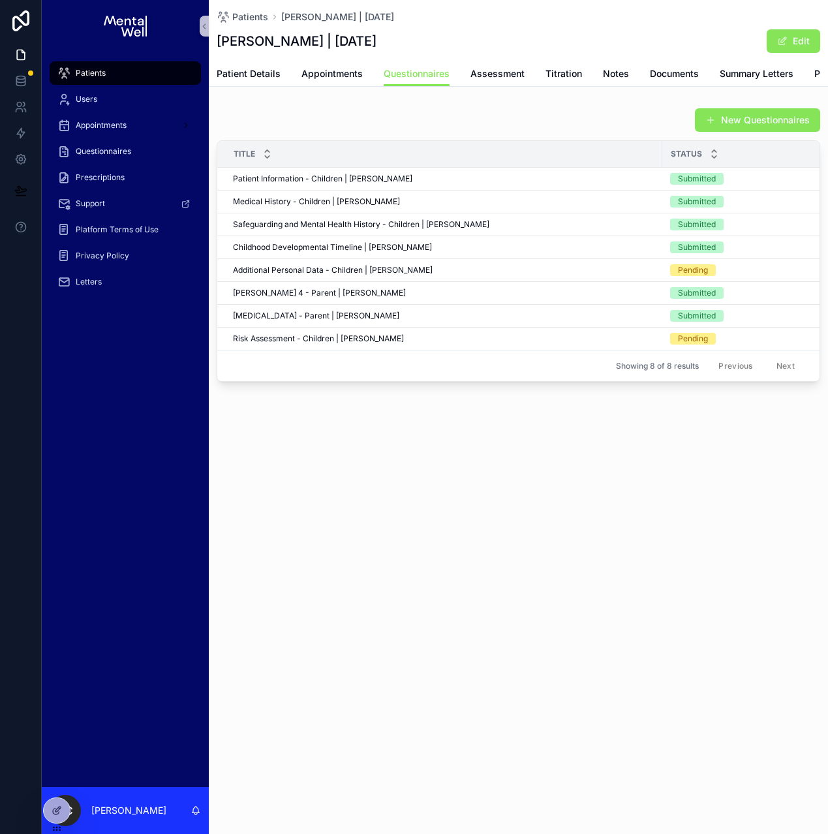
click at [425, 470] on div "Patients [PERSON_NAME] | [DATE] [PERSON_NAME] | [DATE] Edit Questionnaires Pati…" at bounding box center [518, 235] width 619 height 470
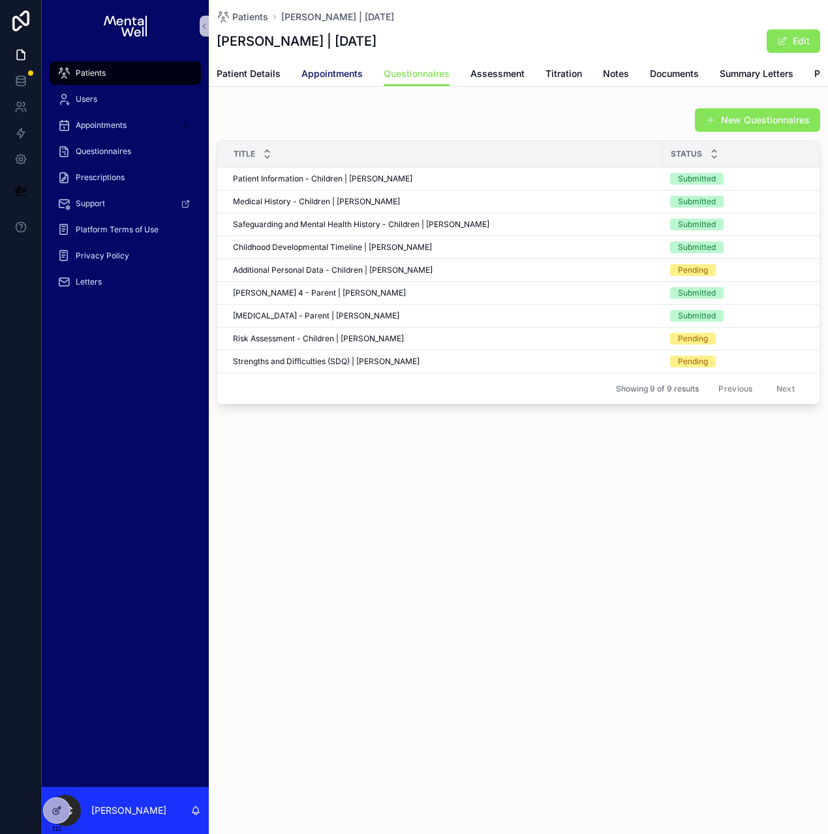
click at [309, 79] on span "Appointments" at bounding box center [331, 73] width 61 height 13
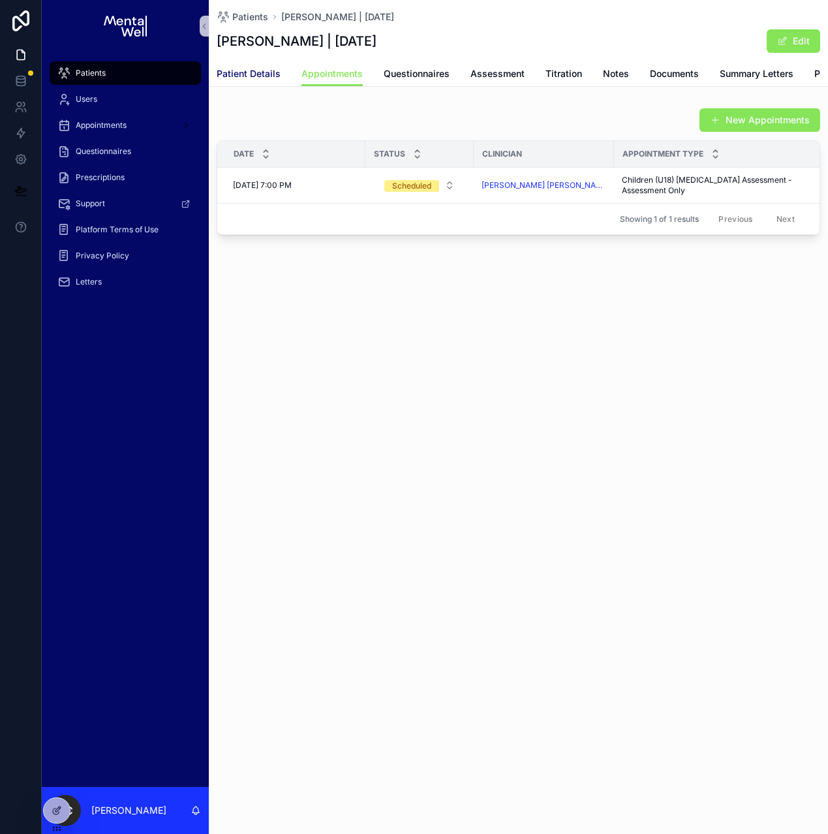
click at [250, 70] on span "Patient Details" at bounding box center [249, 73] width 64 height 13
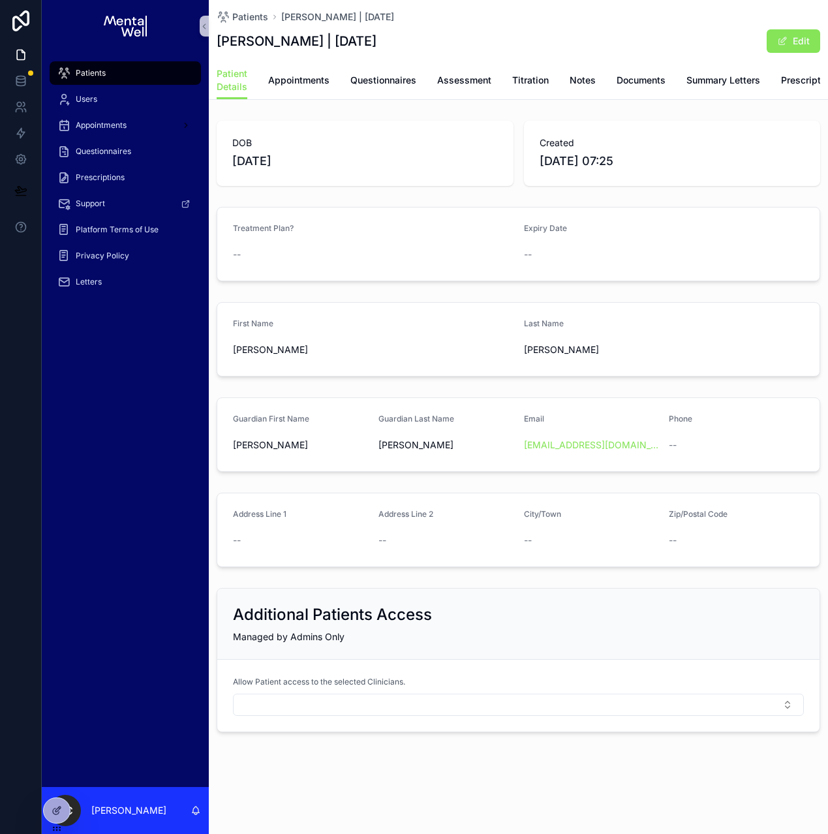
click at [331, 82] on div "Patient Details Appointments Questionnaires Assessment Titration Notes Document…" at bounding box center [518, 80] width 603 height 38
click at [308, 87] on link "Appointments" at bounding box center [298, 81] width 61 height 26
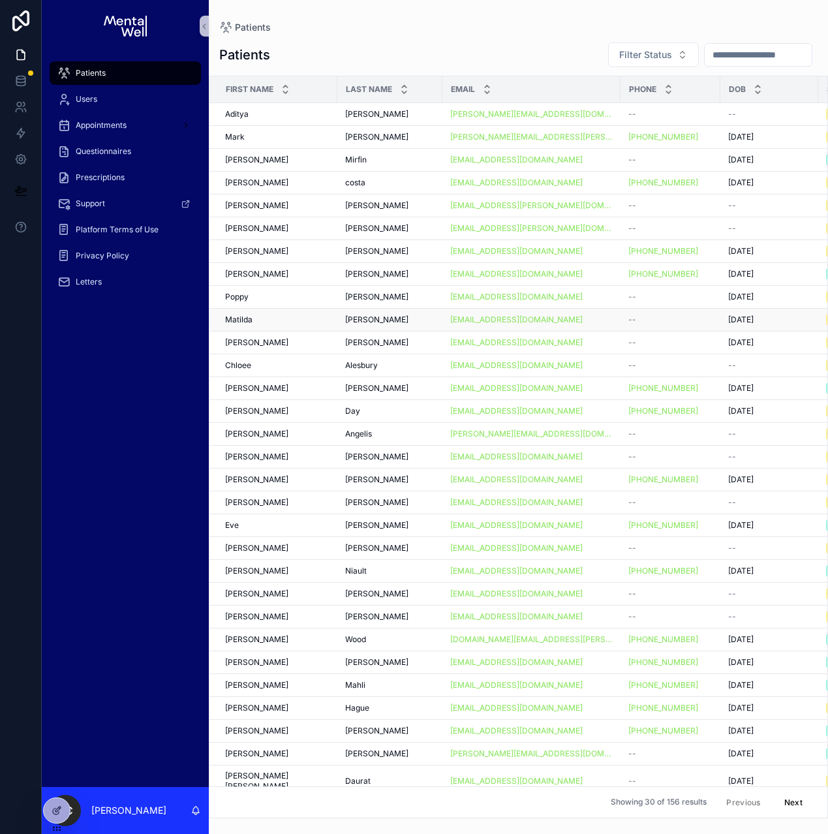
click at [277, 322] on div "[PERSON_NAME] [PERSON_NAME]" at bounding box center [277, 319] width 104 height 10
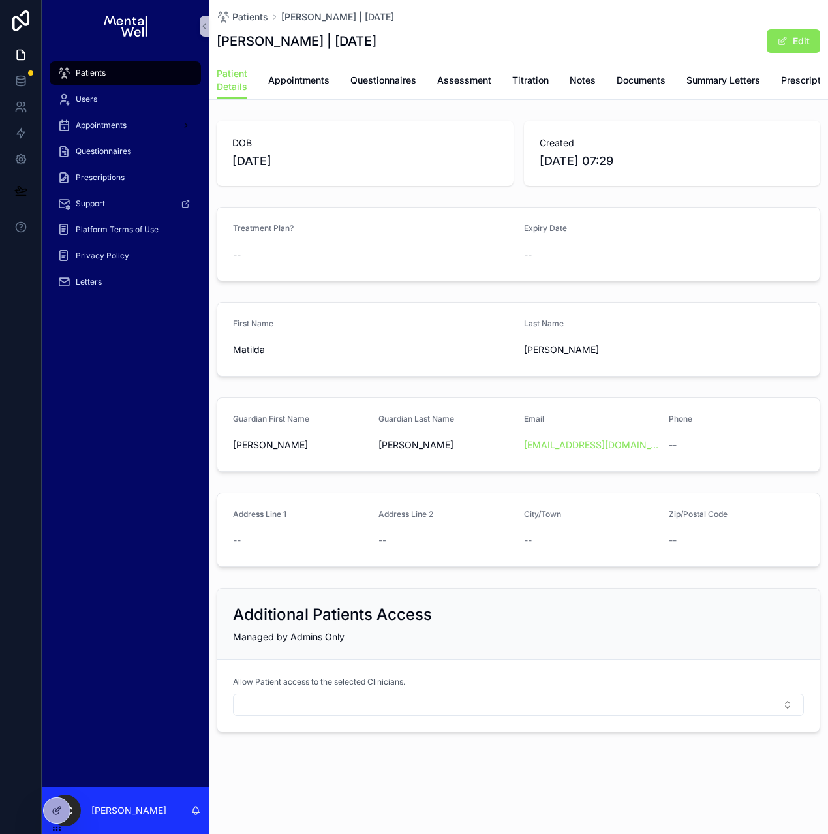
drag, startPoint x: 218, startPoint y: 41, endPoint x: 434, endPoint y: 50, distance: 216.7
click at [434, 50] on div "[PERSON_NAME] | [DATE] Edit" at bounding box center [518, 41] width 603 height 25
click at [309, 53] on div "[PERSON_NAME] | [DATE] Edit" at bounding box center [518, 41] width 603 height 25
drag, startPoint x: 266, startPoint y: 42, endPoint x: 353, endPoint y: 40, distance: 86.8
click at [353, 40] on h1 "[PERSON_NAME] | [DATE]" at bounding box center [297, 41] width 160 height 18
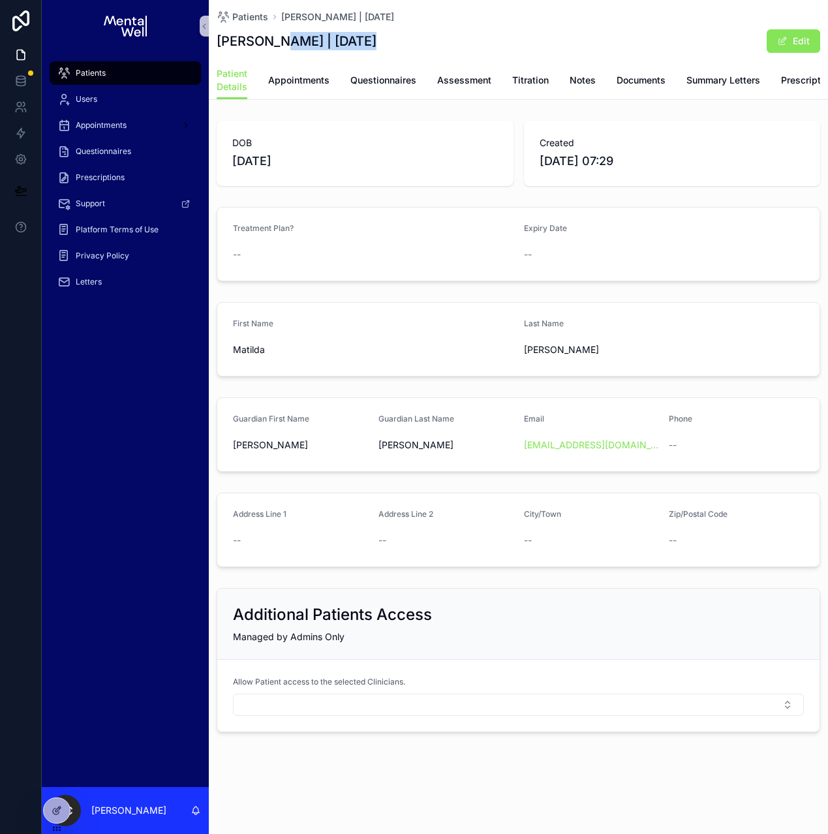
copy h1 "[PERSON_NAME]"
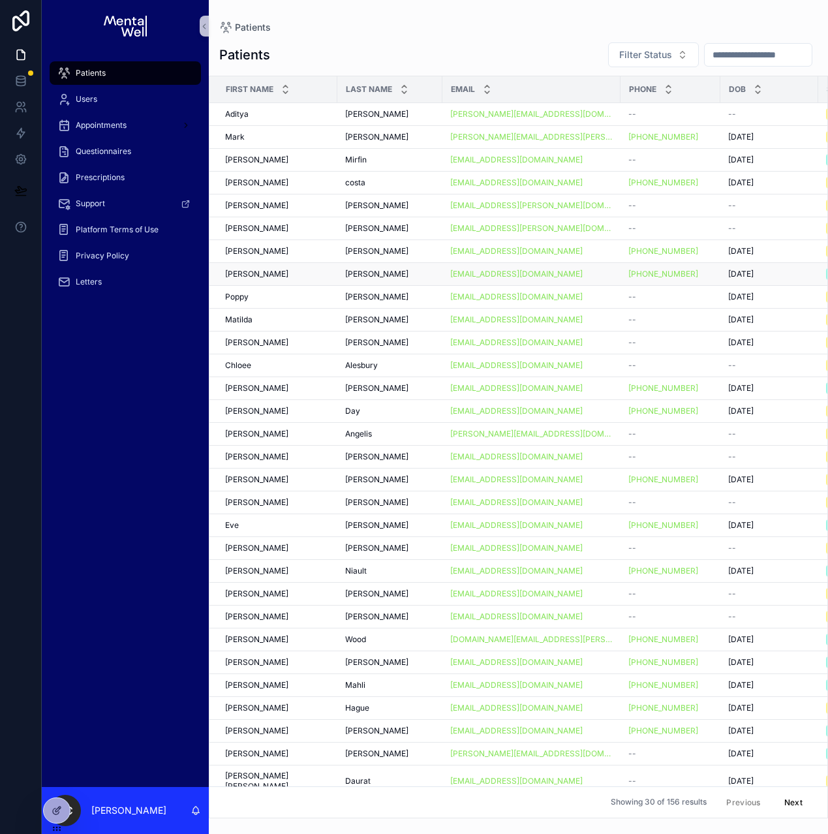
click at [278, 274] on div "[PERSON_NAME]" at bounding box center [277, 274] width 104 height 10
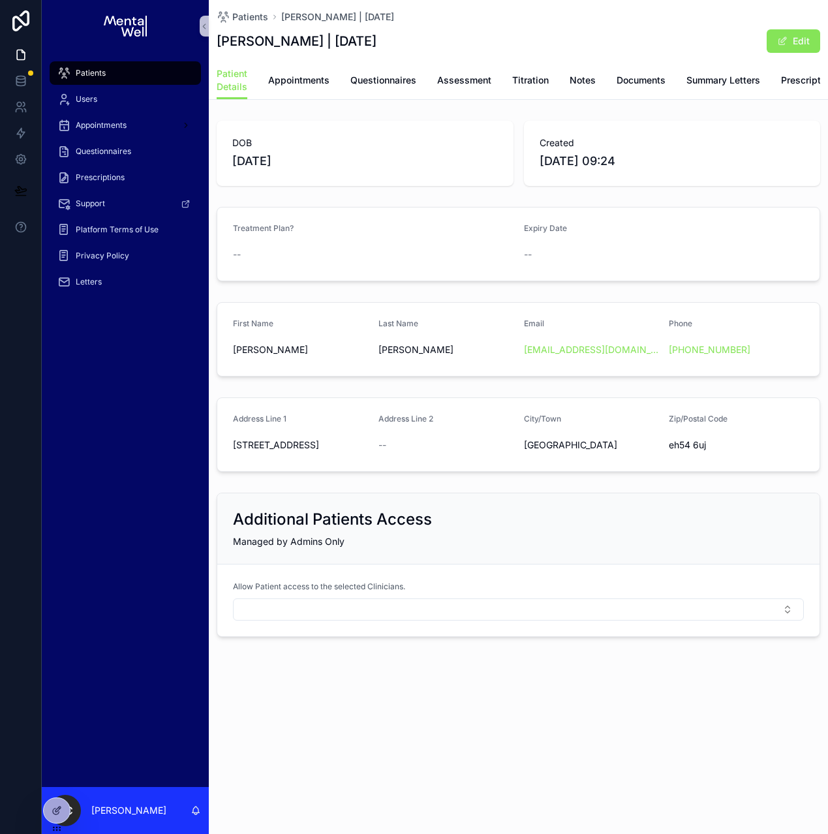
click at [230, 42] on h1 "[PERSON_NAME] | [DATE]" at bounding box center [297, 41] width 160 height 18
drag, startPoint x: 218, startPoint y: 43, endPoint x: 382, endPoint y: 41, distance: 163.1
click at [376, 41] on h1 "[PERSON_NAME] | [DATE]" at bounding box center [297, 41] width 160 height 18
copy h1 "[PERSON_NAME] | [DATE]"
click at [310, 88] on link "Appointments" at bounding box center [298, 81] width 61 height 26
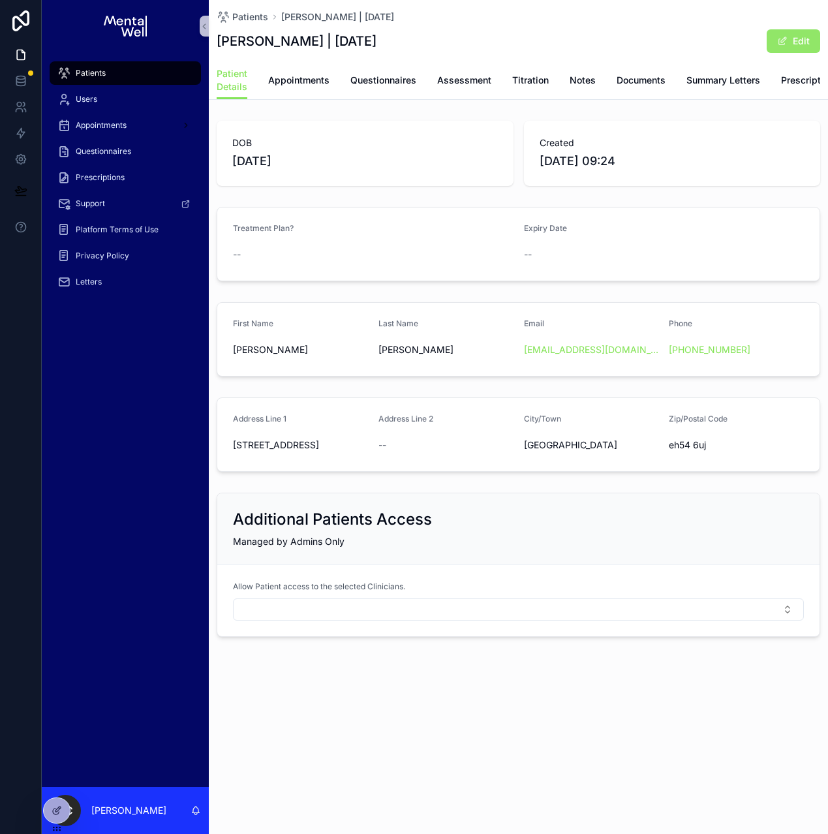
click at [779, 42] on span "scrollable content" at bounding box center [782, 41] width 10 height 10
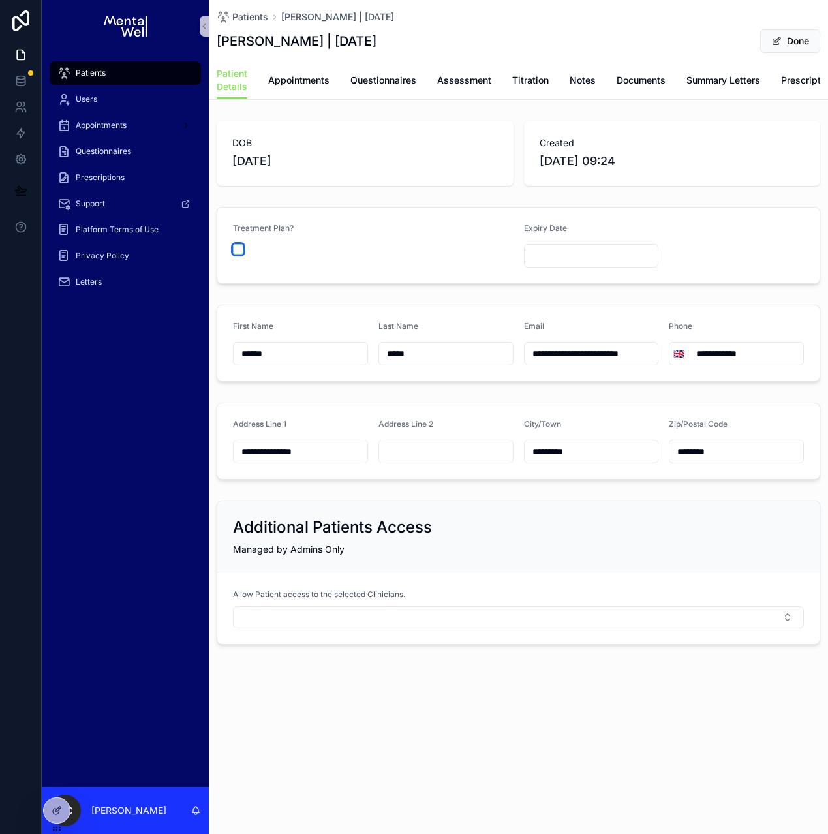
click at [237, 254] on button "scrollable content" at bounding box center [238, 249] width 10 height 10
click at [562, 258] on input "scrollable content" at bounding box center [591, 256] width 134 height 18
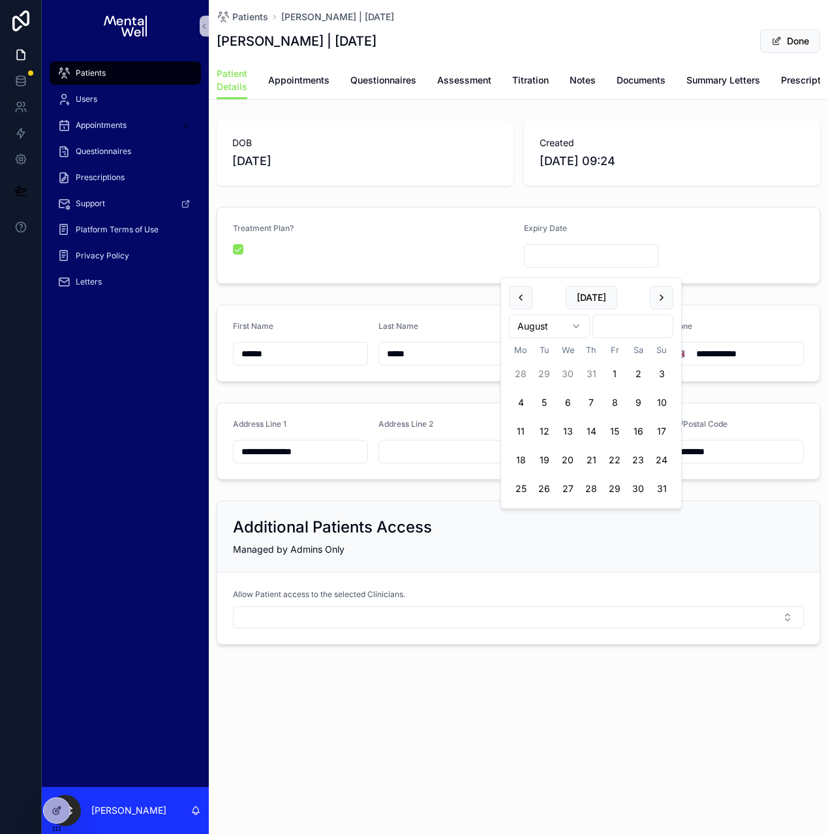
click at [603, 333] on html "**********" at bounding box center [414, 417] width 828 height 834
click at [565, 330] on html "**********" at bounding box center [414, 417] width 828 height 834
click at [663, 402] on button "8" at bounding box center [661, 402] width 23 height 23
type input "**********"
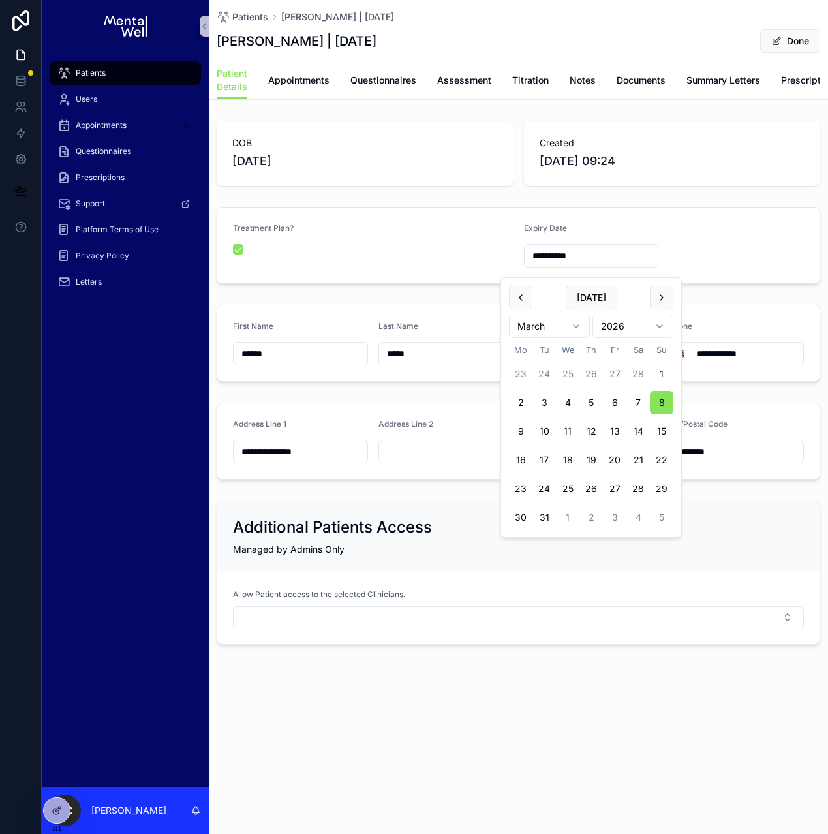
click at [733, 180] on div "Created [DATE] 09:24" at bounding box center [672, 153] width 297 height 65
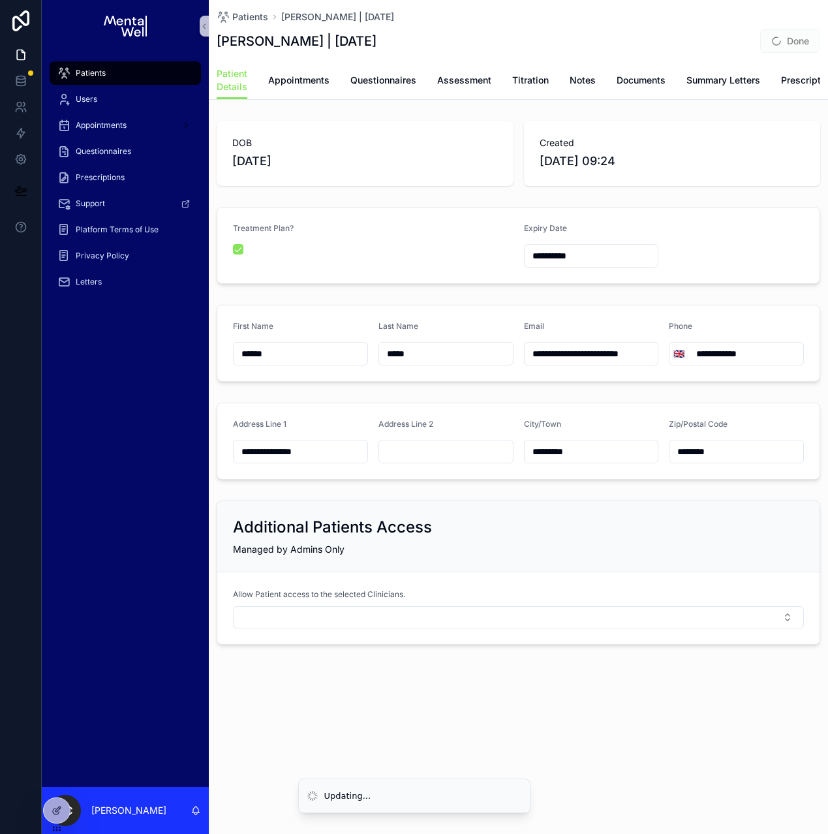
click at [783, 48] on span "Done" at bounding box center [790, 40] width 60 height 23
click at [781, 49] on button "Done" at bounding box center [790, 40] width 60 height 23
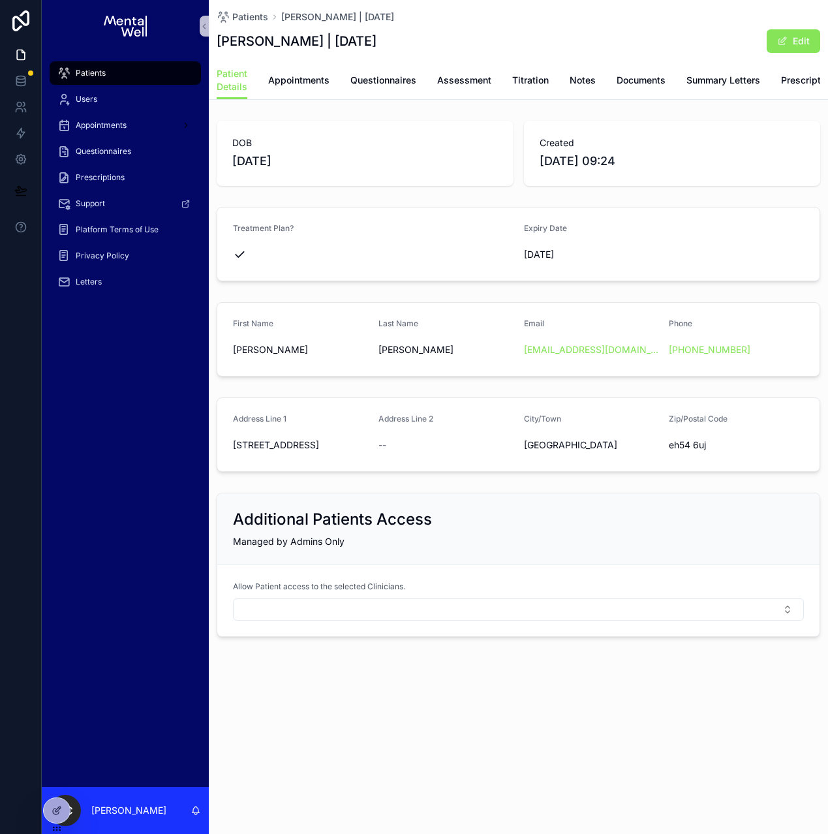
click at [309, 309] on div "First Name [PERSON_NAME] Last Name [PERSON_NAME] Email [EMAIL_ADDRESS][DOMAIN_N…" at bounding box center [518, 339] width 619 height 85
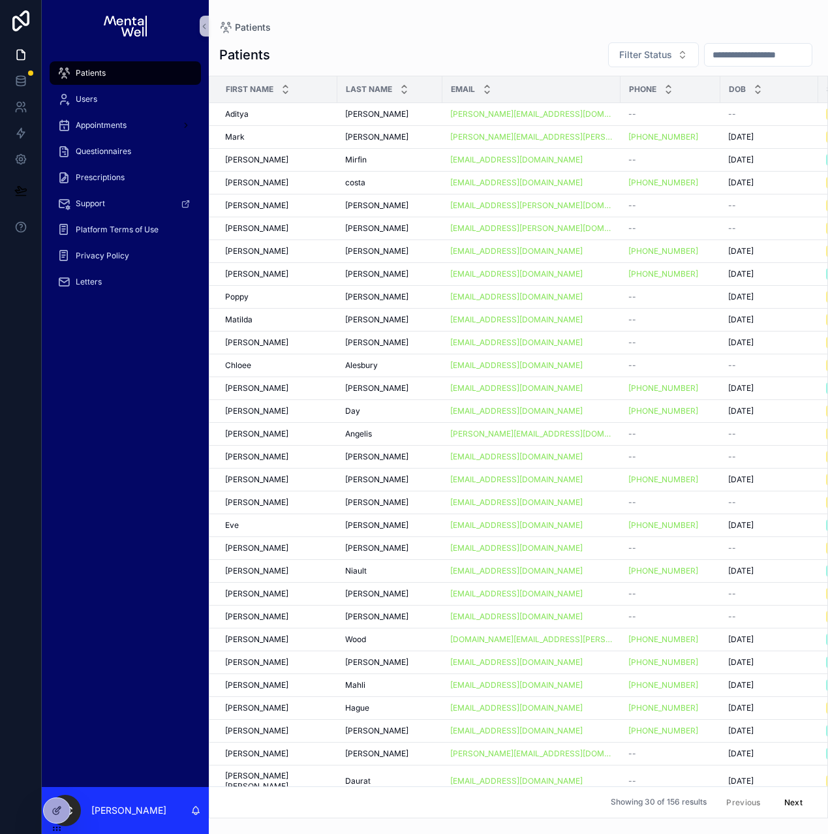
click at [102, 76] on span "Patients" at bounding box center [91, 73] width 30 height 10
click at [273, 253] on div "[PERSON_NAME]" at bounding box center [277, 251] width 104 height 10
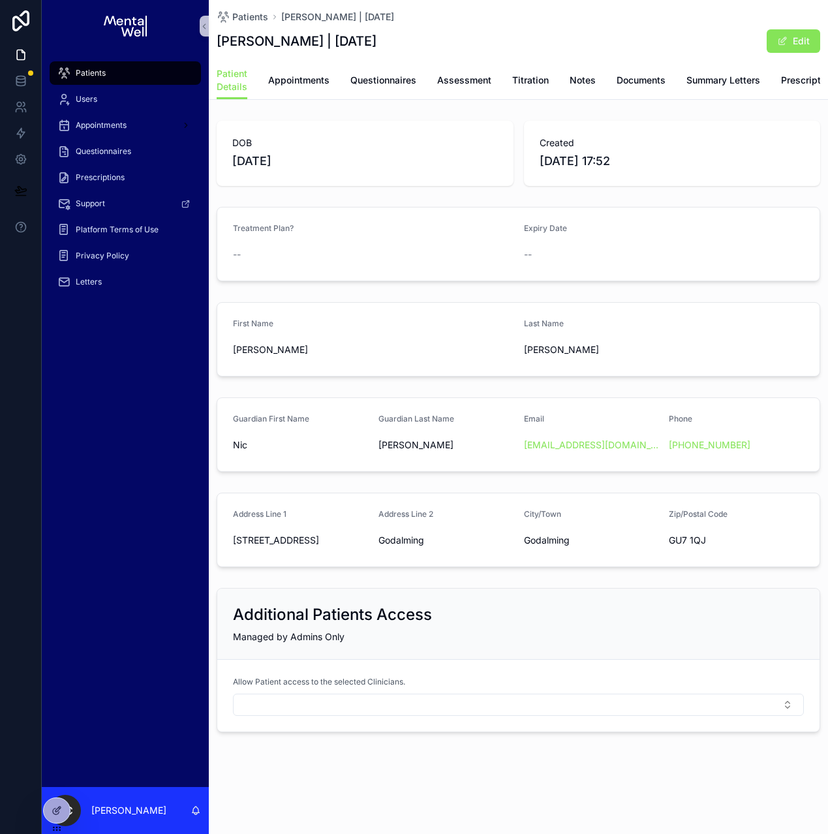
drag, startPoint x: 221, startPoint y: 40, endPoint x: 393, endPoint y: 42, distance: 172.2
click at [376, 42] on h1 "[PERSON_NAME] | [DATE]" at bounding box center [297, 41] width 160 height 18
click at [314, 80] on span "Appointments" at bounding box center [298, 80] width 61 height 13
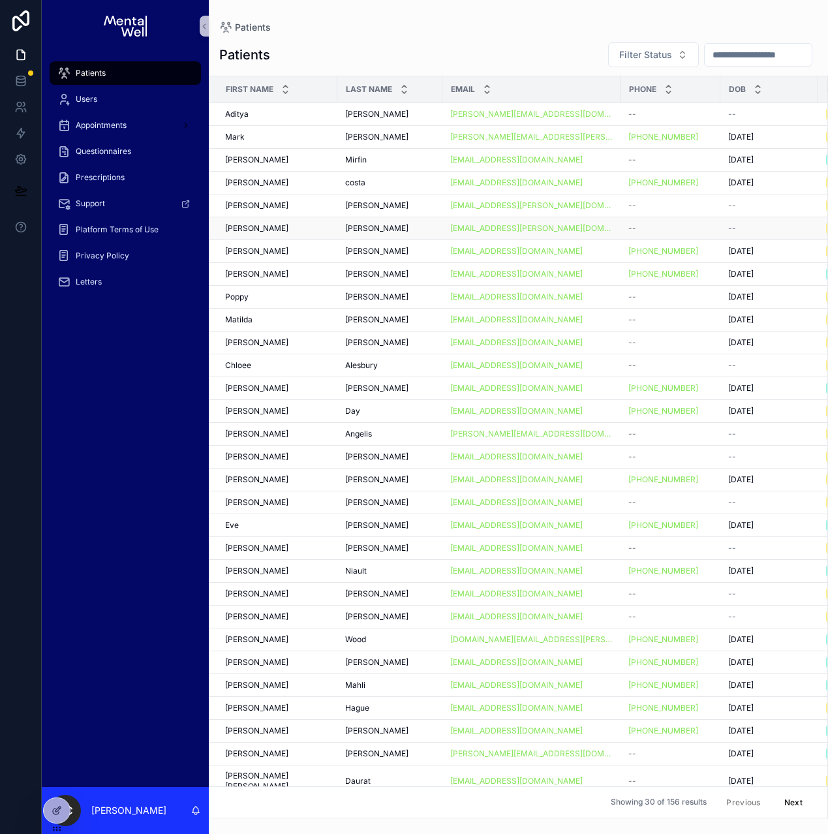
click at [277, 229] on div "[PERSON_NAME]" at bounding box center [277, 228] width 104 height 10
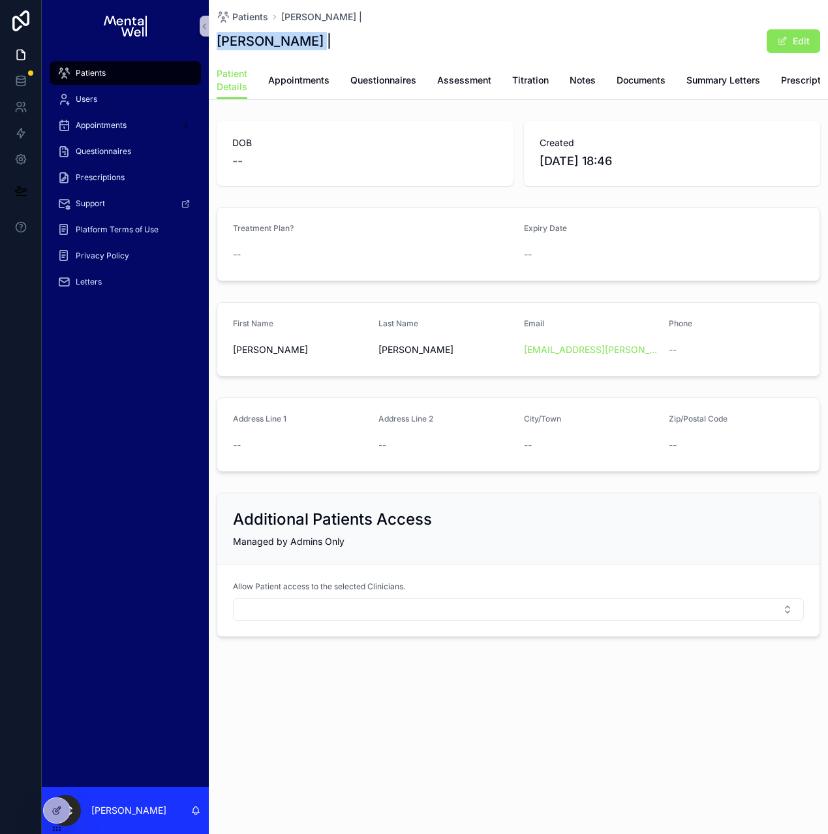
drag, startPoint x: 217, startPoint y: 45, endPoint x: 295, endPoint y: 45, distance: 78.3
click at [295, 45] on h1 "[PERSON_NAME] |" at bounding box center [274, 41] width 115 height 18
copy h1 "[PERSON_NAME]"
click at [309, 78] on span "Appointments" at bounding box center [298, 80] width 61 height 13
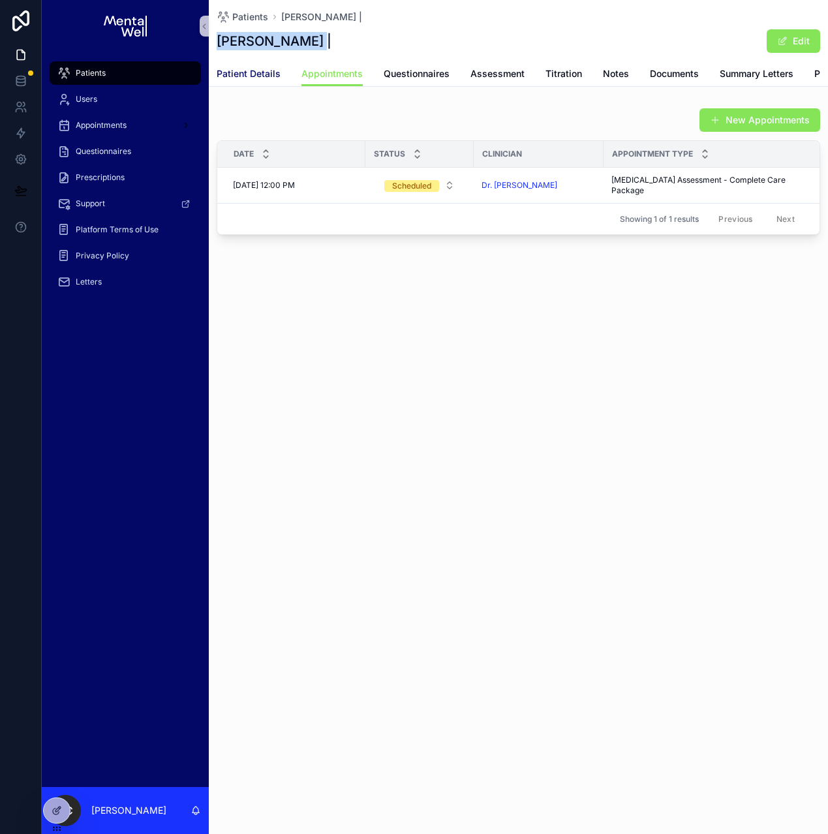
click at [267, 69] on span "Patient Details" at bounding box center [249, 73] width 64 height 13
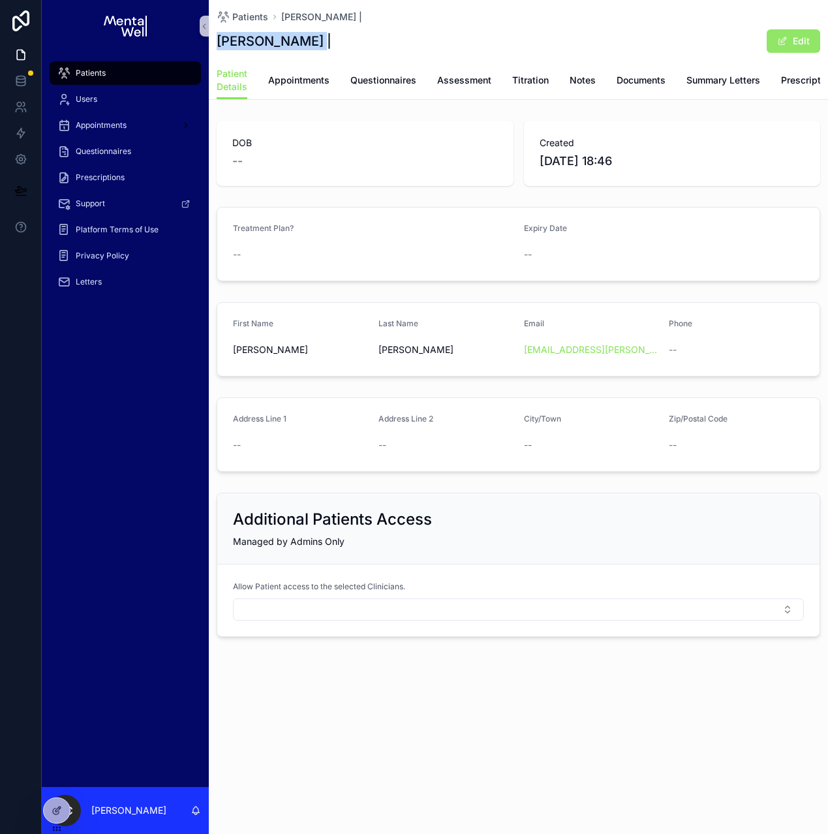
click at [768, 50] on button "Edit" at bounding box center [792, 40] width 53 height 23
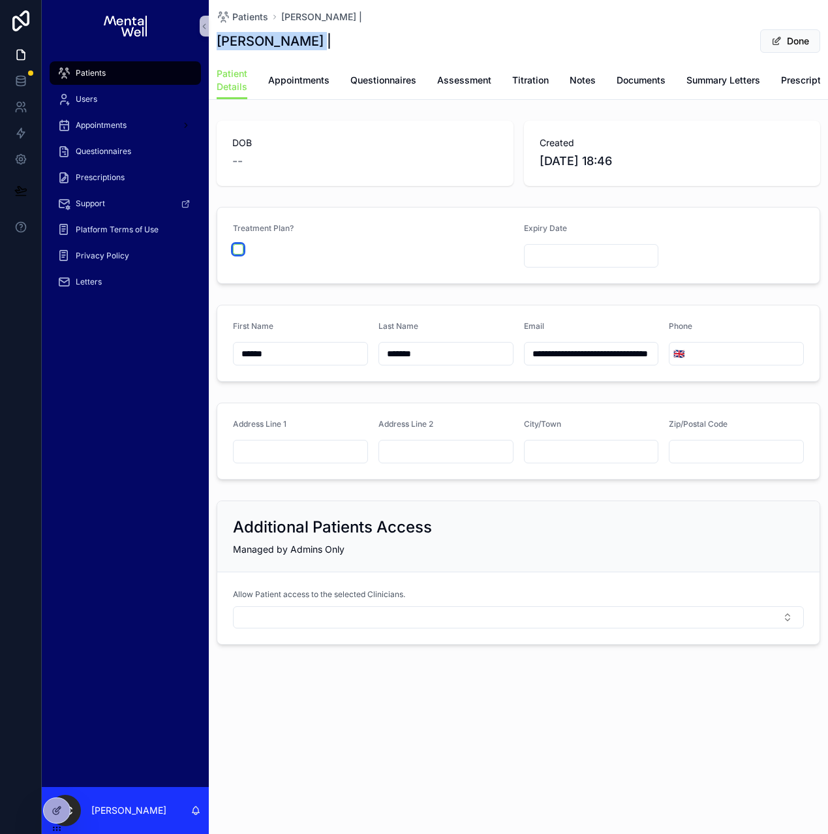
click at [236, 254] on button "scrollable content" at bounding box center [238, 249] width 10 height 10
click at [558, 261] on input "scrollable content" at bounding box center [591, 256] width 134 height 18
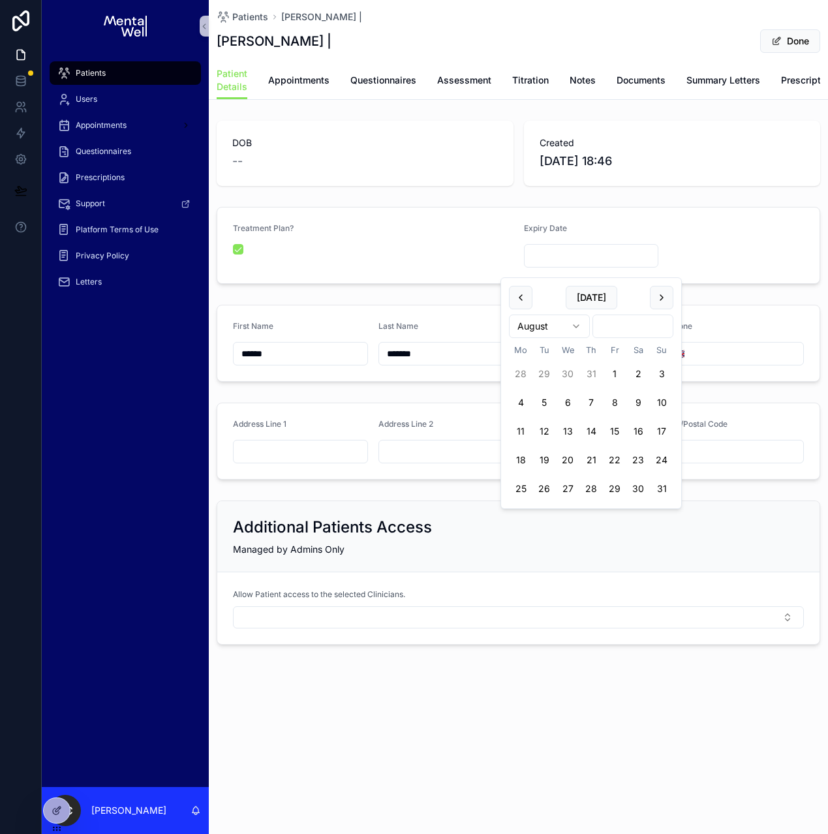
click at [625, 328] on html "**********" at bounding box center [414, 417] width 828 height 834
click at [558, 325] on html "**********" at bounding box center [414, 417] width 828 height 834
click at [546, 402] on button "3" at bounding box center [543, 402] width 23 height 23
type input "**********"
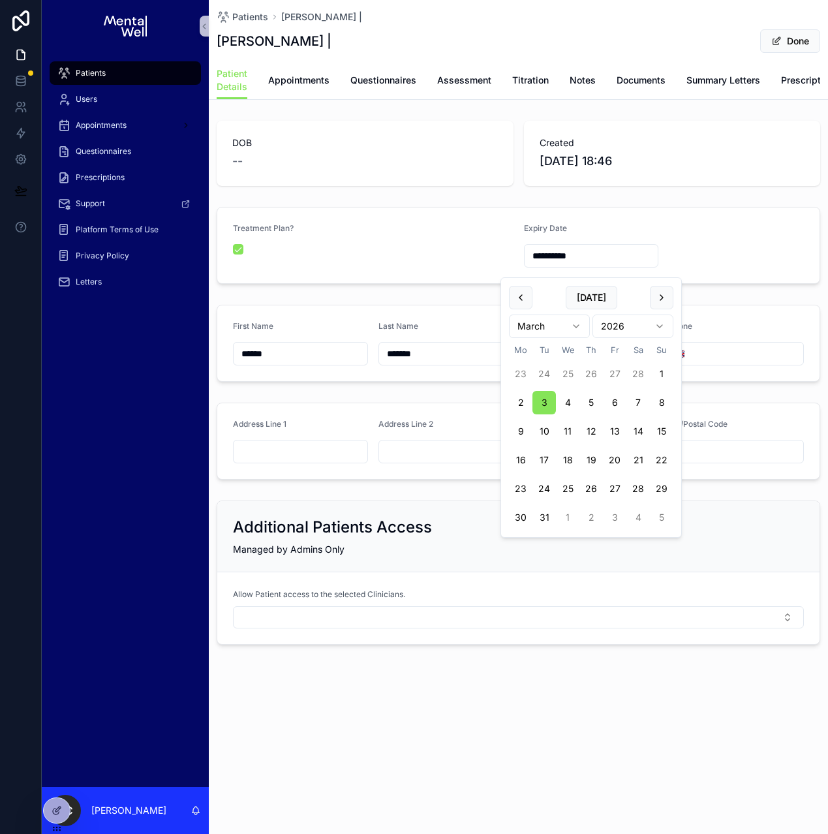
click at [706, 305] on div "**********" at bounding box center [518, 382] width 619 height 534
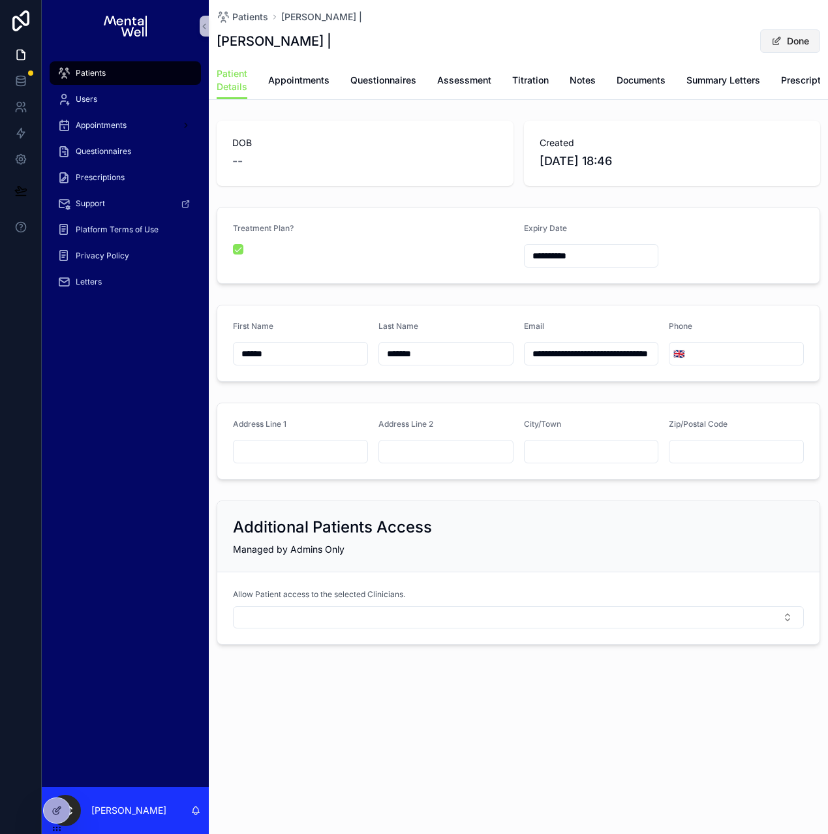
click at [783, 48] on button "Done" at bounding box center [790, 40] width 60 height 23
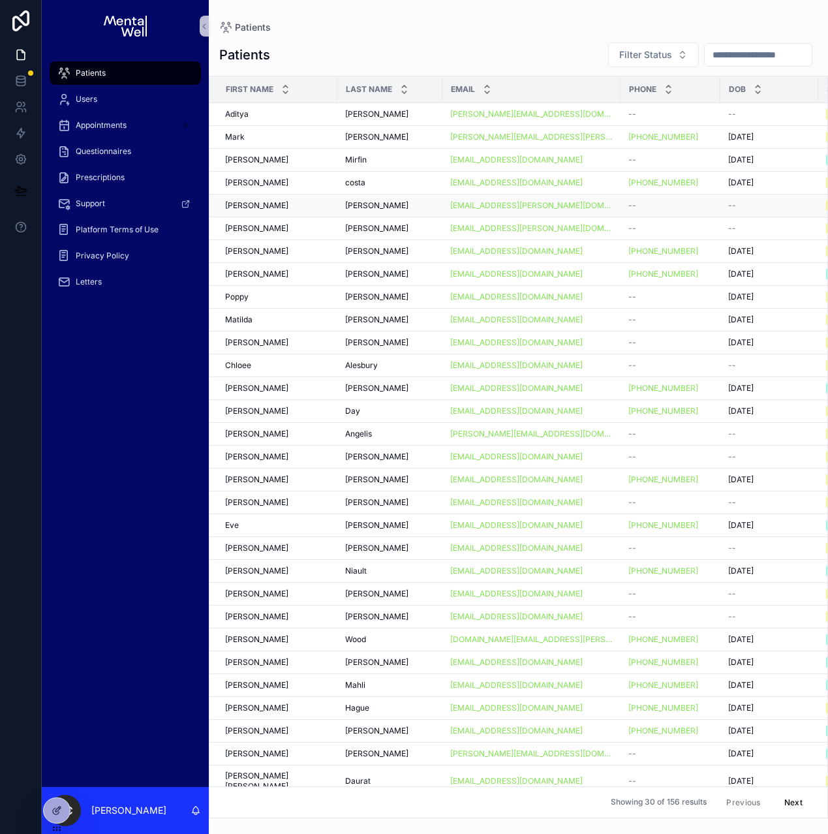
click at [287, 207] on div "[PERSON_NAME] [PERSON_NAME]" at bounding box center [277, 205] width 104 height 10
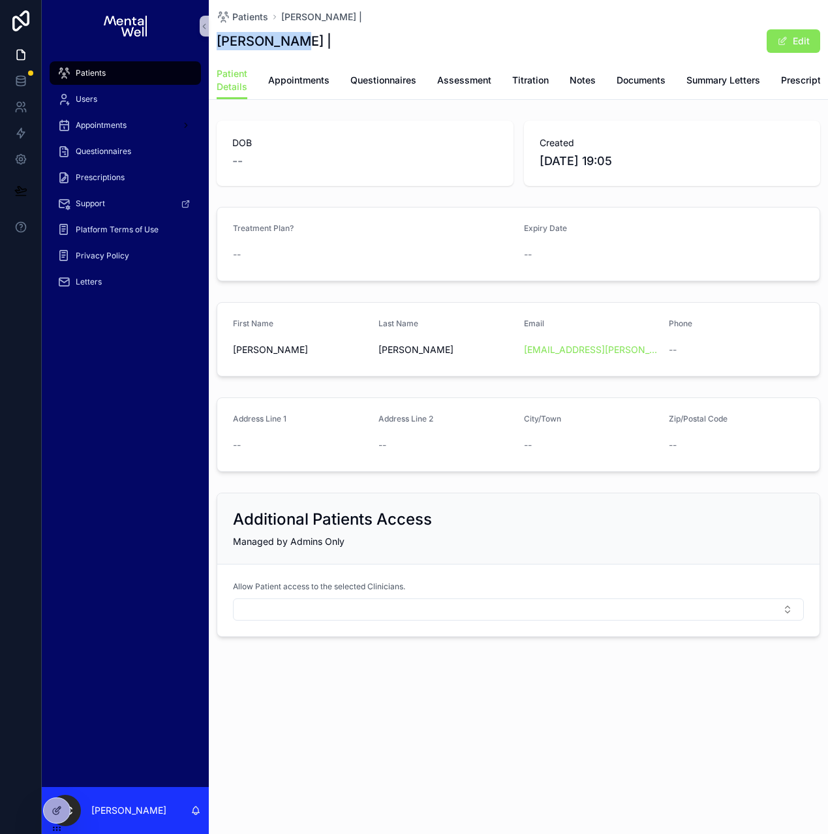
drag, startPoint x: 218, startPoint y: 42, endPoint x: 296, endPoint y: 46, distance: 77.7
click at [296, 46] on h1 "[PERSON_NAME] |" at bounding box center [274, 41] width 115 height 18
click at [301, 84] on span "Appointments" at bounding box center [298, 80] width 61 height 13
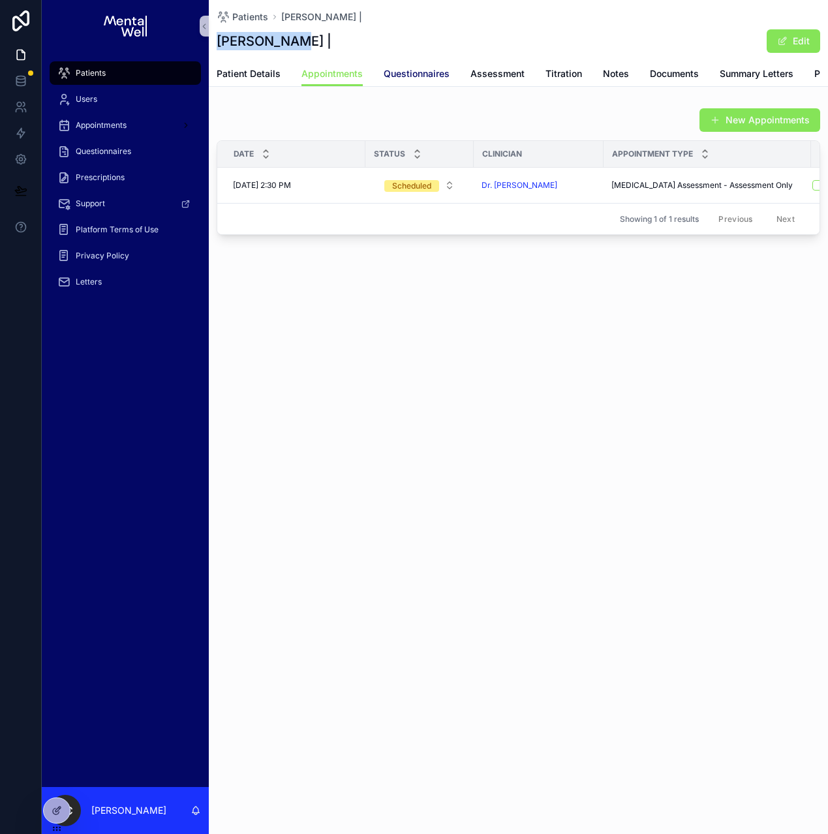
scroll to position [1, 0]
click at [117, 76] on div "Patients" at bounding box center [125, 73] width 136 height 21
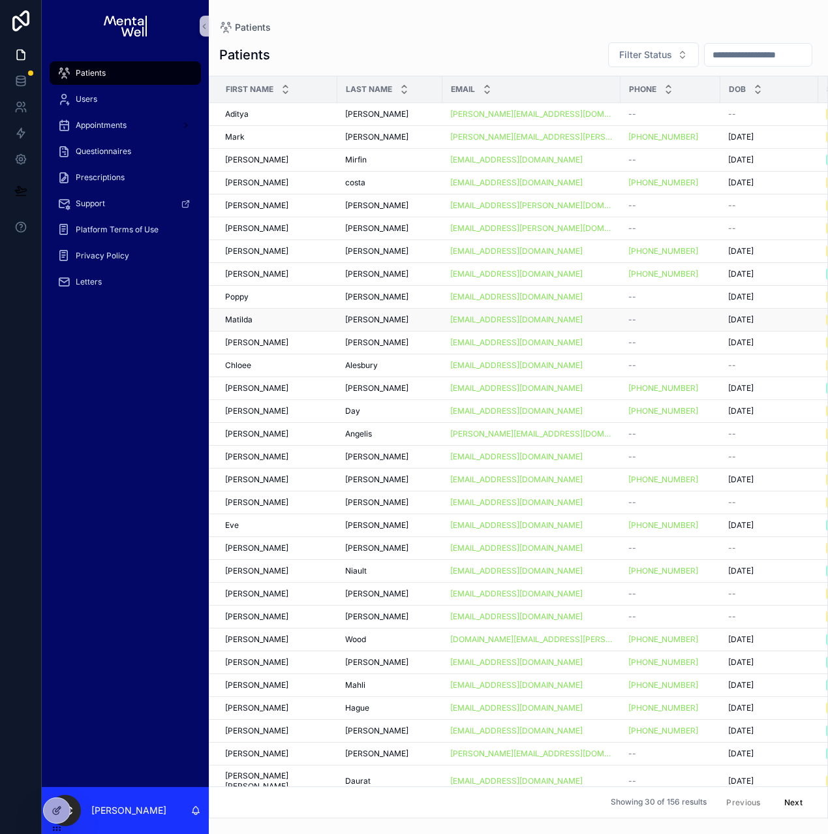
click at [271, 322] on div "[PERSON_NAME] [PERSON_NAME]" at bounding box center [277, 319] width 104 height 10
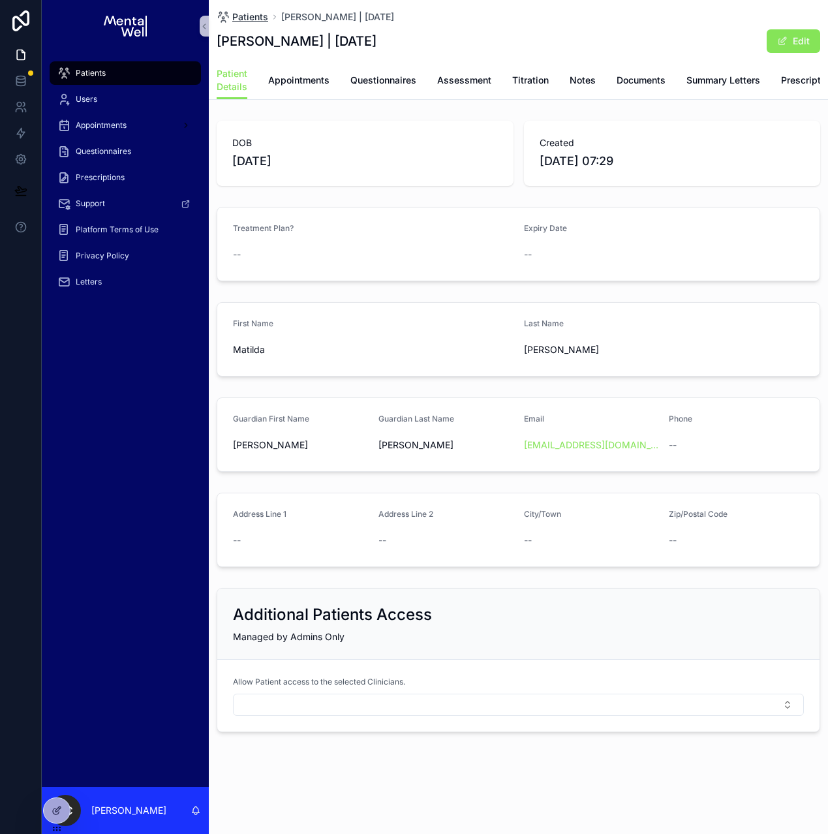
click at [242, 12] on span "Patients" at bounding box center [250, 16] width 36 height 13
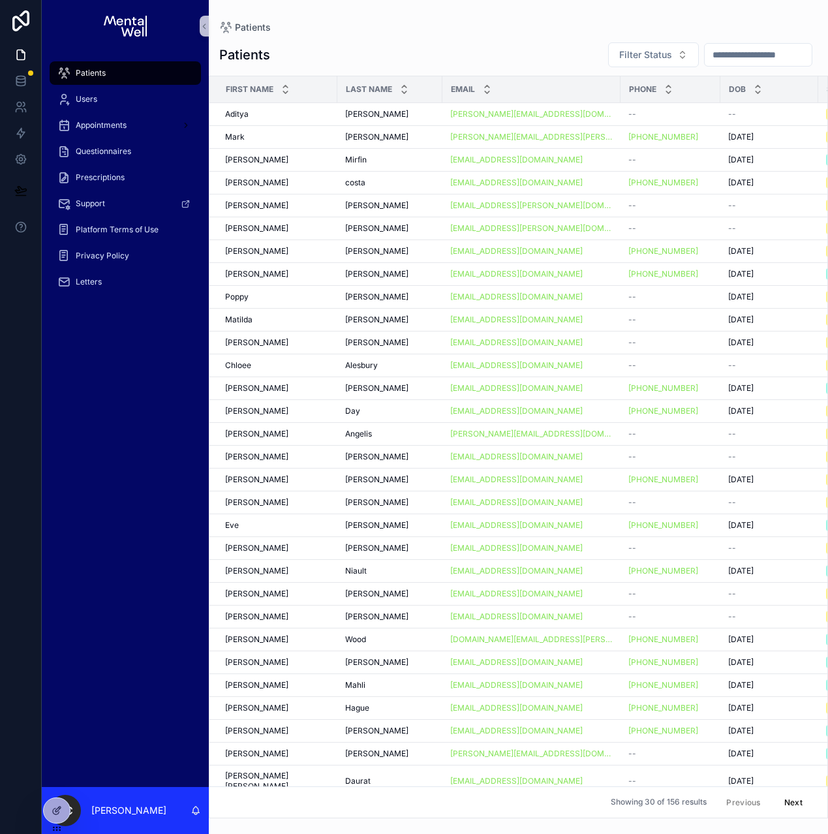
click at [715, 52] on input "scrollable content" at bounding box center [757, 55] width 107 height 18
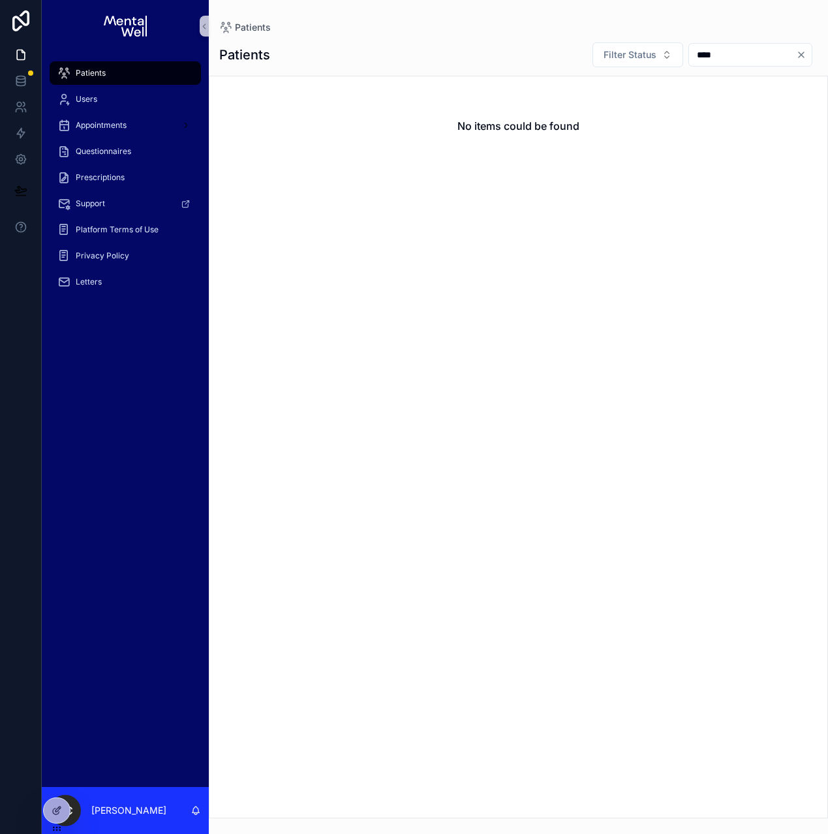
type input "*****"
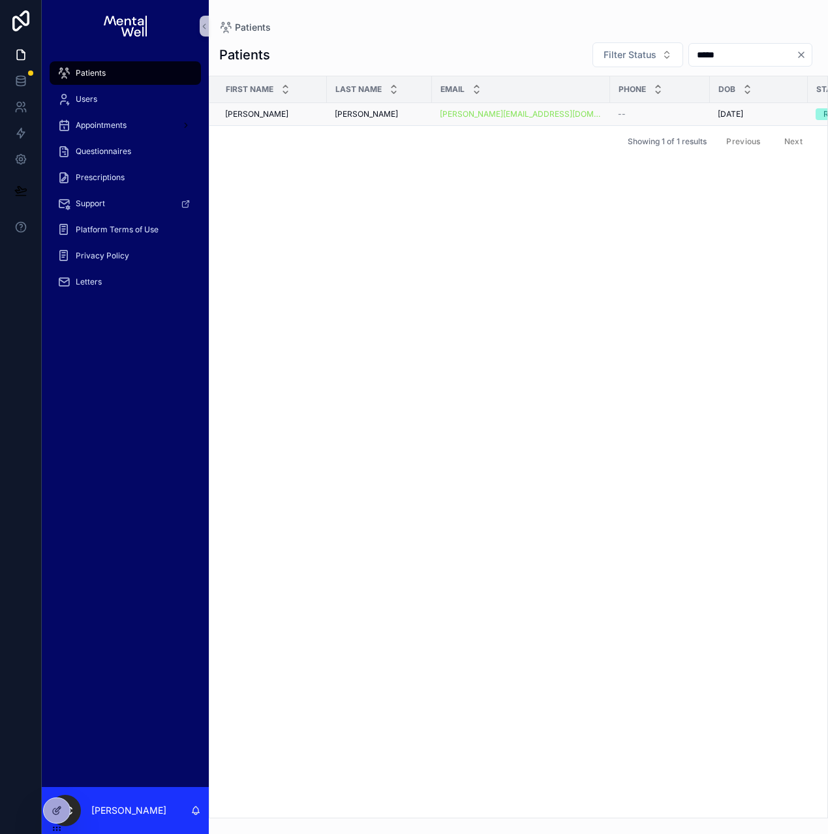
click at [303, 109] on div "[PERSON_NAME]" at bounding box center [272, 114] width 94 height 10
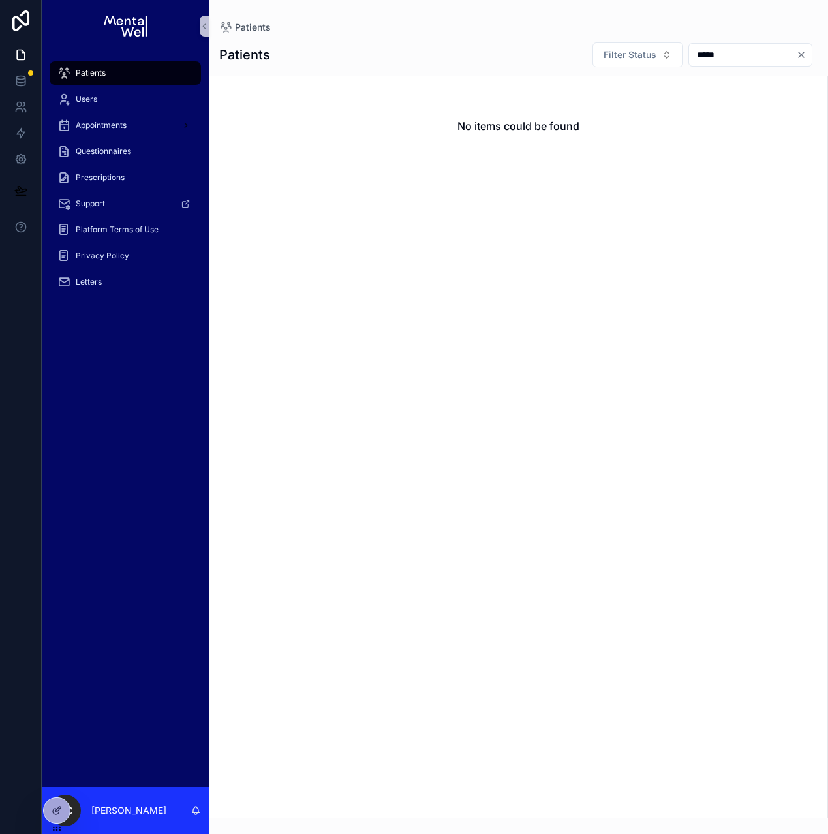
type input "*****"
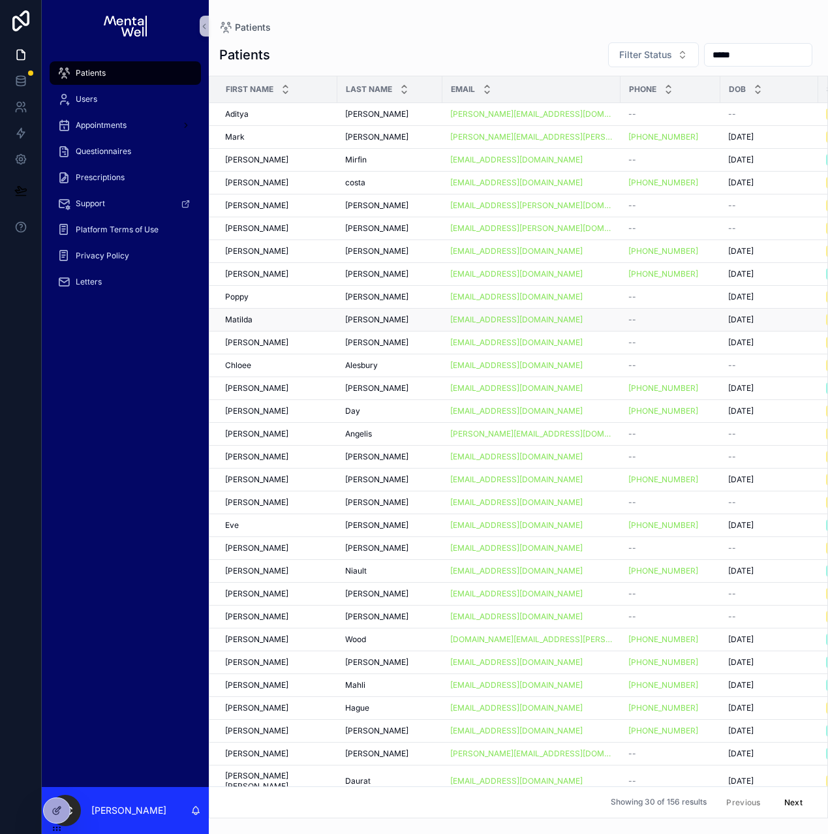
click at [271, 312] on td "[PERSON_NAME] [PERSON_NAME]" at bounding box center [273, 319] width 128 height 23
click at [273, 322] on div "[PERSON_NAME] [PERSON_NAME]" at bounding box center [277, 319] width 104 height 10
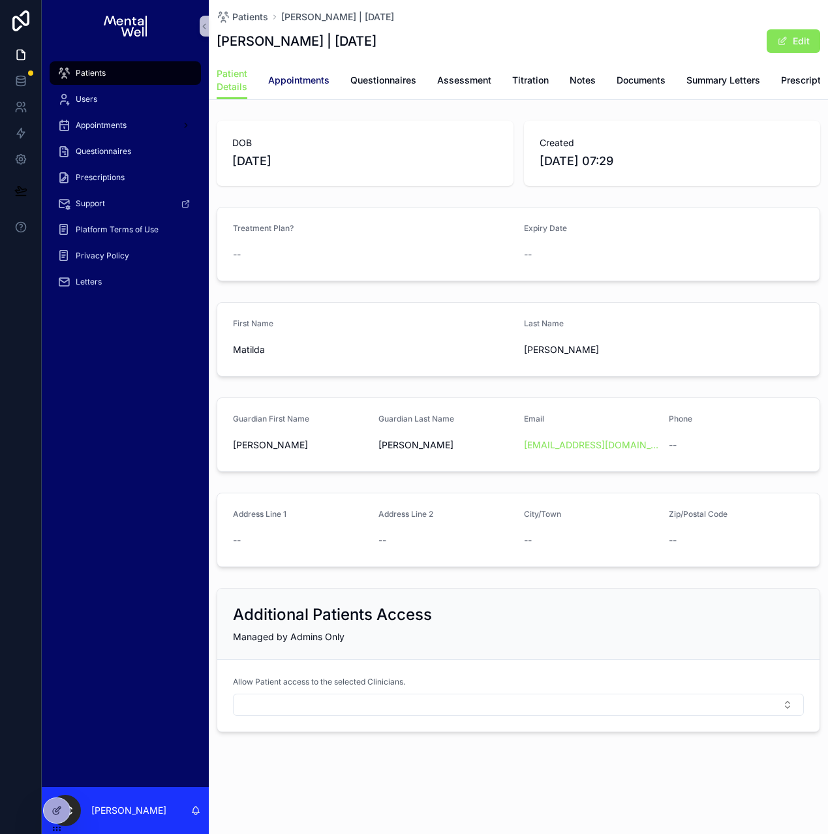
click at [288, 85] on span "Appointments" at bounding box center [298, 80] width 61 height 13
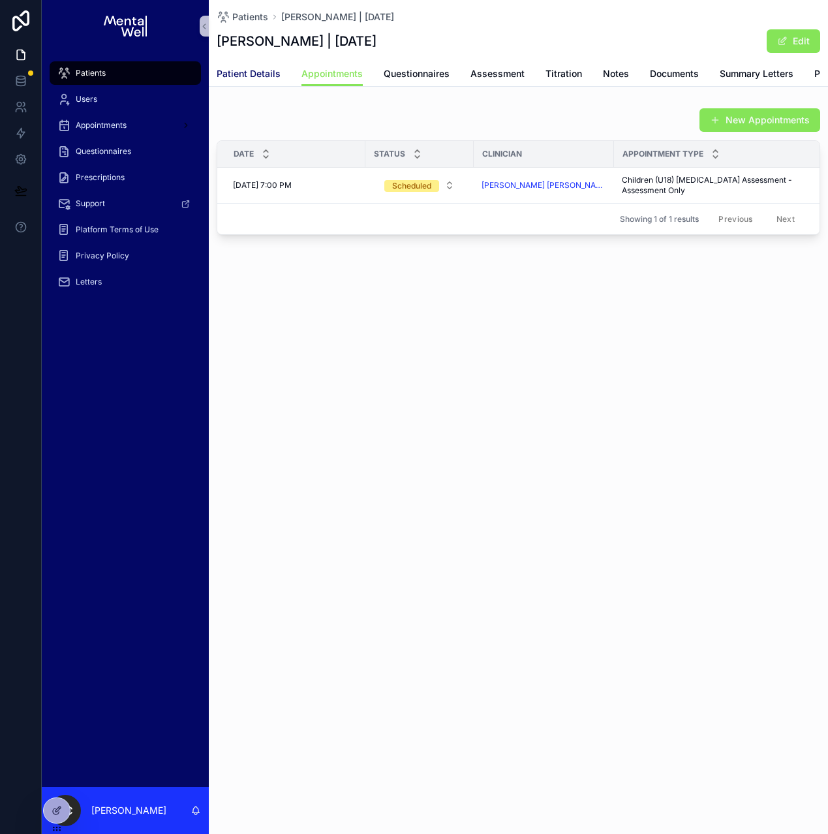
click at [244, 76] on span "Patient Details" at bounding box center [249, 73] width 64 height 13
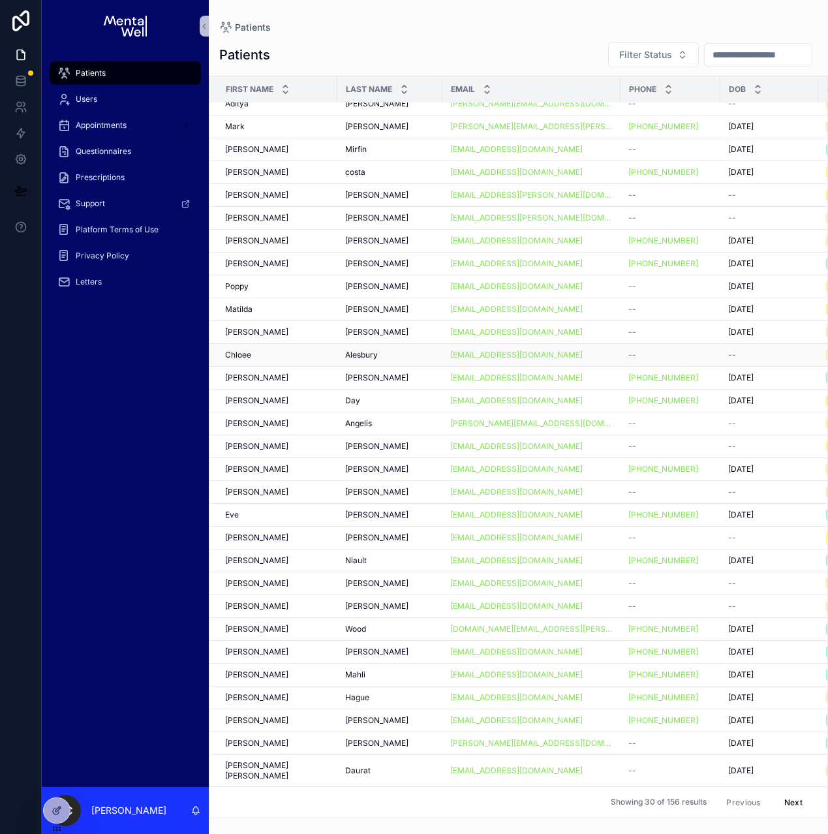
scroll to position [10, 0]
click at [287, 314] on td "[PERSON_NAME] [PERSON_NAME]" at bounding box center [273, 308] width 128 height 23
click at [287, 311] on div "[PERSON_NAME] [PERSON_NAME]" at bounding box center [277, 309] width 104 height 10
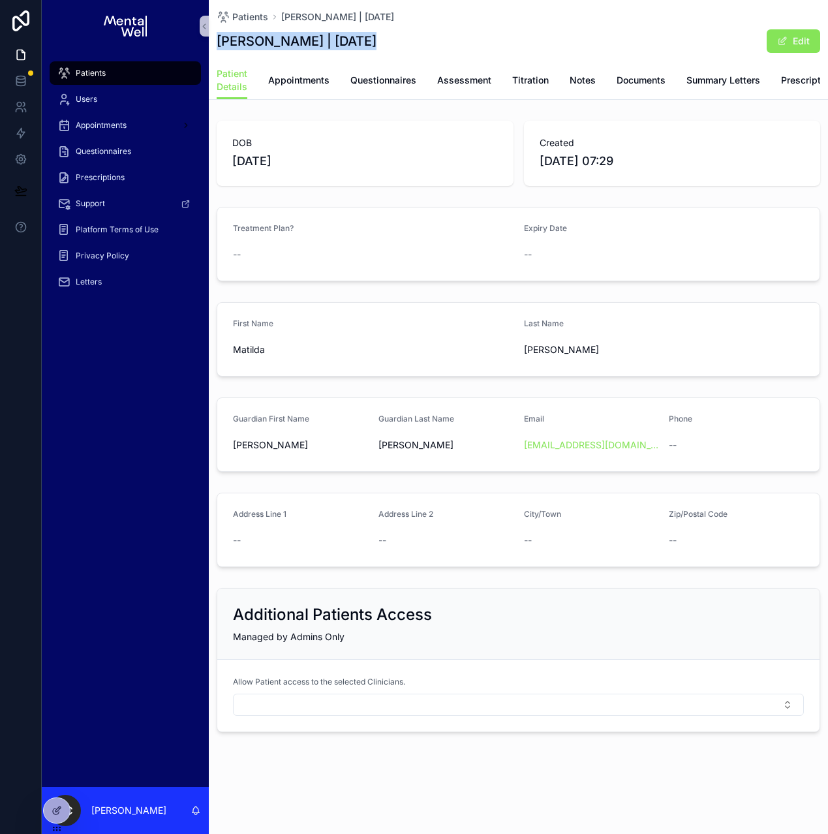
drag, startPoint x: 218, startPoint y: 41, endPoint x: 355, endPoint y: 42, distance: 136.3
click at [355, 42] on h1 "[PERSON_NAME] | [DATE]" at bounding box center [297, 41] width 160 height 18
copy h1 "[PERSON_NAME]"
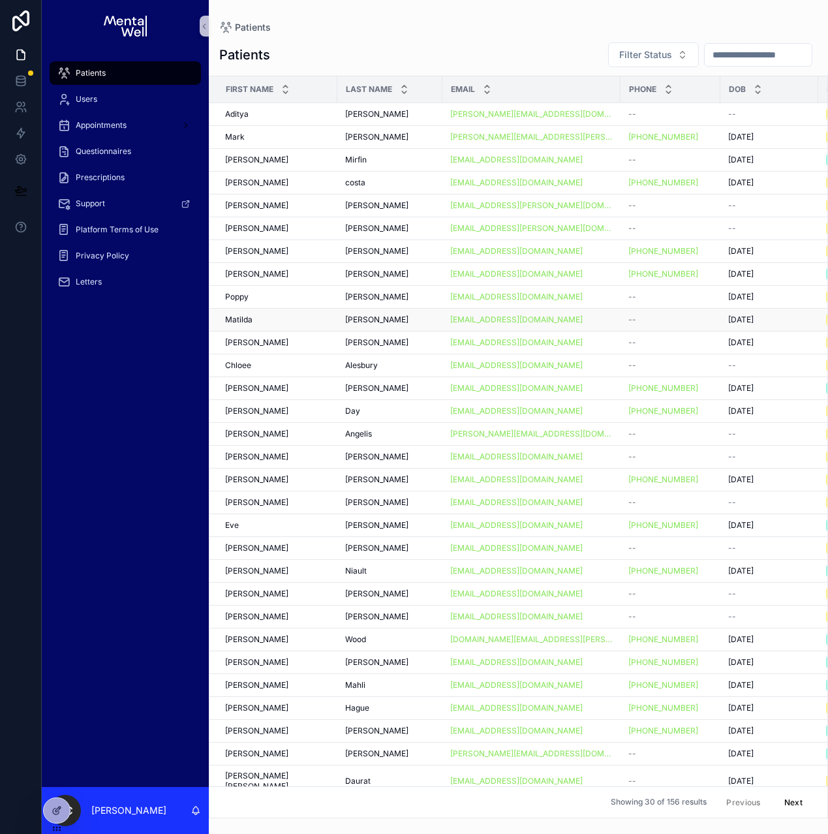
click at [273, 316] on div "[PERSON_NAME] [PERSON_NAME]" at bounding box center [277, 319] width 104 height 10
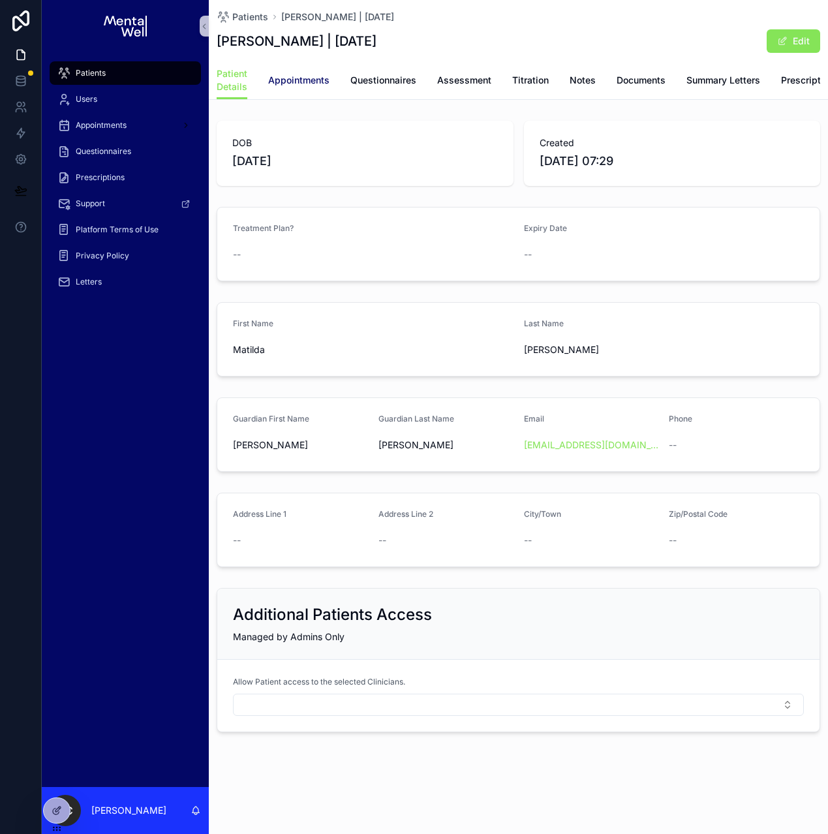
click at [290, 83] on span "Appointments" at bounding box center [298, 80] width 61 height 13
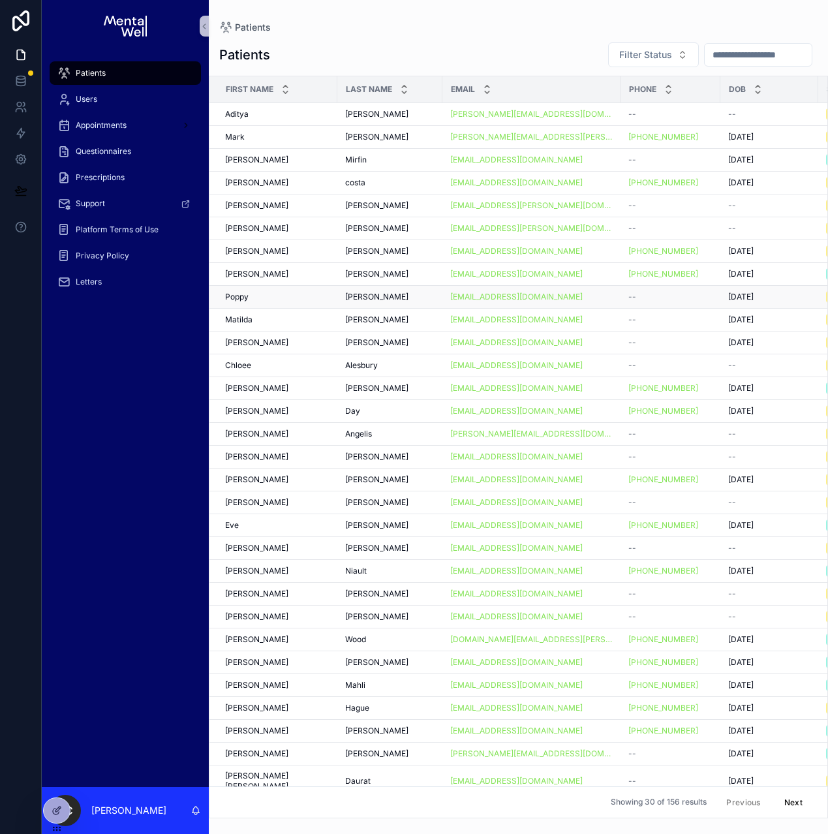
click at [279, 301] on div "Poppy Poppy" at bounding box center [277, 297] width 104 height 10
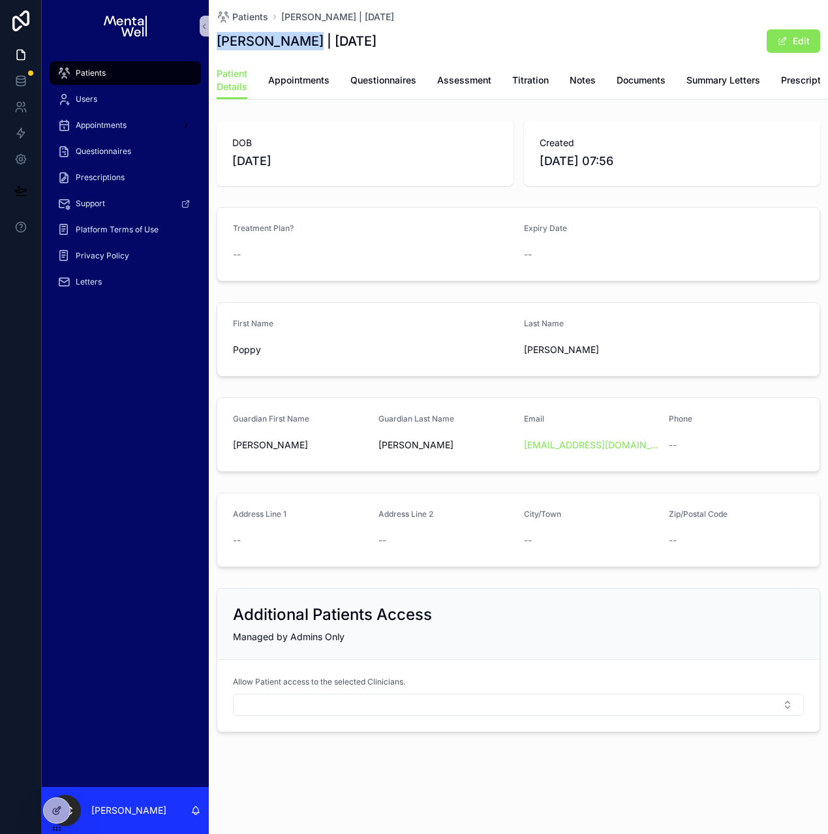
drag, startPoint x: 220, startPoint y: 44, endPoint x: 311, endPoint y: 44, distance: 91.3
click at [311, 44] on h1 "[PERSON_NAME] | [DATE]" at bounding box center [297, 41] width 160 height 18
click at [305, 89] on link "Appointments" at bounding box center [298, 81] width 61 height 26
click at [290, 88] on link "Appointments" at bounding box center [298, 81] width 61 height 26
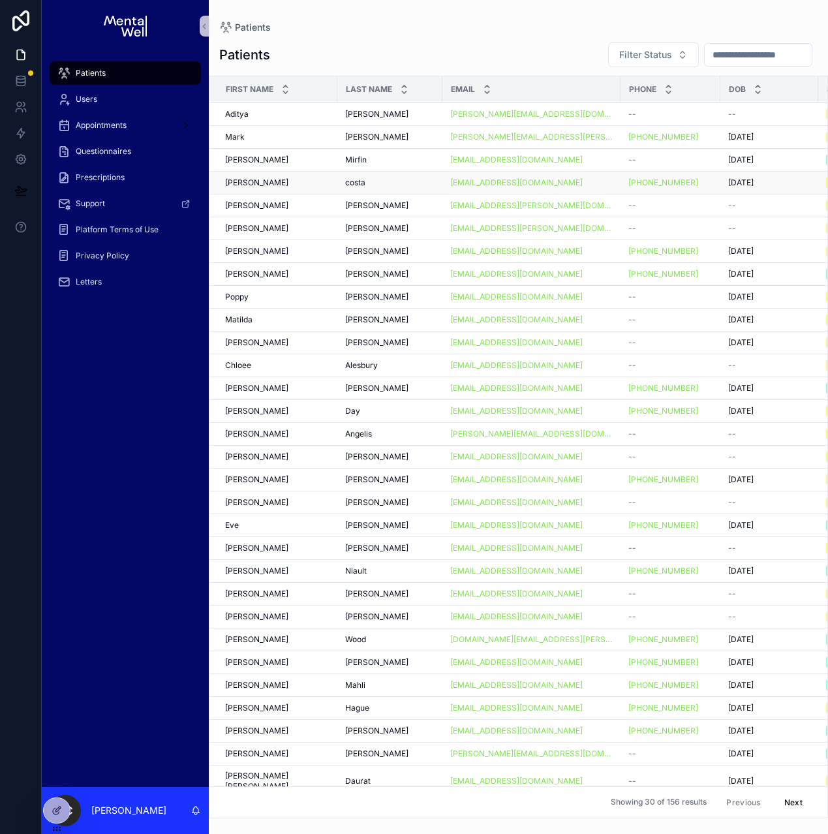
click at [267, 185] on div "[PERSON_NAME] [PERSON_NAME]" at bounding box center [277, 182] width 104 height 10
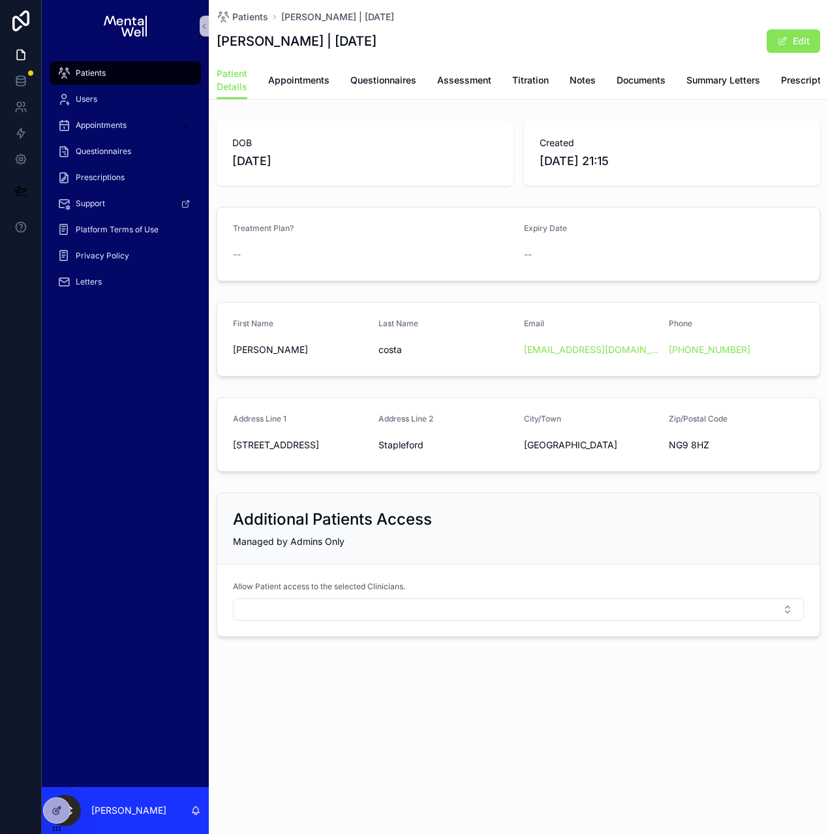
drag, startPoint x: 217, startPoint y: 42, endPoint x: 376, endPoint y: 43, distance: 159.2
click at [376, 43] on div "[PERSON_NAME] | [DATE] Edit" at bounding box center [518, 41] width 603 height 25
click at [301, 80] on span "Appointments" at bounding box center [298, 80] width 61 height 13
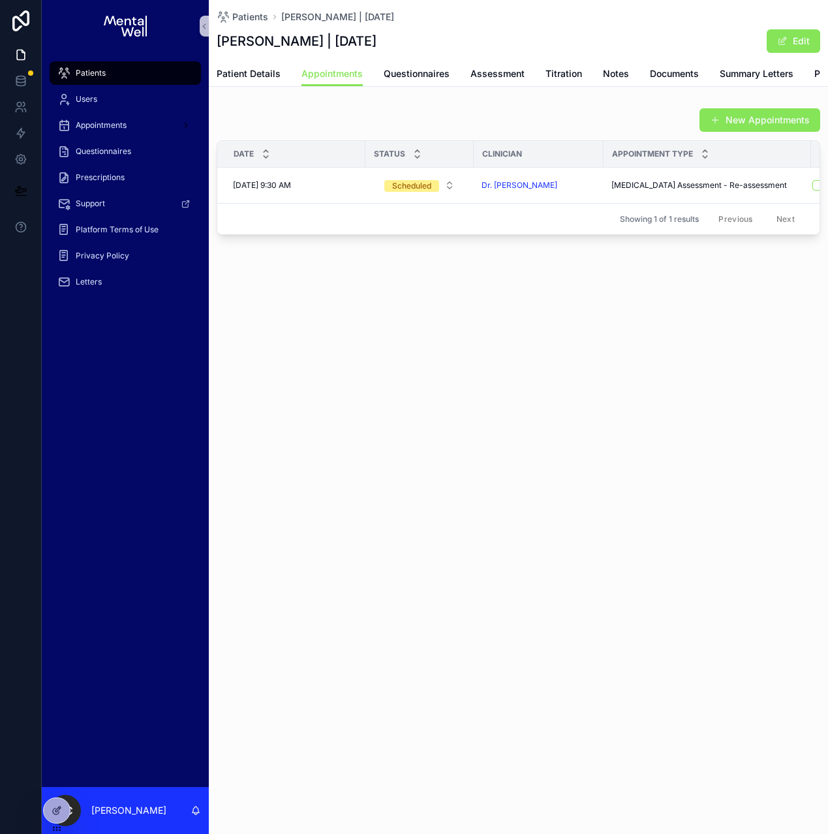
click at [419, 453] on div "Patients [PERSON_NAME] | [DATE] [PERSON_NAME] | [DATE] Edit Appointments Patien…" at bounding box center [518, 417] width 619 height 834
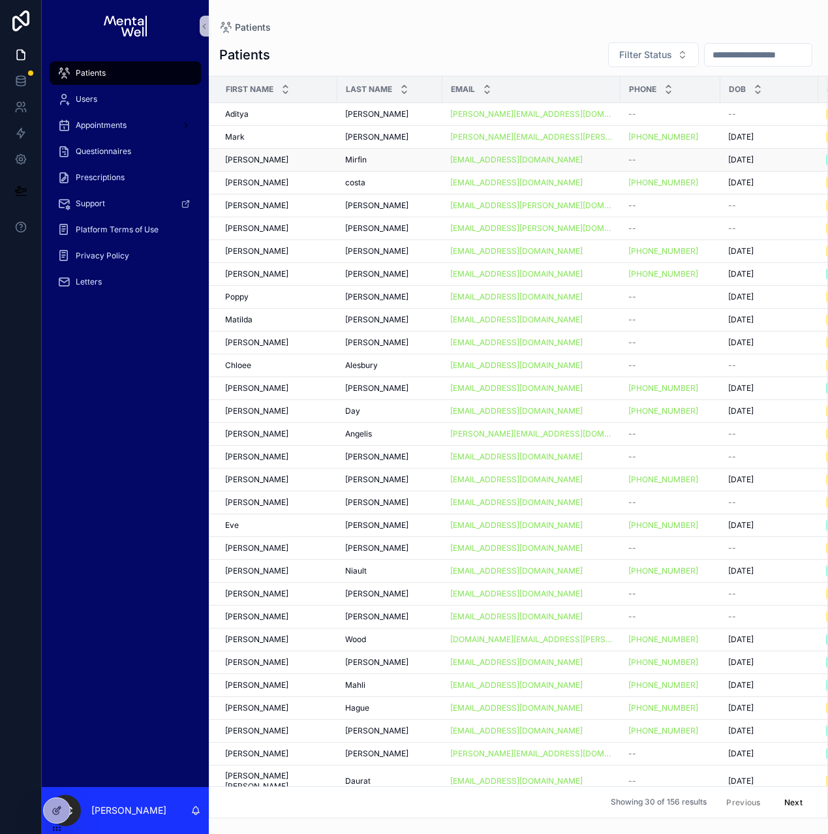
click at [303, 162] on div "[PERSON_NAME] [PERSON_NAME]" at bounding box center [277, 160] width 104 height 10
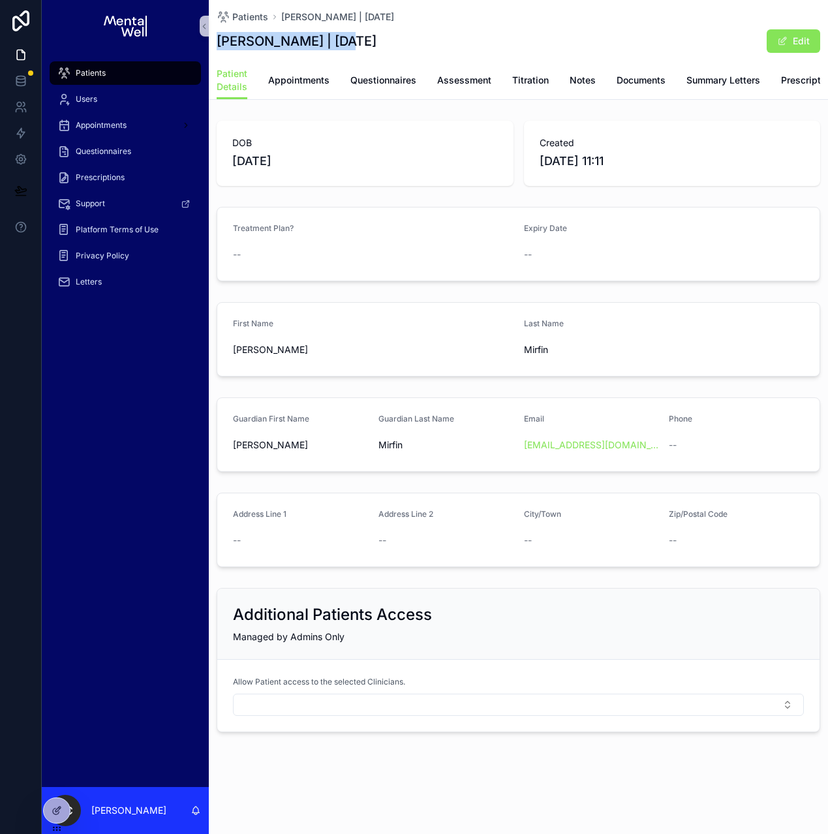
drag, startPoint x: 218, startPoint y: 37, endPoint x: 329, endPoint y: 46, distance: 111.3
click at [329, 46] on h1 "[PERSON_NAME] | [DATE]" at bounding box center [297, 41] width 160 height 18
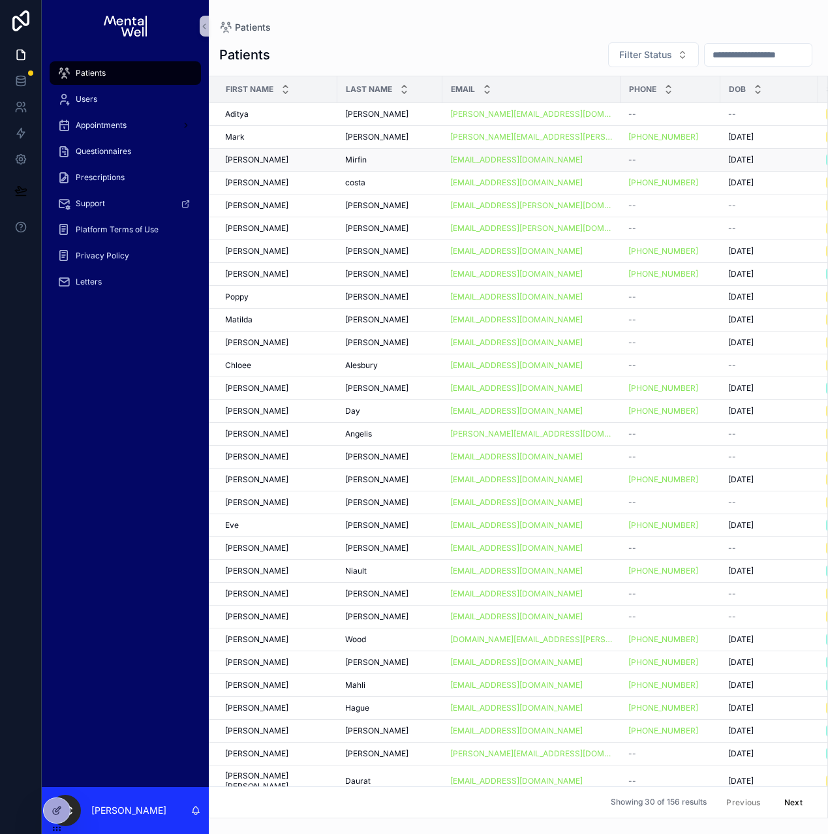
click at [286, 159] on div "[PERSON_NAME] [PERSON_NAME]" at bounding box center [277, 160] width 104 height 10
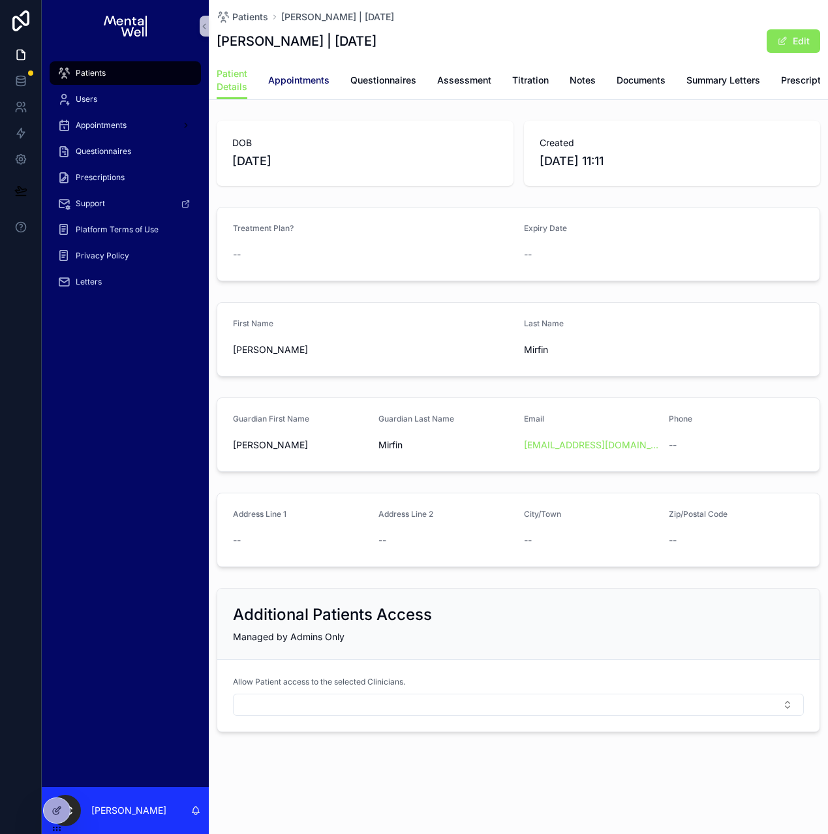
click at [319, 89] on link "Appointments" at bounding box center [298, 81] width 61 height 26
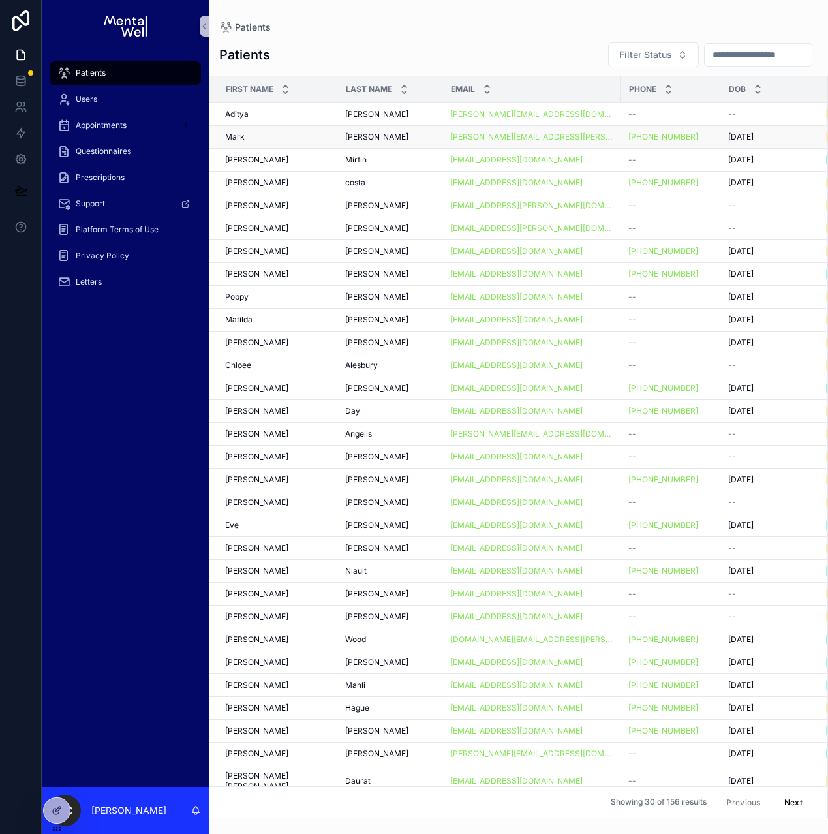
click at [264, 132] on div "[PERSON_NAME] [PERSON_NAME]" at bounding box center [277, 137] width 104 height 10
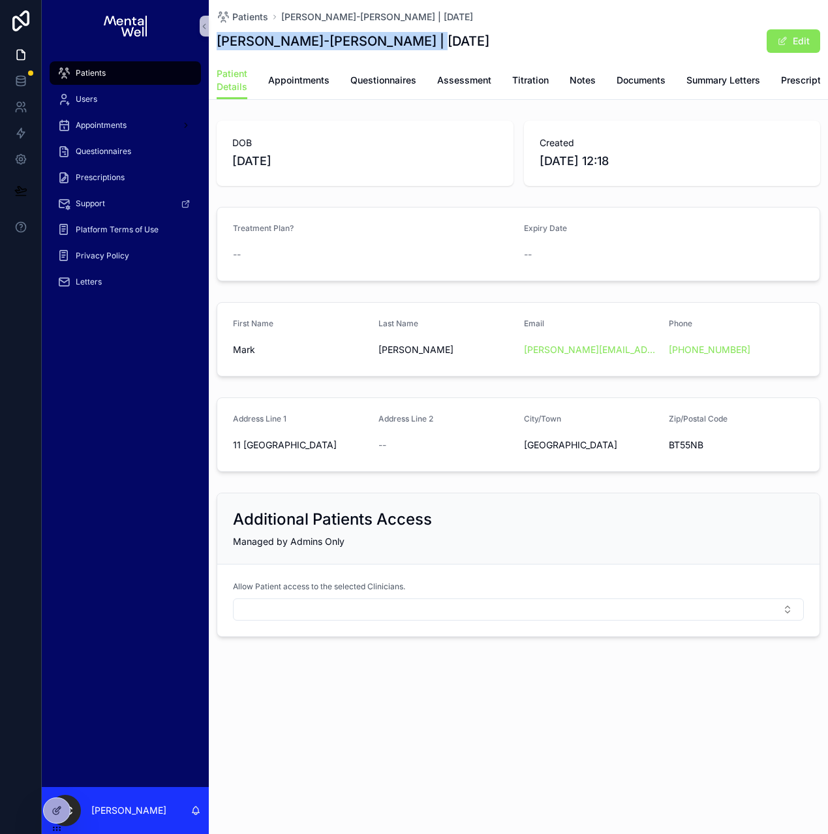
drag, startPoint x: 218, startPoint y: 42, endPoint x: 417, endPoint y: 40, distance: 198.9
click at [417, 40] on div "[PERSON_NAME]-[PERSON_NAME] | [DATE] Edit" at bounding box center [518, 41] width 603 height 25
copy h1 "[PERSON_NAME]-[PERSON_NAME] | [DATE]"
click at [298, 83] on span "Appointments" at bounding box center [298, 80] width 61 height 13
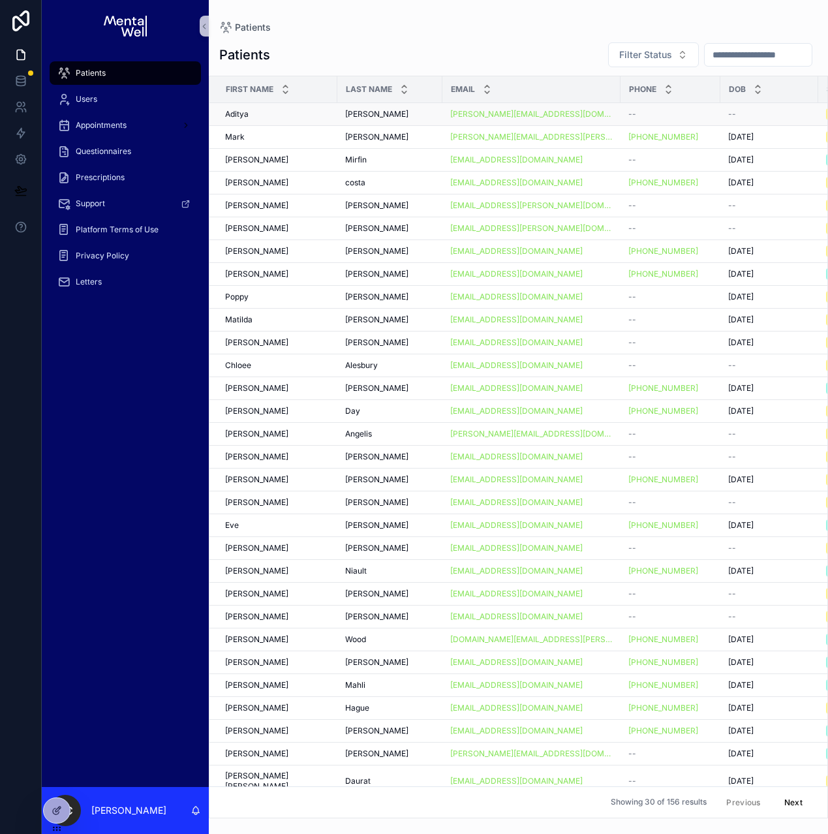
click at [298, 115] on div "[PERSON_NAME]" at bounding box center [277, 114] width 104 height 10
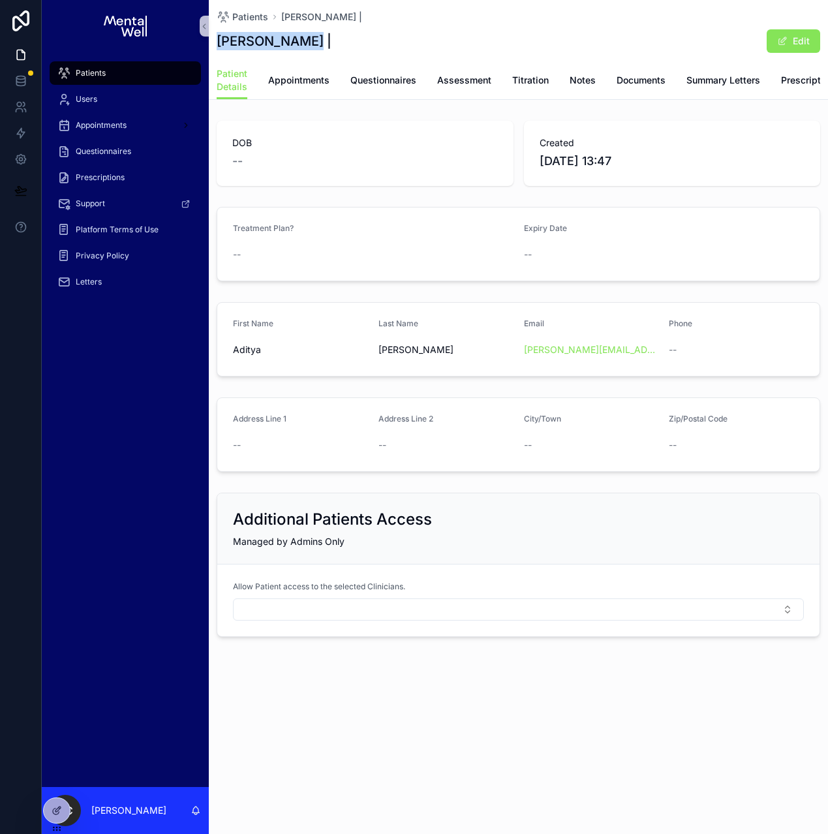
drag, startPoint x: 218, startPoint y: 43, endPoint x: 303, endPoint y: 44, distance: 85.4
click at [303, 44] on h1 "[PERSON_NAME] |" at bounding box center [274, 41] width 115 height 18
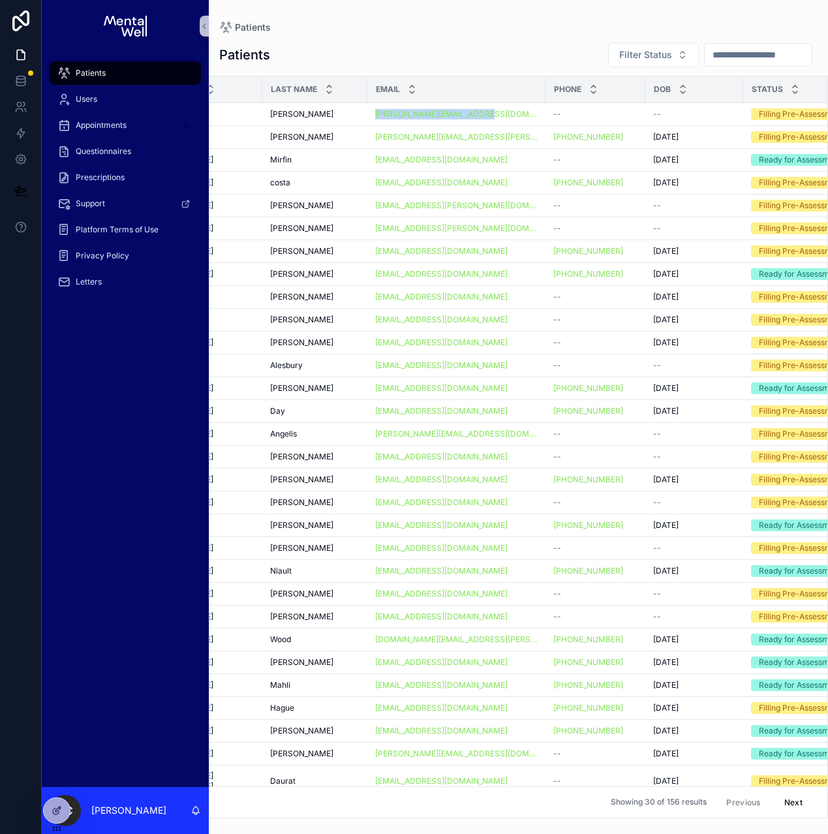
scroll to position [0, 203]
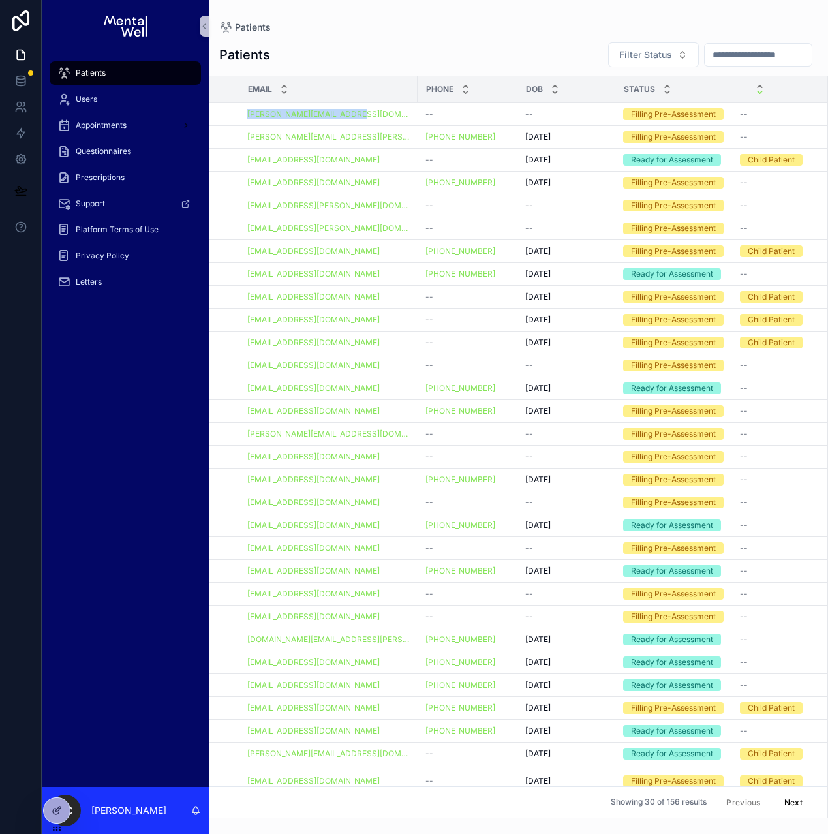
click at [757, 92] on icon "scrollable content" at bounding box center [759, 92] width 5 height 2
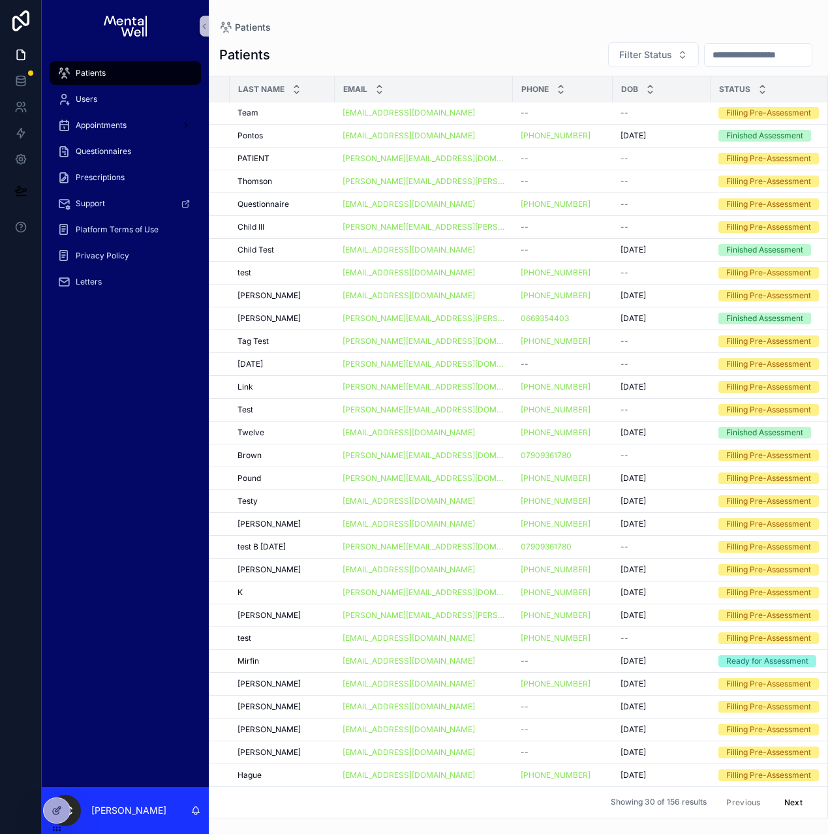
scroll to position [10, 0]
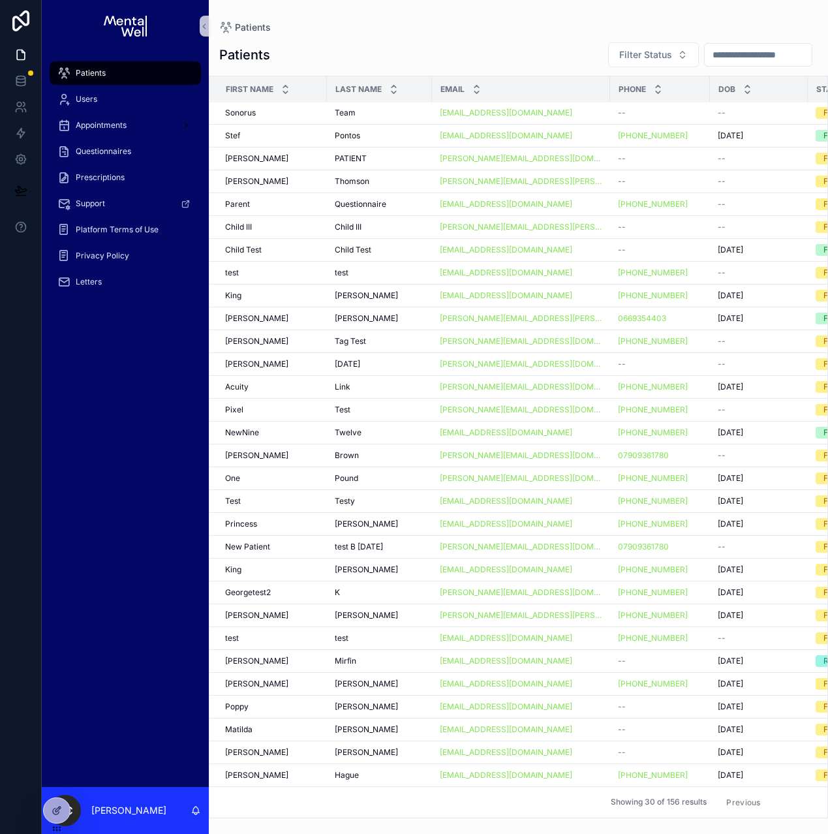
click at [790, 792] on button "Next" at bounding box center [793, 802] width 37 height 20
